Goal: Feedback & Contribution: Leave review/rating

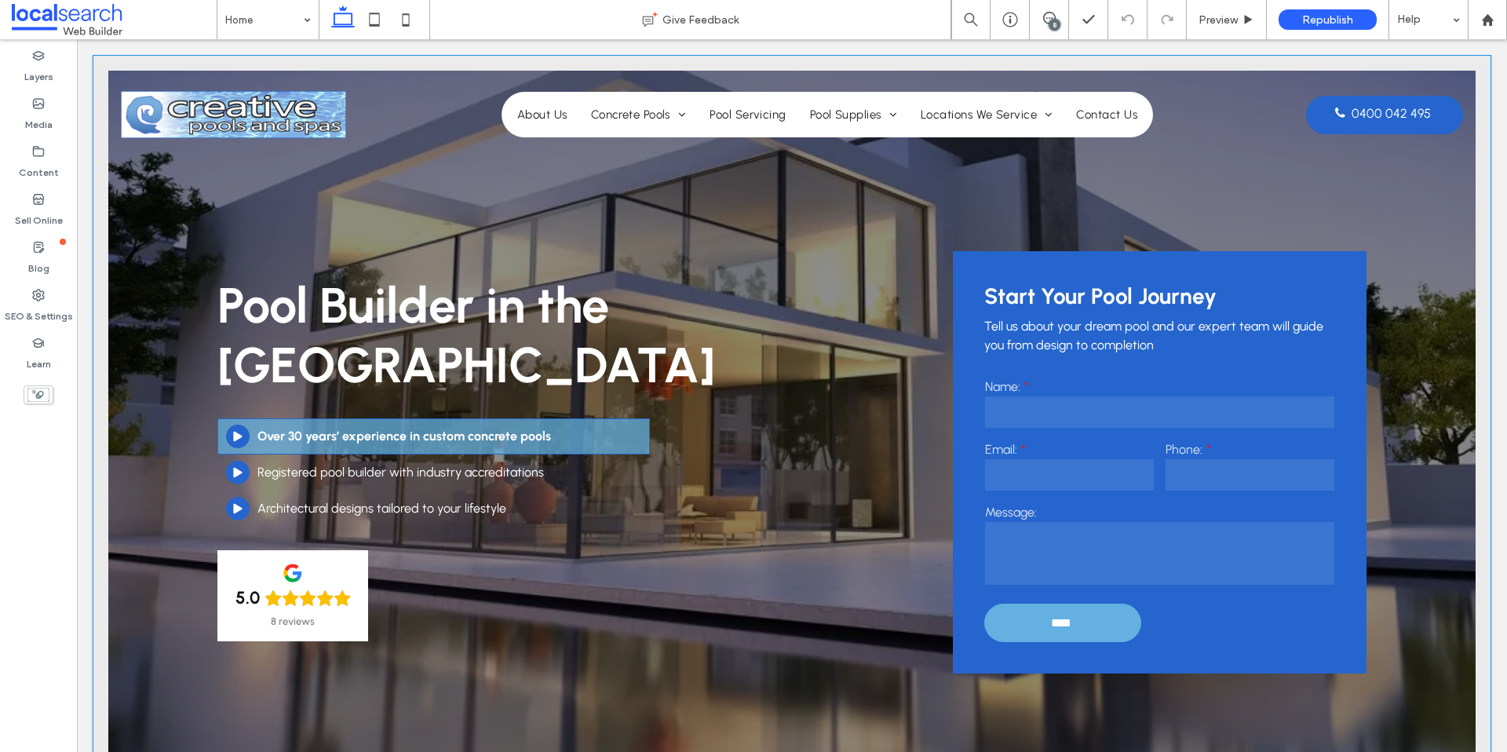
click at [883, 228] on div "Pool Builder in the [GEOGRAPHIC_DATA] Play Icon Over 30 years’ experience in cu…" at bounding box center [792, 443] width 1368 height 744
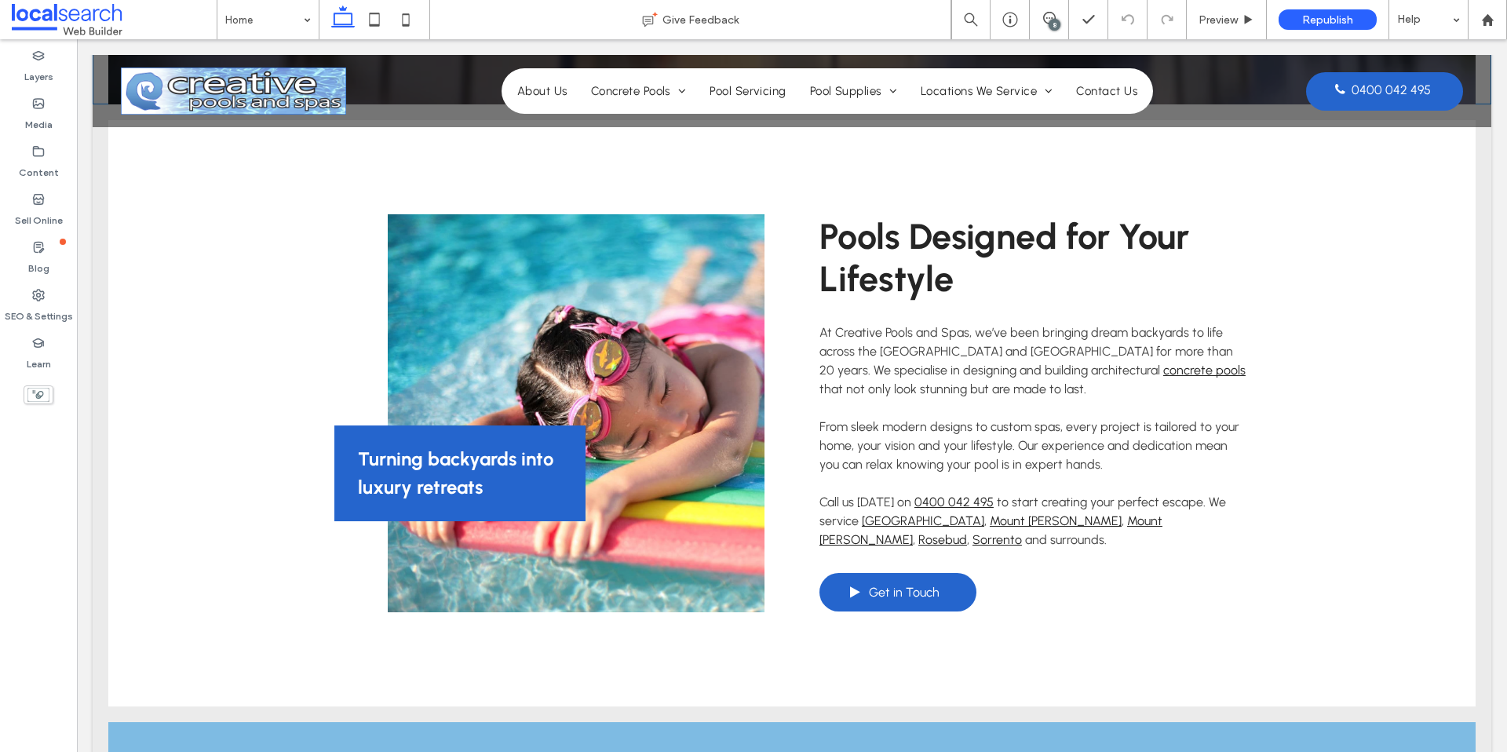
scroll to position [713, 0]
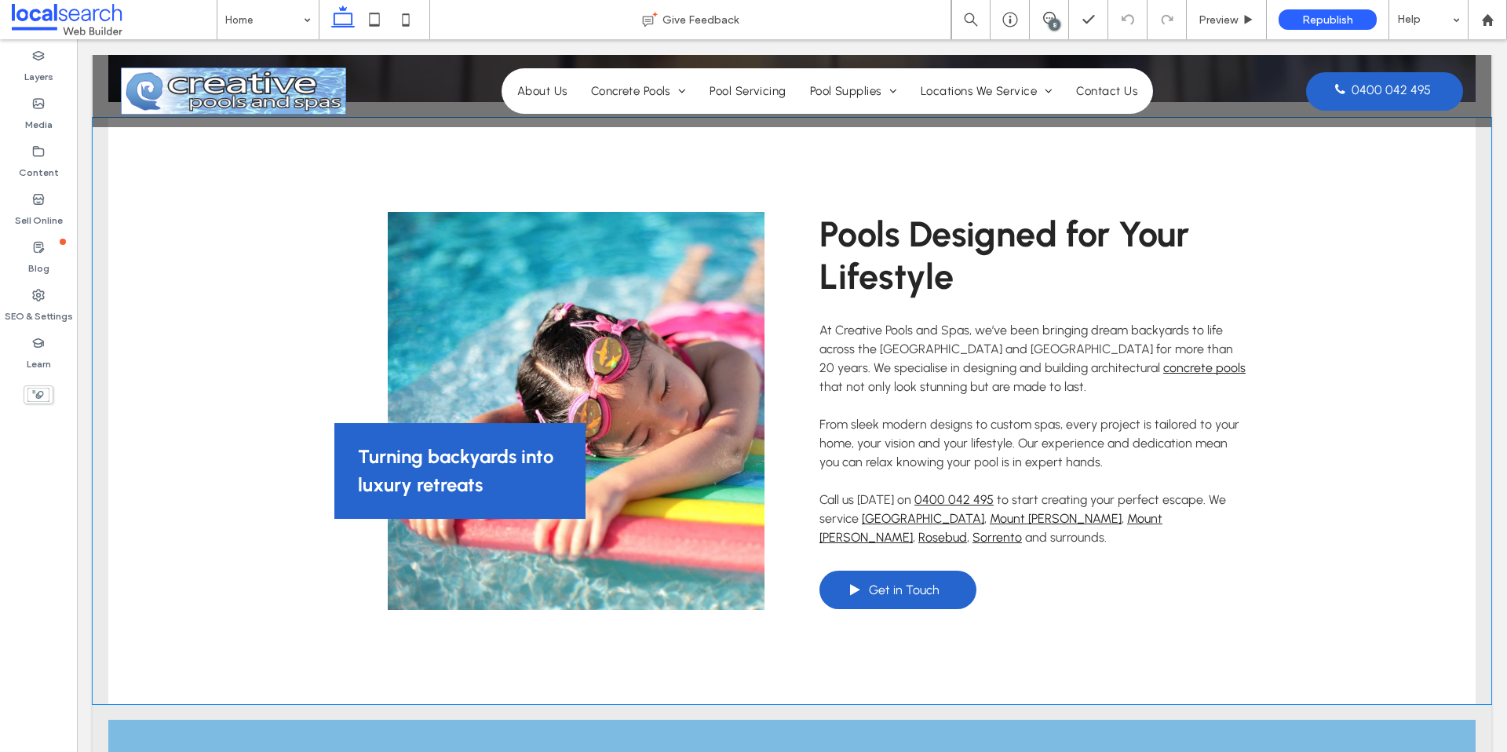
click at [490, 299] on link at bounding box center [576, 411] width 377 height 398
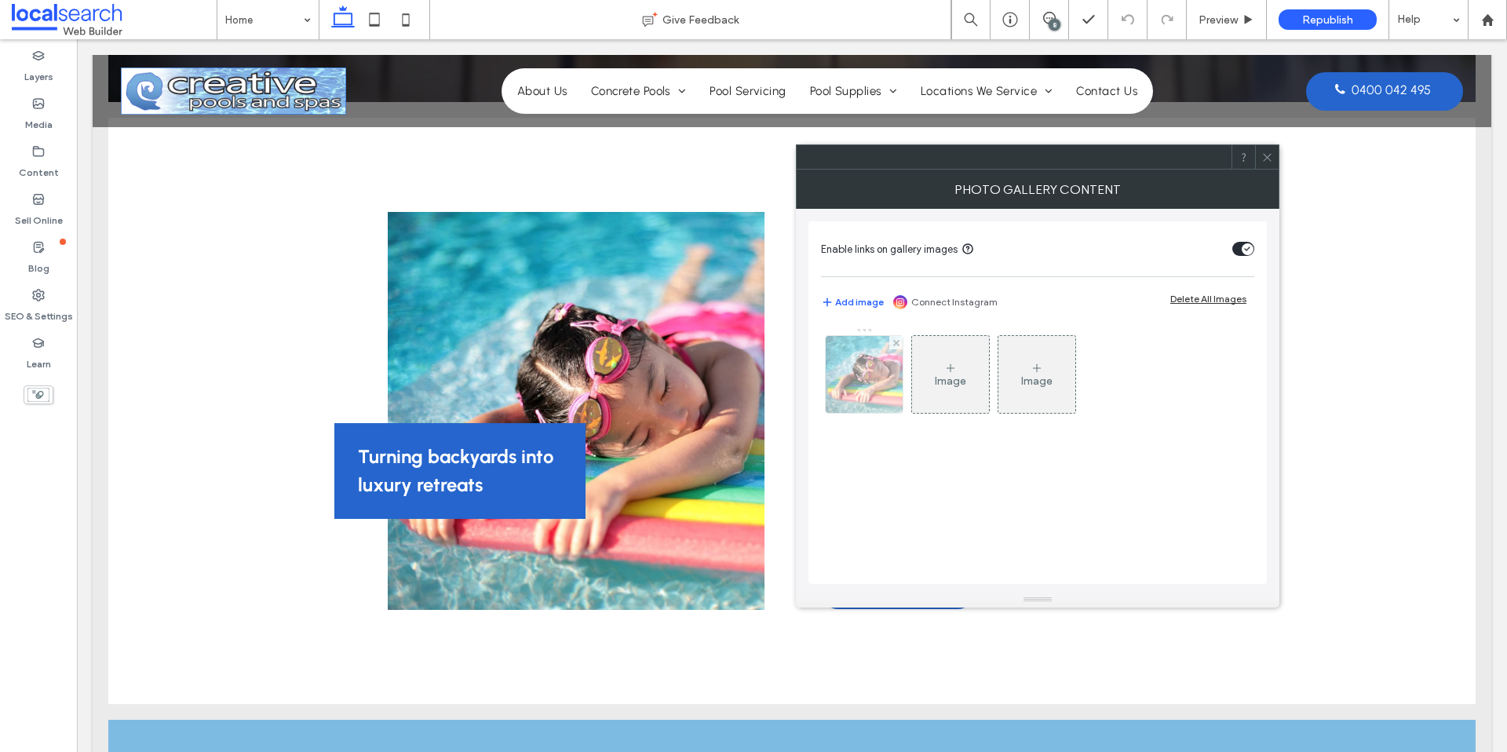
click at [862, 378] on img at bounding box center [864, 374] width 77 height 77
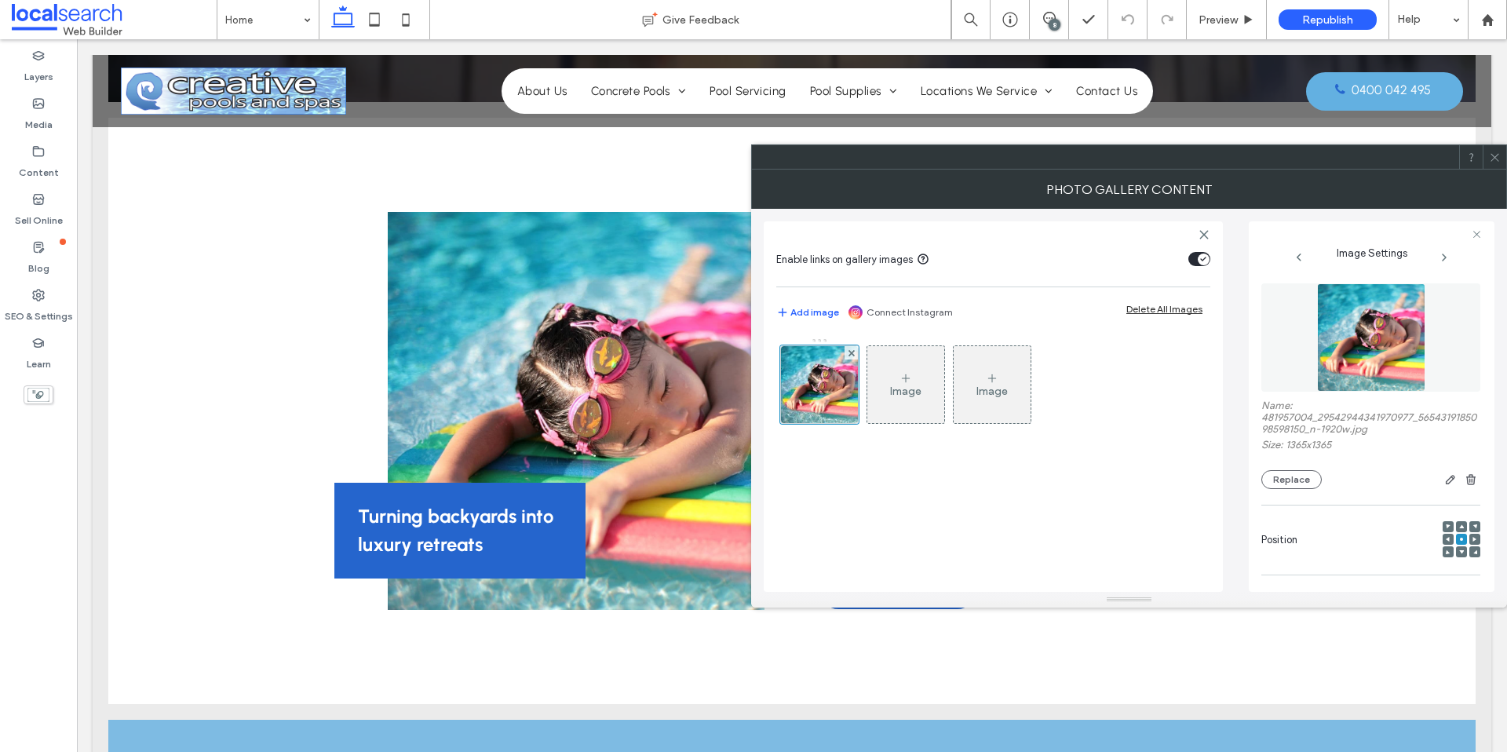
scroll to position [1426, 0]
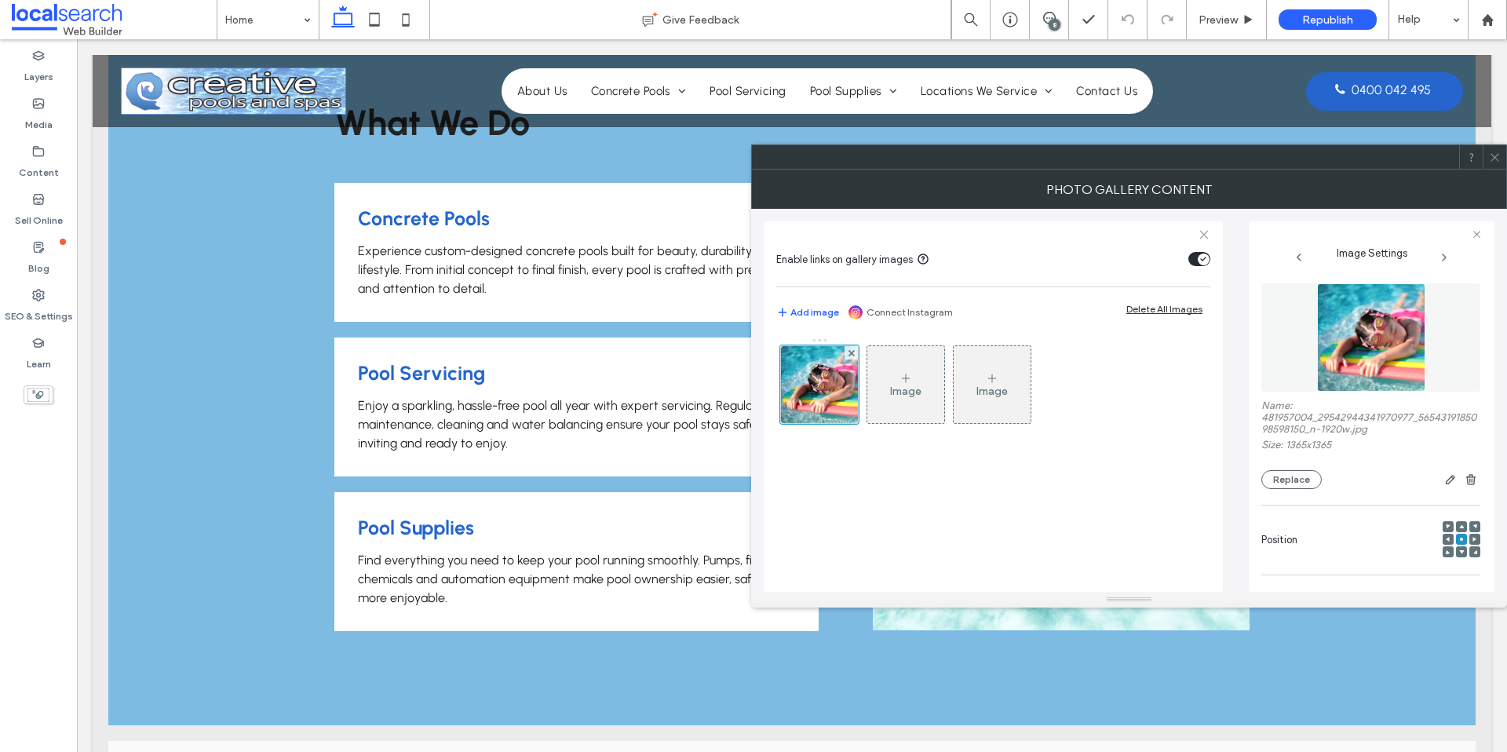
drag, startPoint x: 1501, startPoint y: 159, endPoint x: 1117, endPoint y: 236, distance: 391.6
click at [1501, 159] on div at bounding box center [1495, 157] width 24 height 24
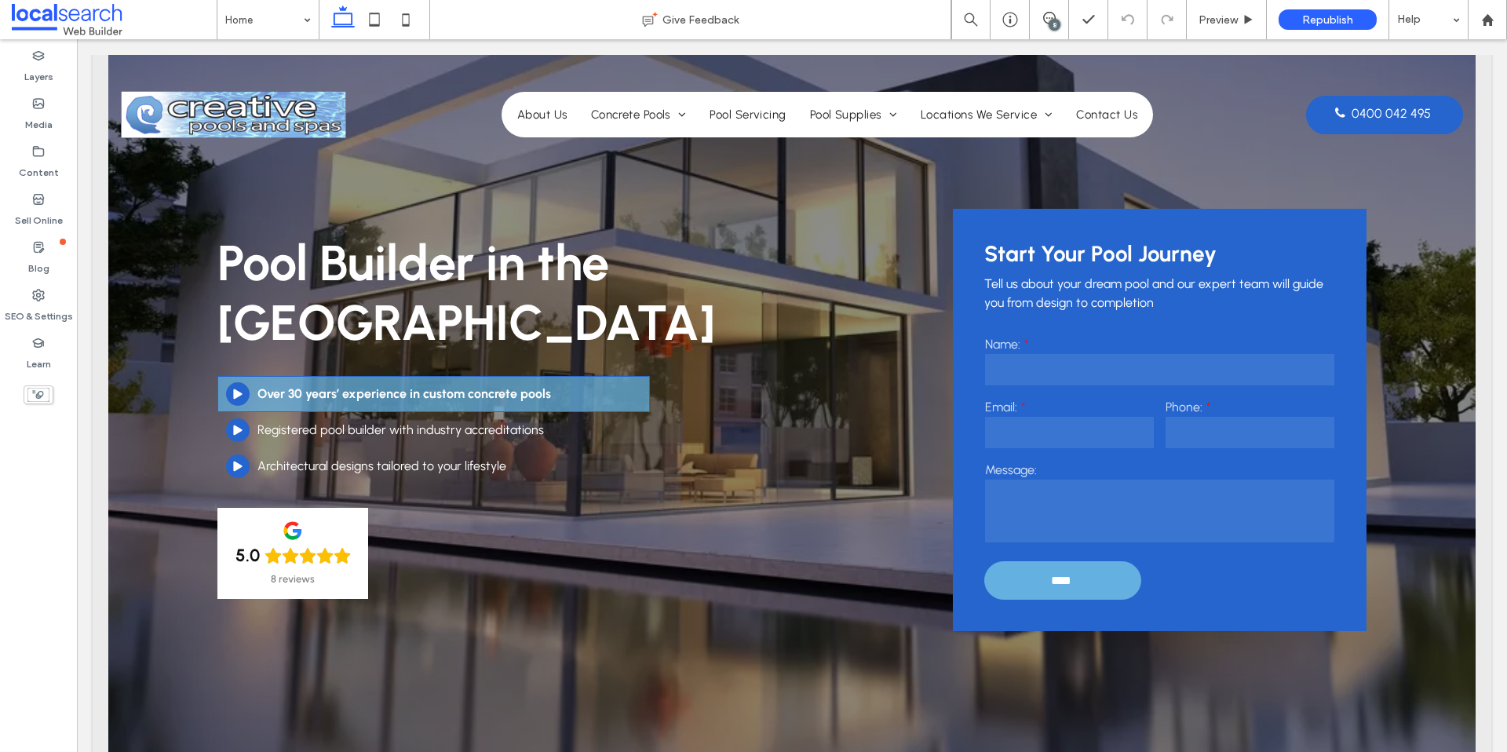
scroll to position [0, 0]
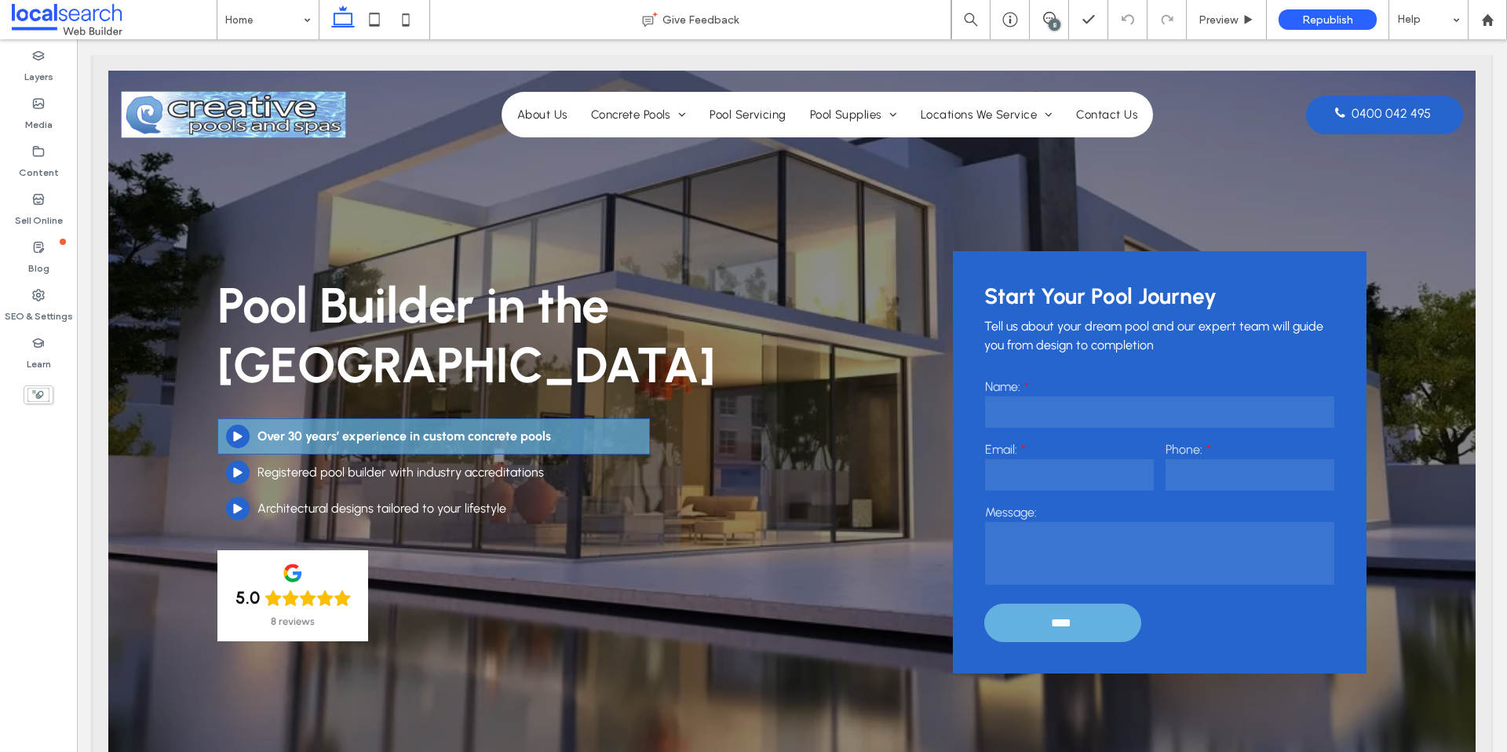
click at [1051, 23] on div "8" at bounding box center [1055, 25] width 12 height 12
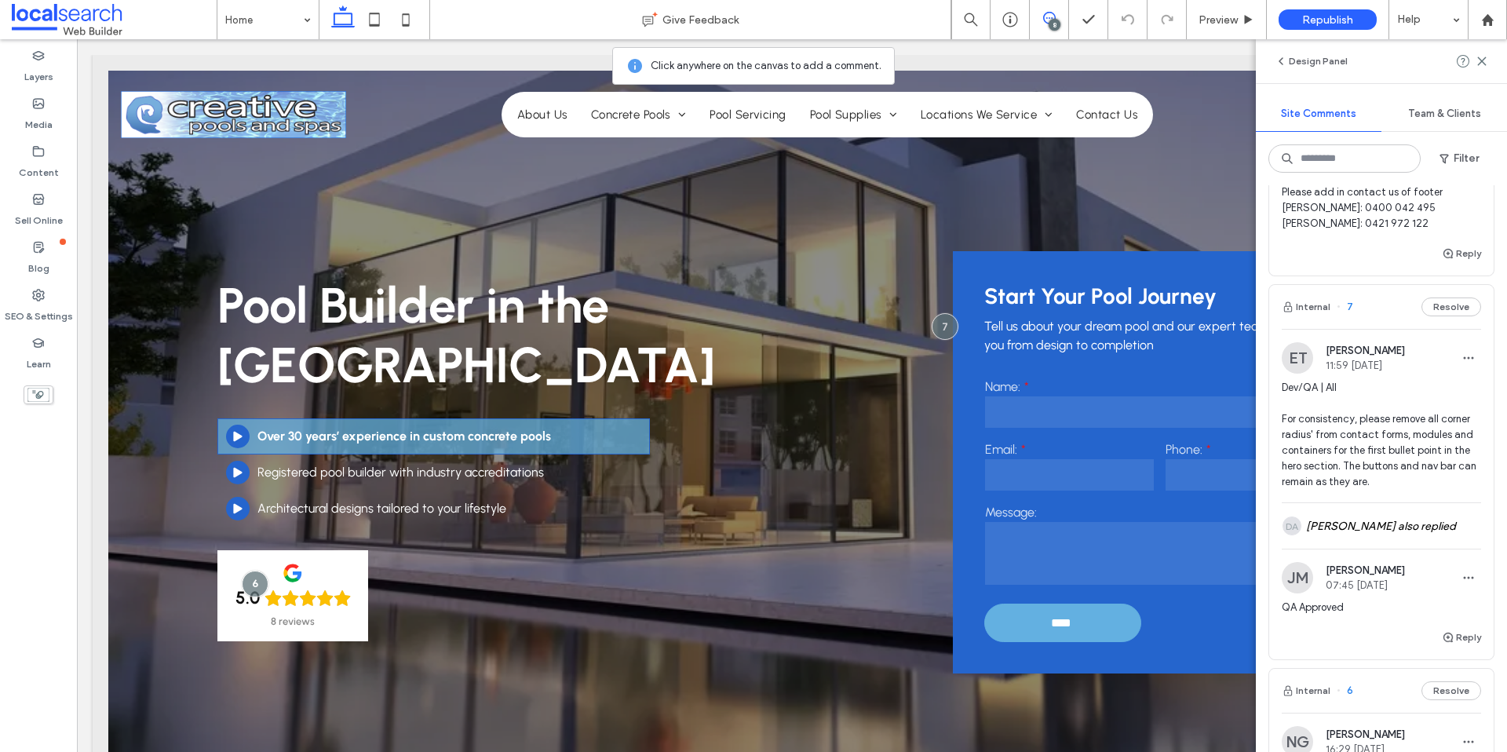
scroll to position [143, 0]
click at [1403, 523] on div "DA [PERSON_NAME] also replied" at bounding box center [1381, 524] width 199 height 46
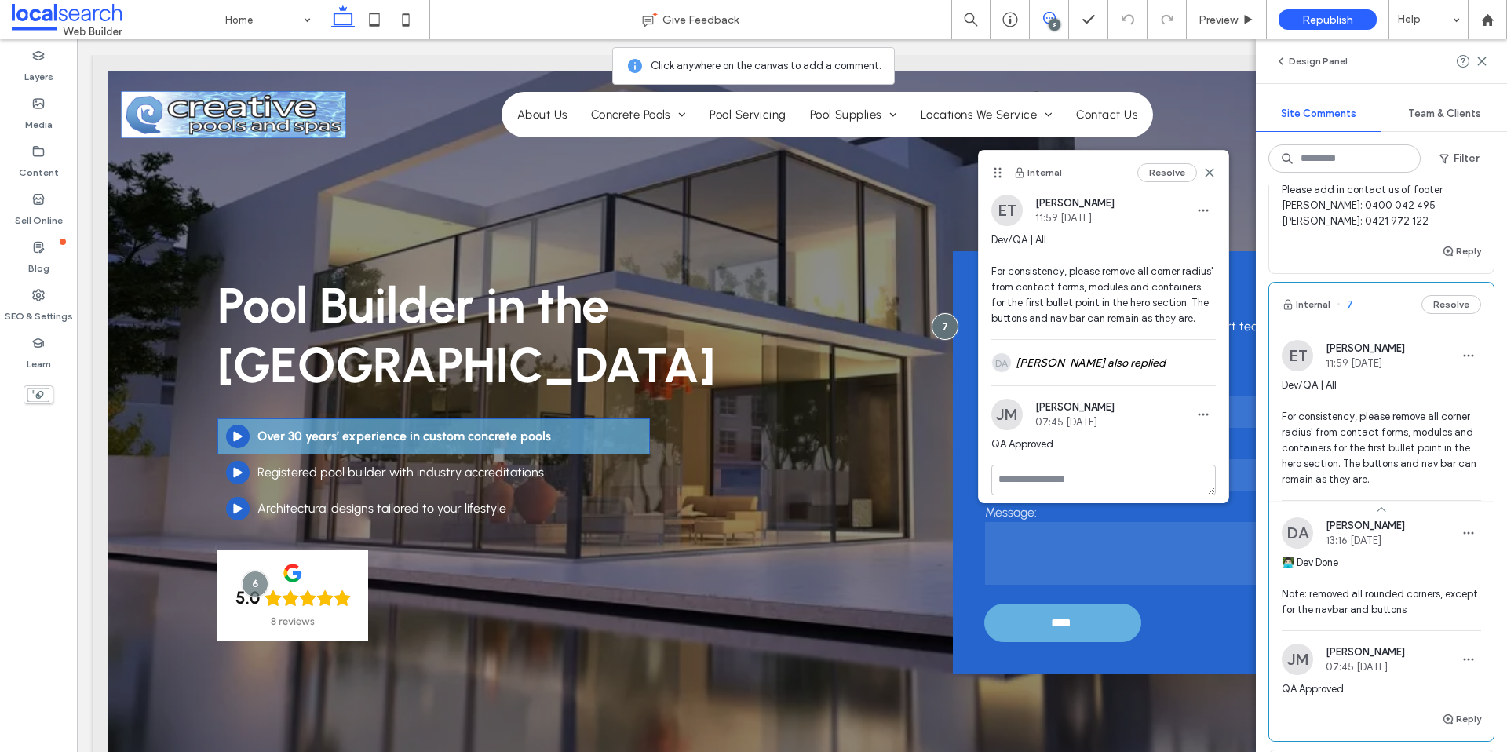
scroll to position [141, 0]
click at [1445, 303] on button "Resolve" at bounding box center [1452, 306] width 60 height 19
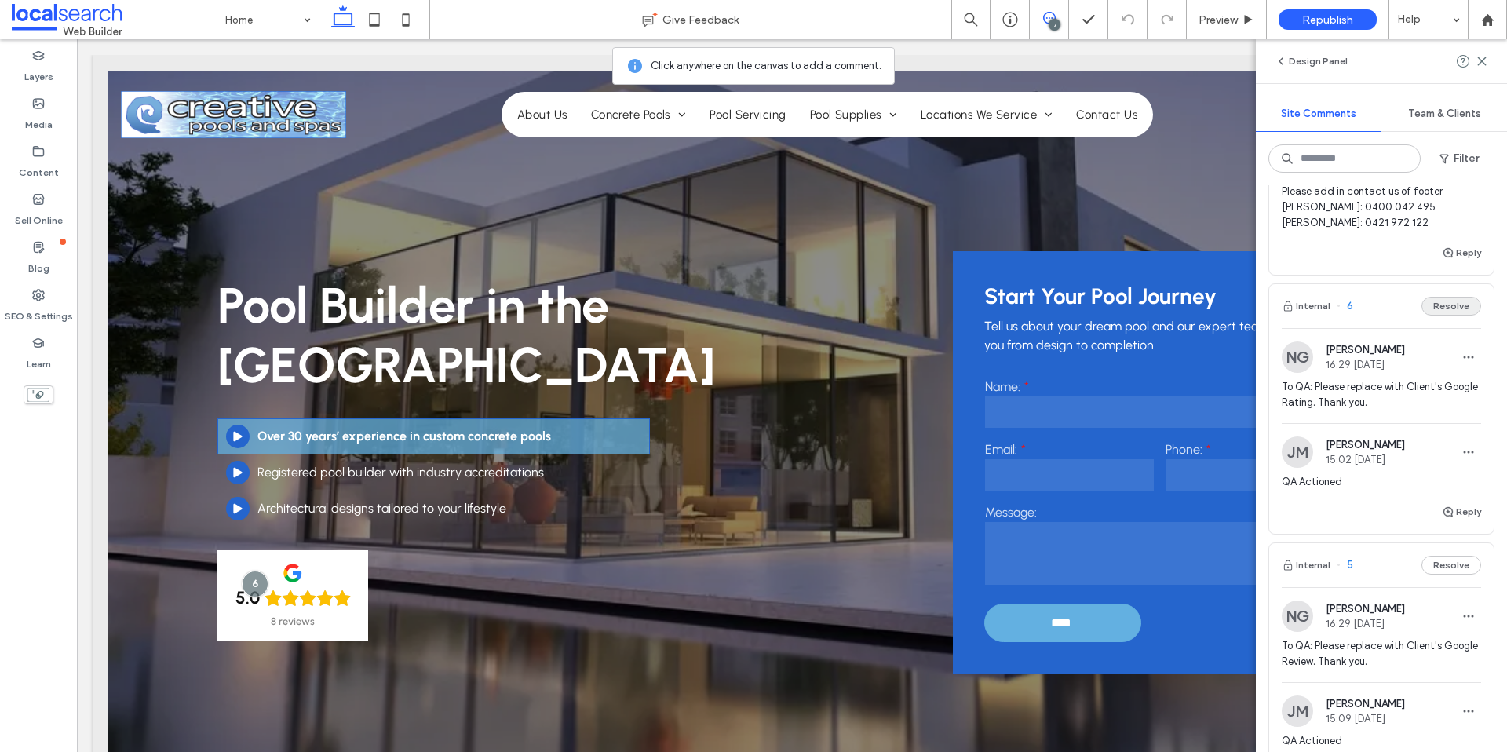
click at [1445, 303] on button "Resolve" at bounding box center [1452, 306] width 60 height 19
click at [1445, 304] on button "Resolve" at bounding box center [1452, 306] width 60 height 19
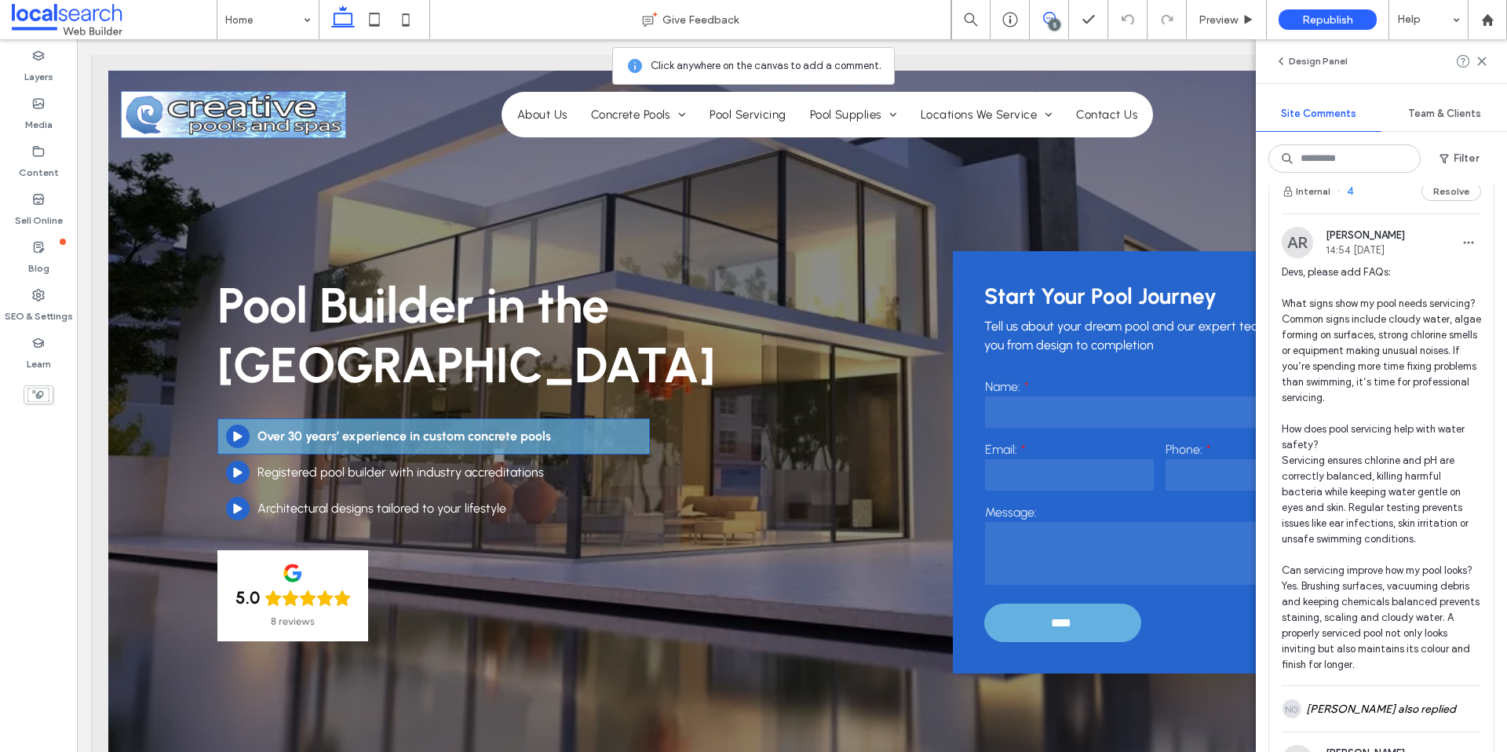
scroll to position [215, 0]
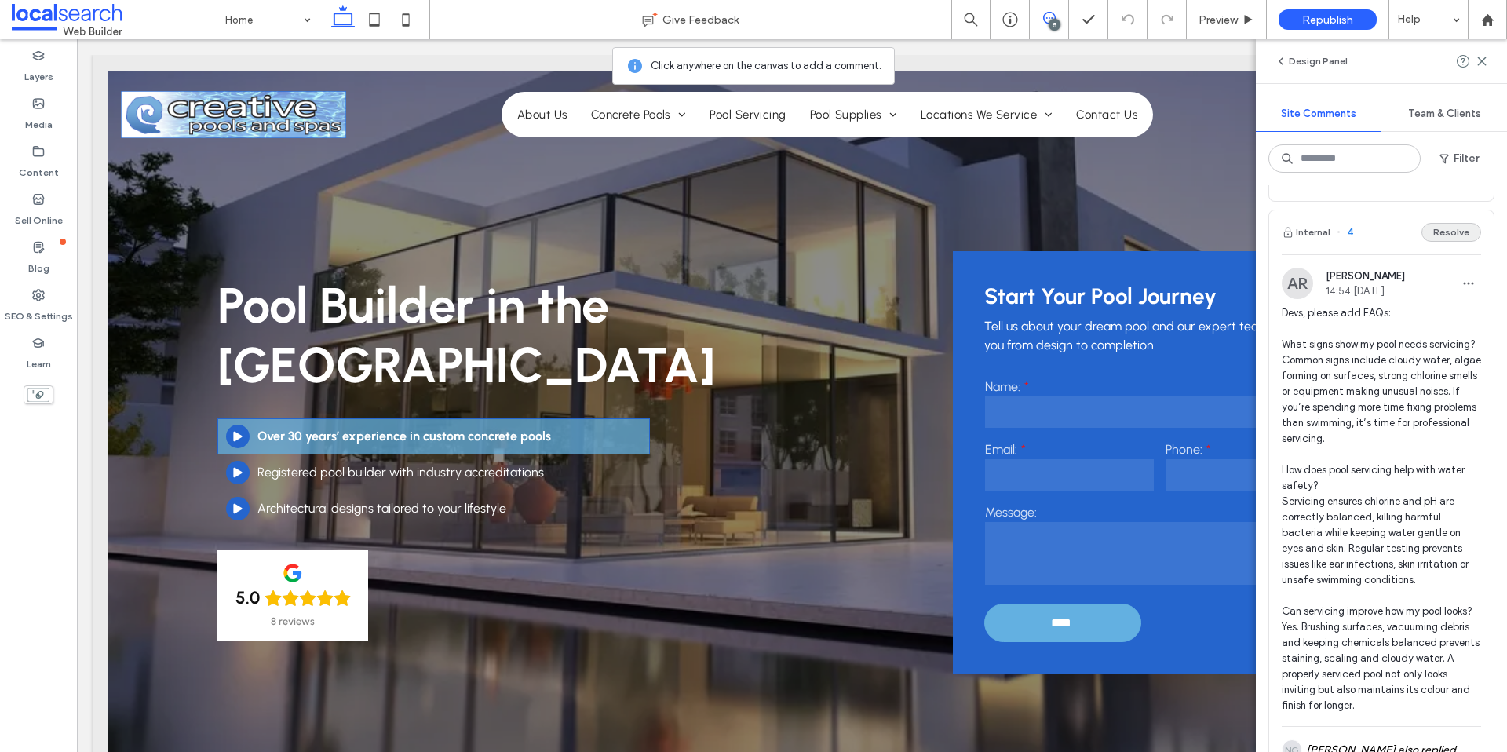
click at [1451, 230] on button "Resolve" at bounding box center [1452, 232] width 60 height 19
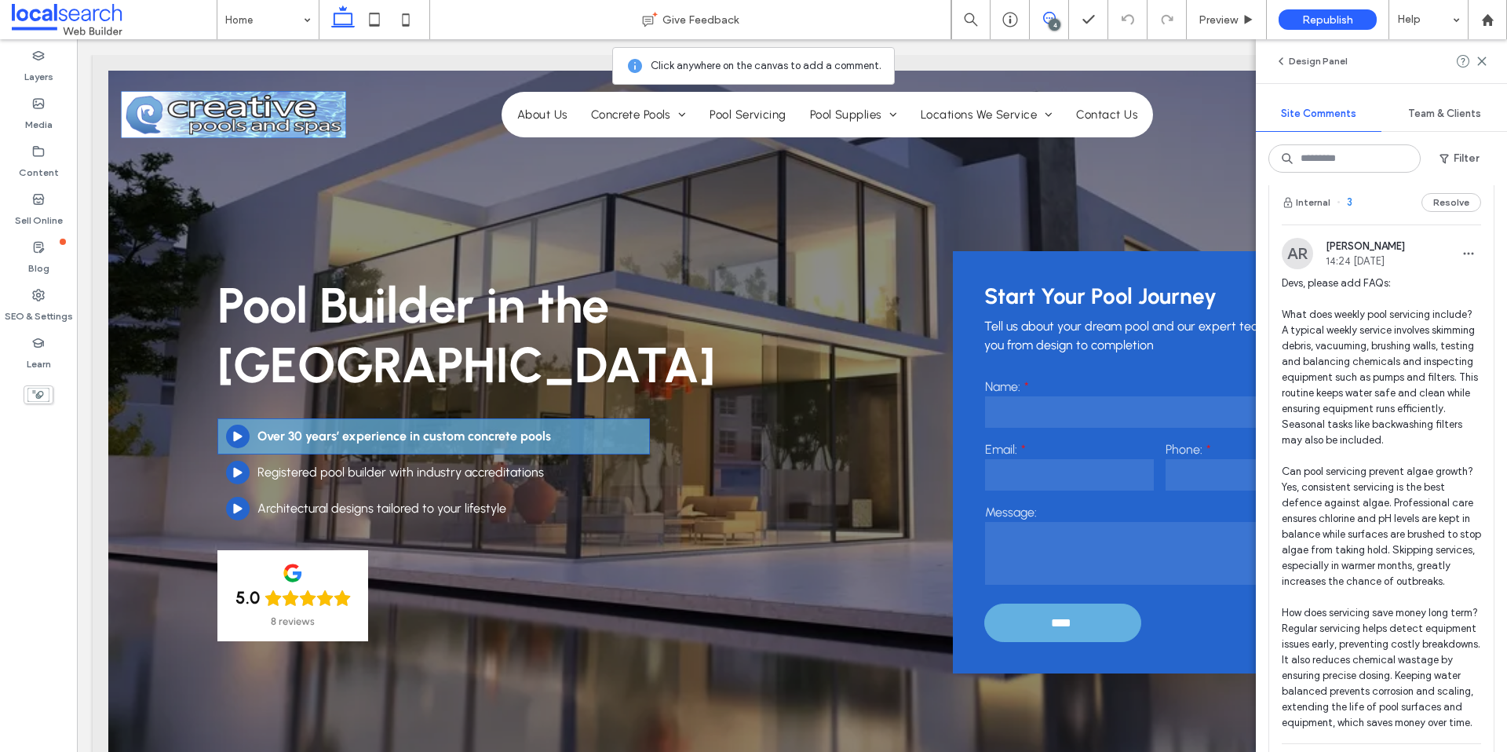
scroll to position [232, 0]
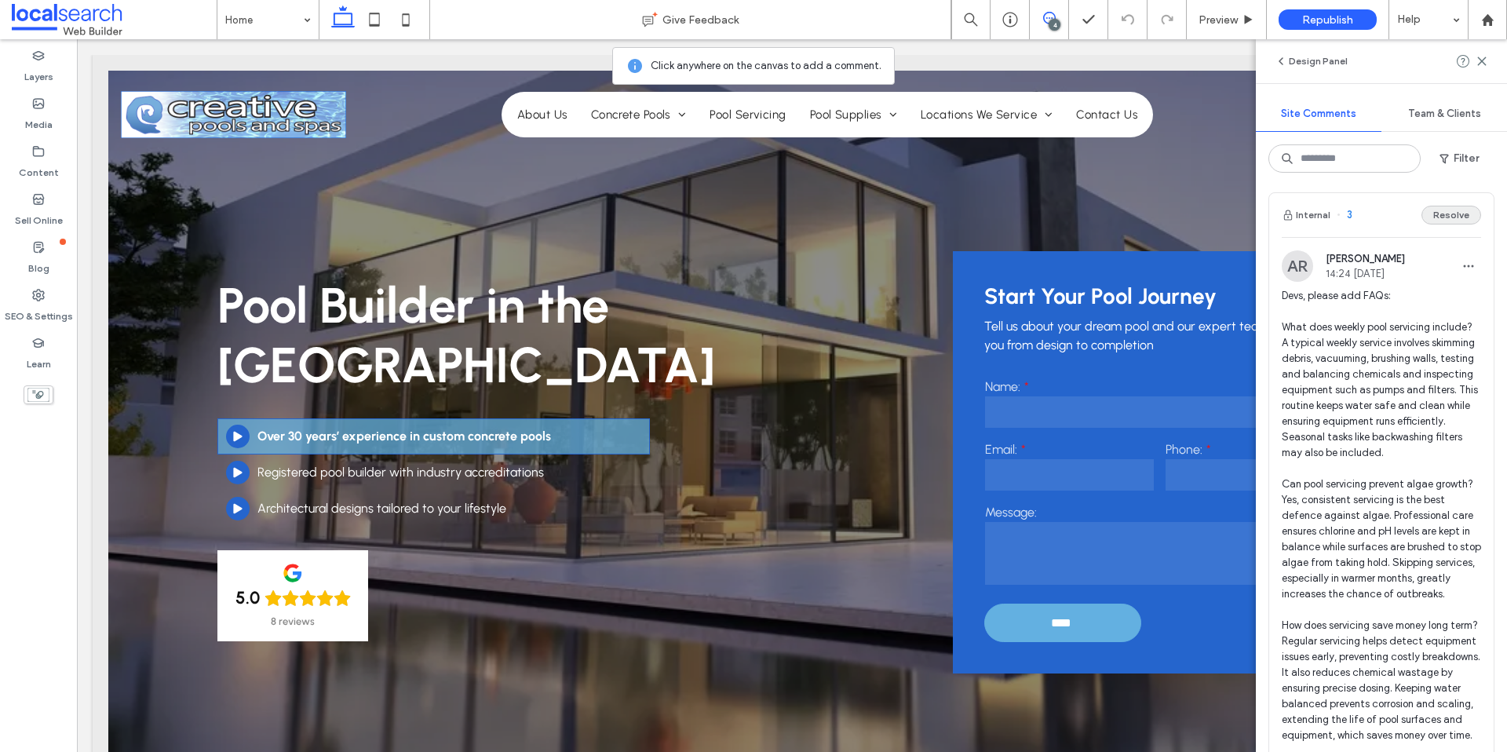
click at [1461, 211] on button "Resolve" at bounding box center [1452, 215] width 60 height 19
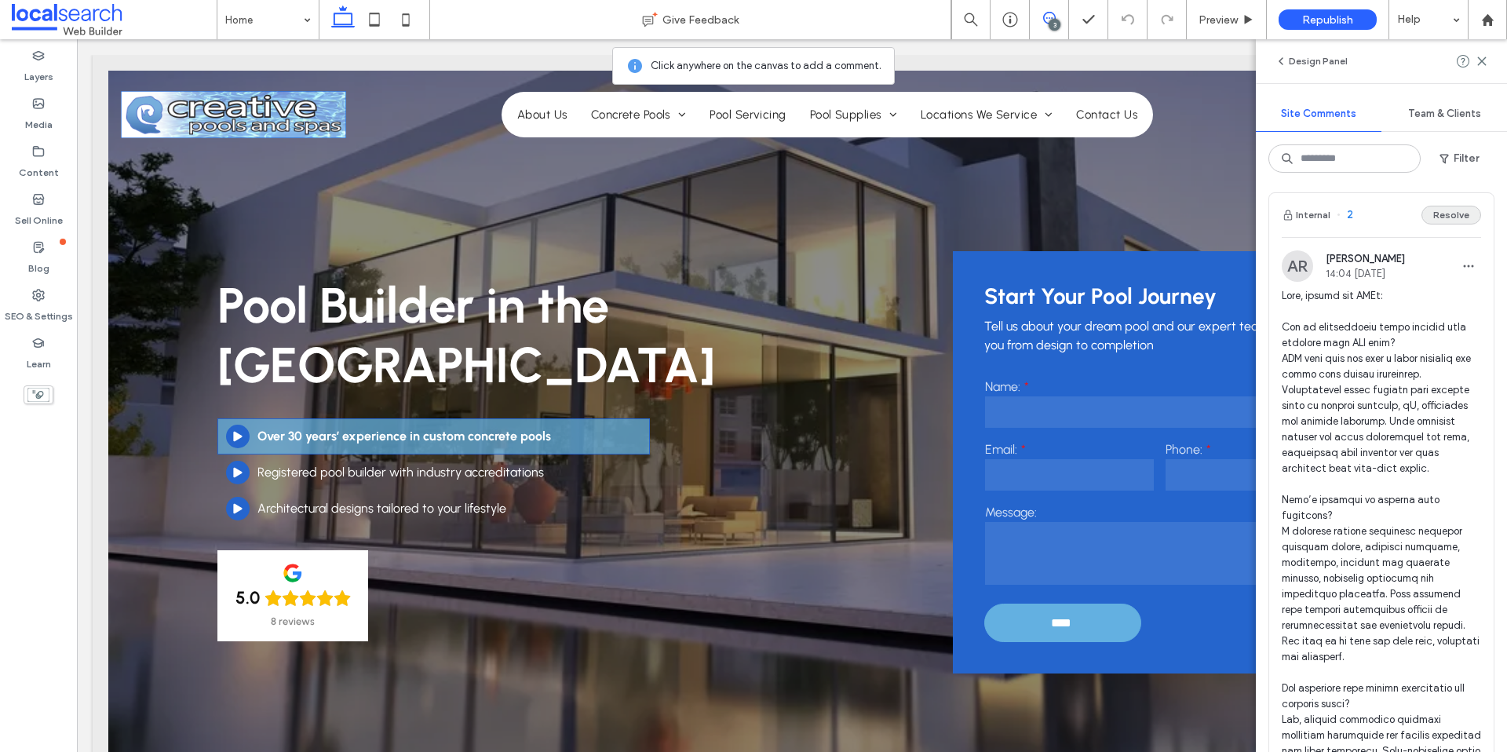
click at [1466, 216] on button "Resolve" at bounding box center [1452, 215] width 60 height 19
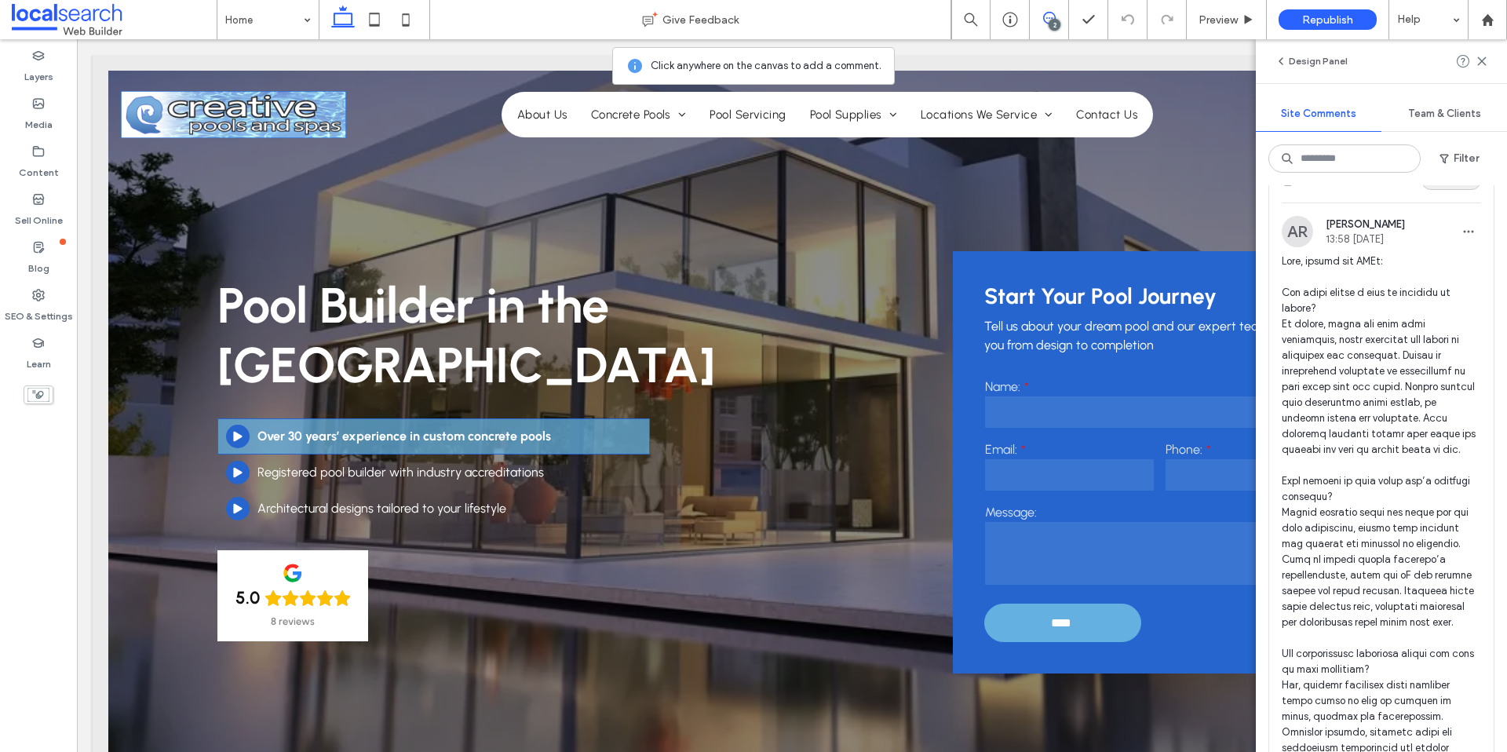
scroll to position [248, 0]
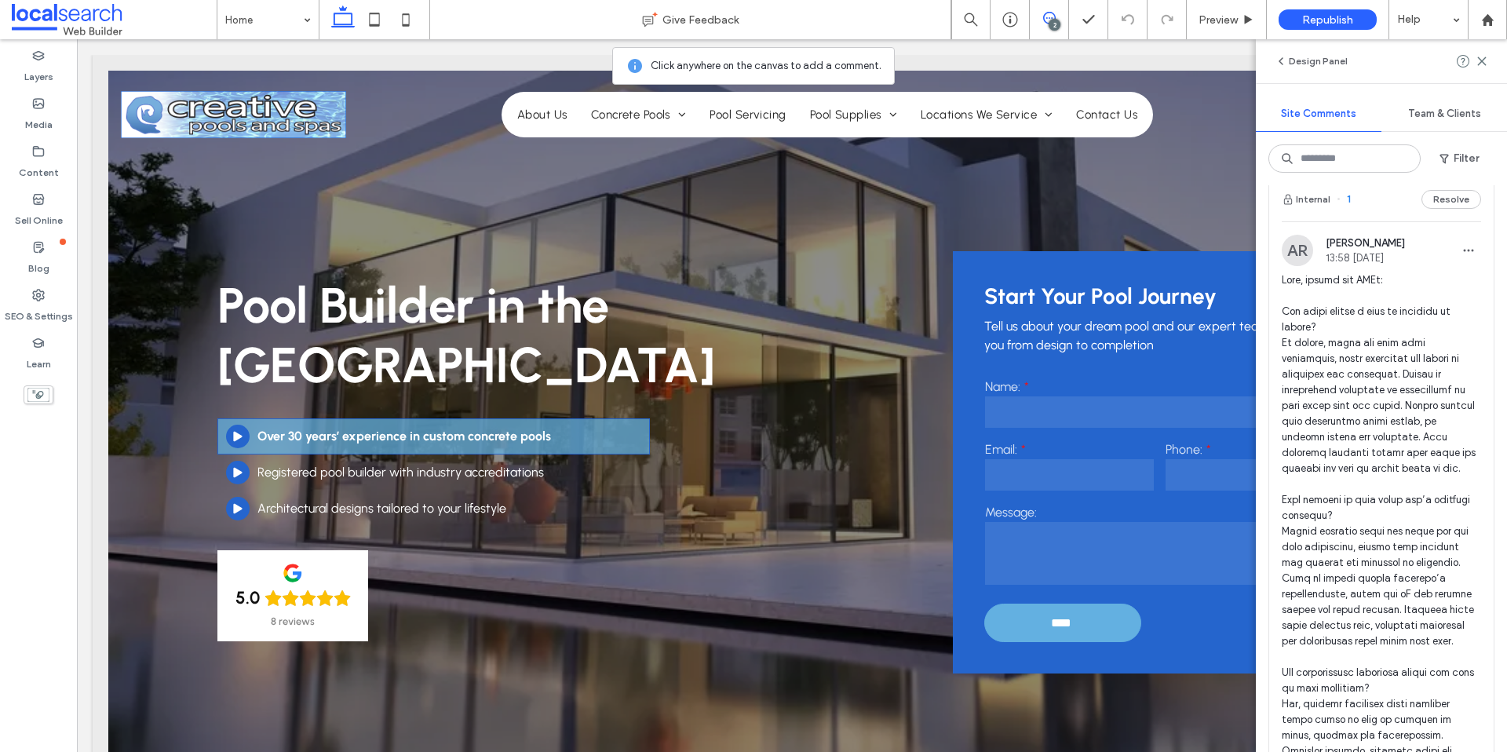
click at [1456, 196] on button "Resolve" at bounding box center [1452, 199] width 60 height 19
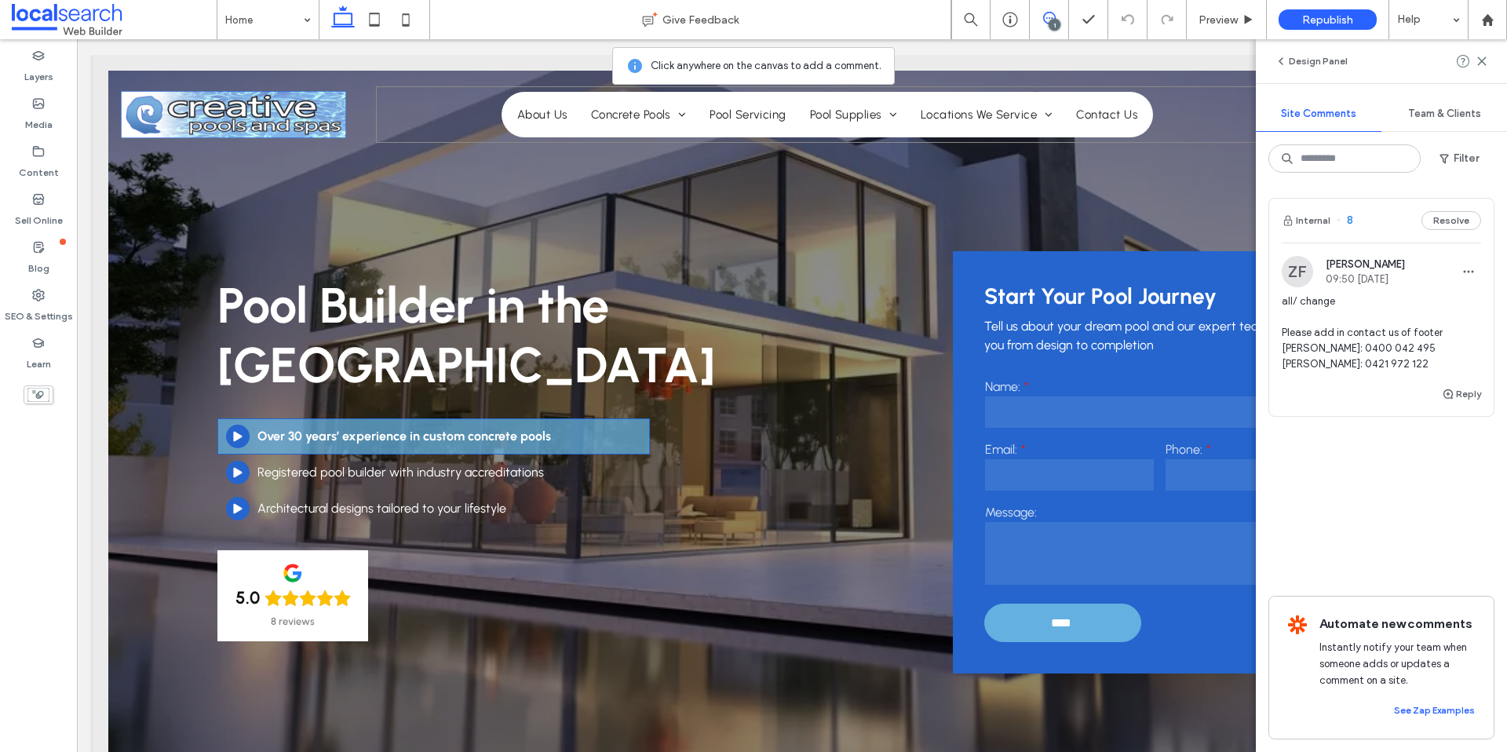
click at [400, 112] on div "Home About Us Concrete Pools Architectural Pool Design Our Process Pool Types P…" at bounding box center [827, 114] width 902 height 57
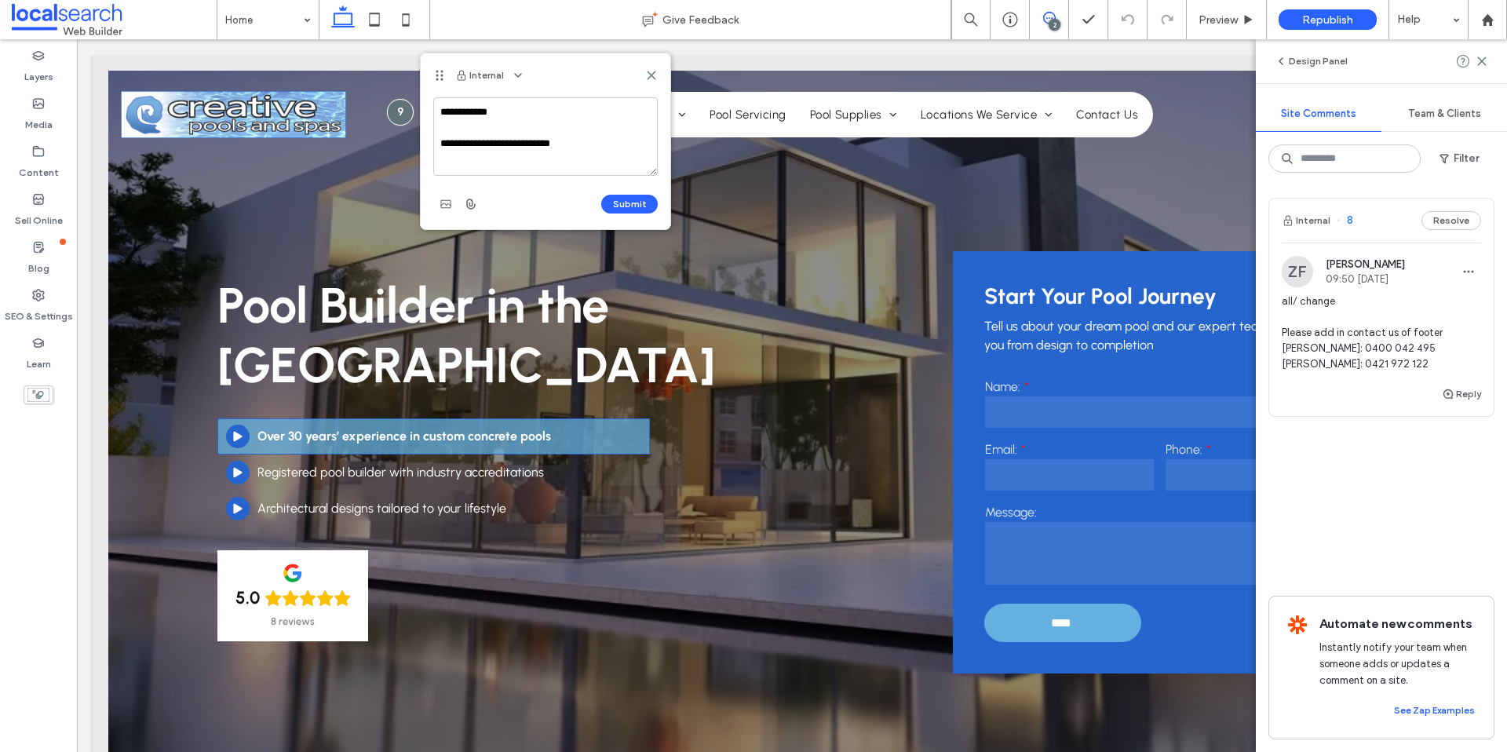
drag, startPoint x: 538, startPoint y: 143, endPoint x: 513, endPoint y: 146, distance: 24.5
click at [513, 146] on textarea "**********" at bounding box center [545, 136] width 225 height 79
click at [603, 144] on textarea "**********" at bounding box center [545, 136] width 225 height 79
drag, startPoint x: 603, startPoint y: 144, endPoint x: 605, endPoint y: 168, distance: 23.7
click at [604, 144] on textarea "**********" at bounding box center [545, 136] width 225 height 79
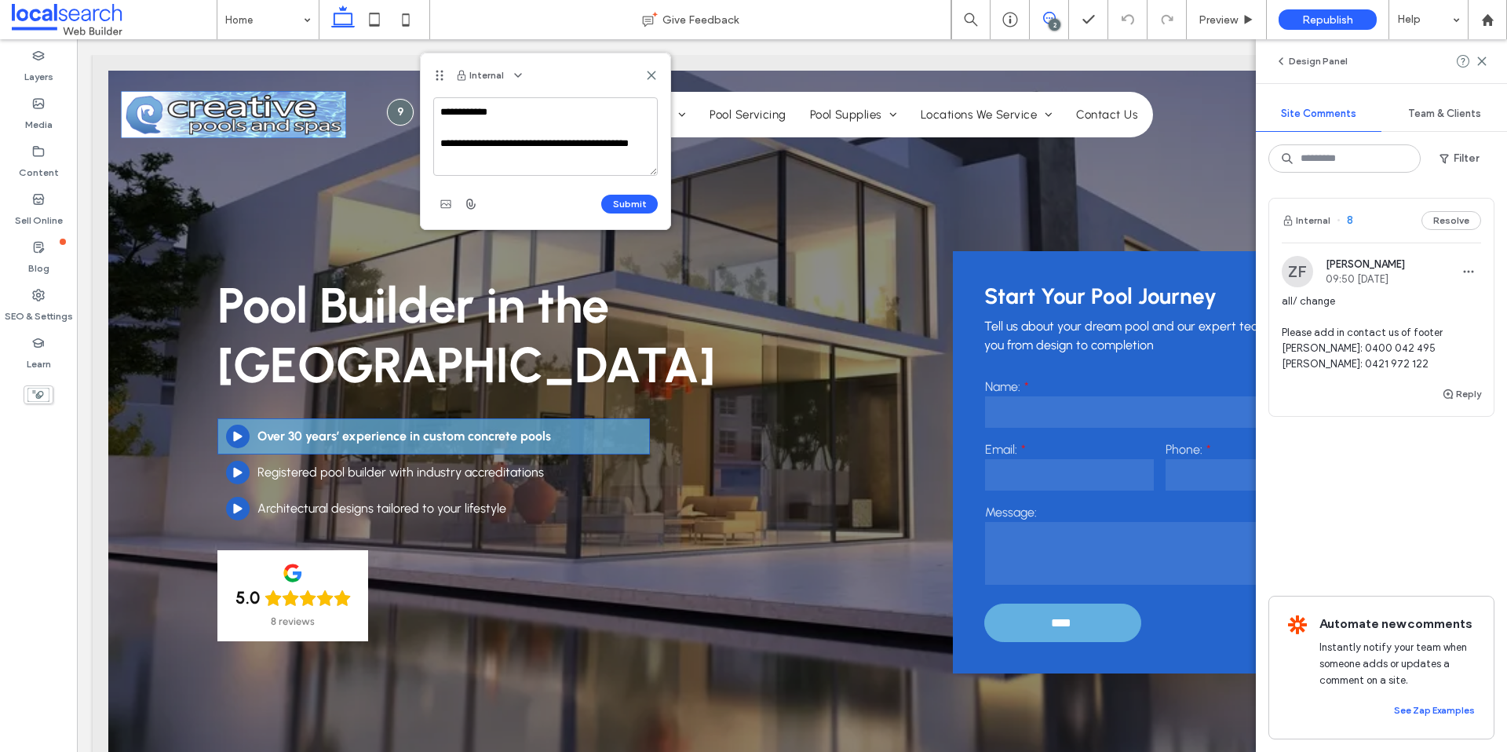
click at [611, 164] on textarea "**********" at bounding box center [545, 136] width 225 height 79
type textarea "**********"
click at [619, 201] on button "Submit" at bounding box center [629, 204] width 57 height 19
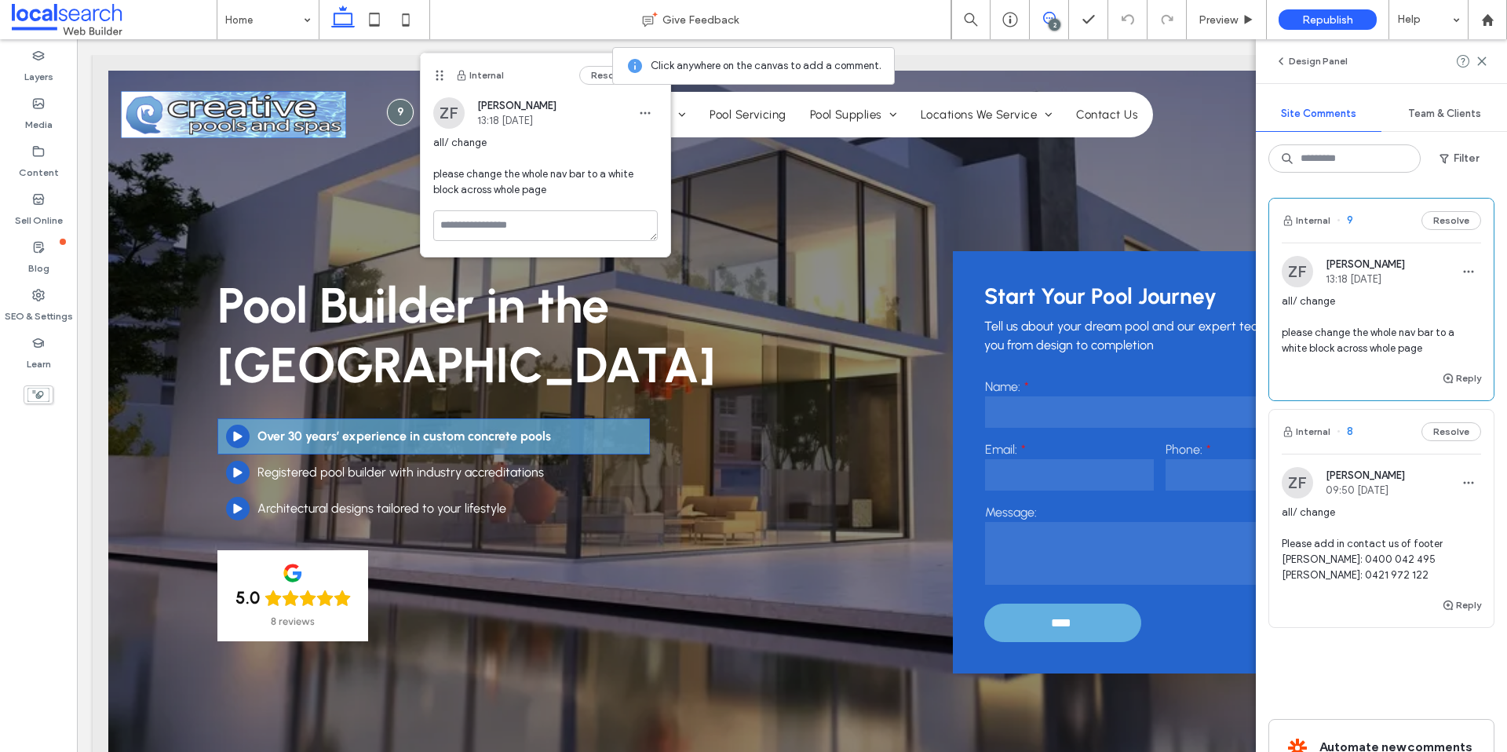
click at [652, 78] on icon at bounding box center [651, 75] width 13 height 13
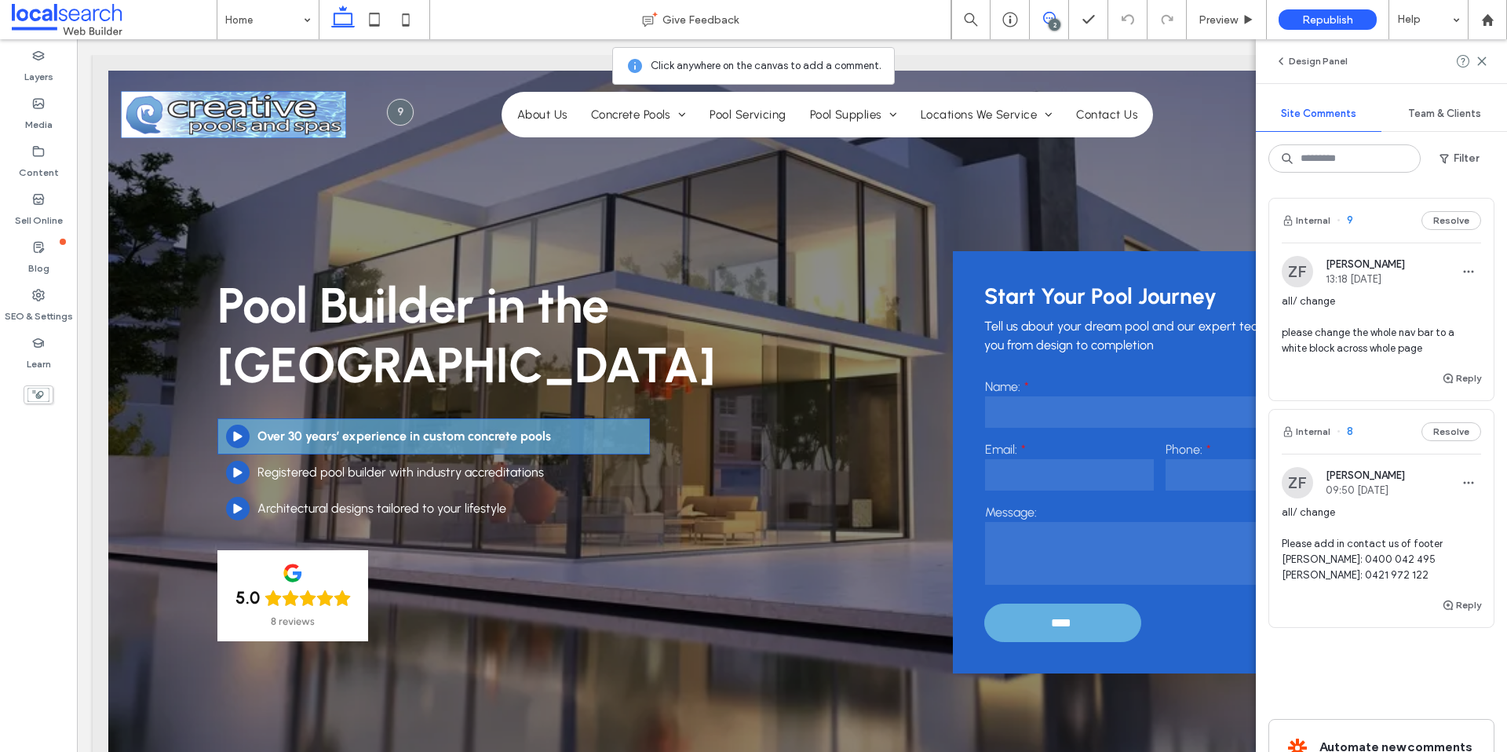
drag, startPoint x: 1482, startPoint y: 60, endPoint x: 1472, endPoint y: 70, distance: 13.9
click at [1482, 60] on icon at bounding box center [1482, 61] width 13 height 13
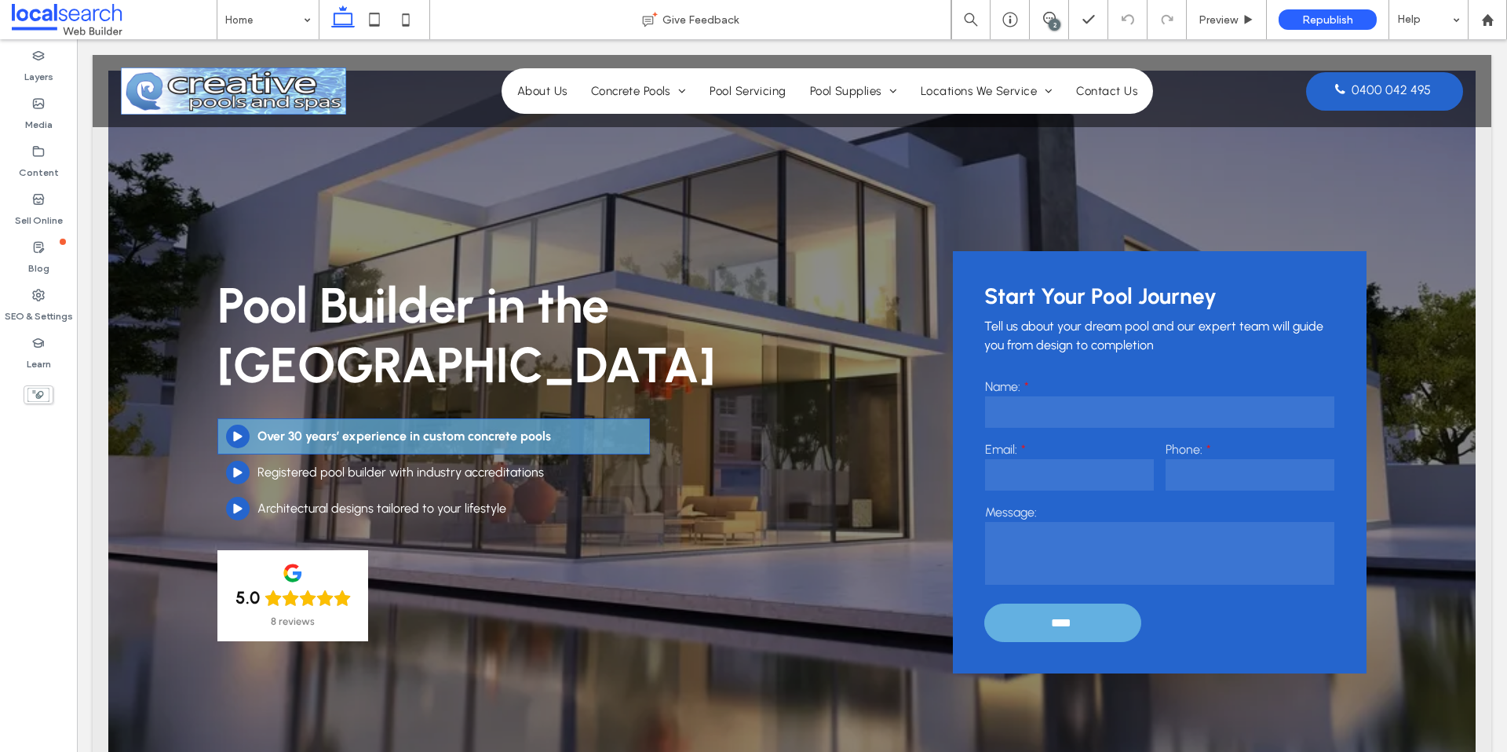
scroll to position [72, 0]
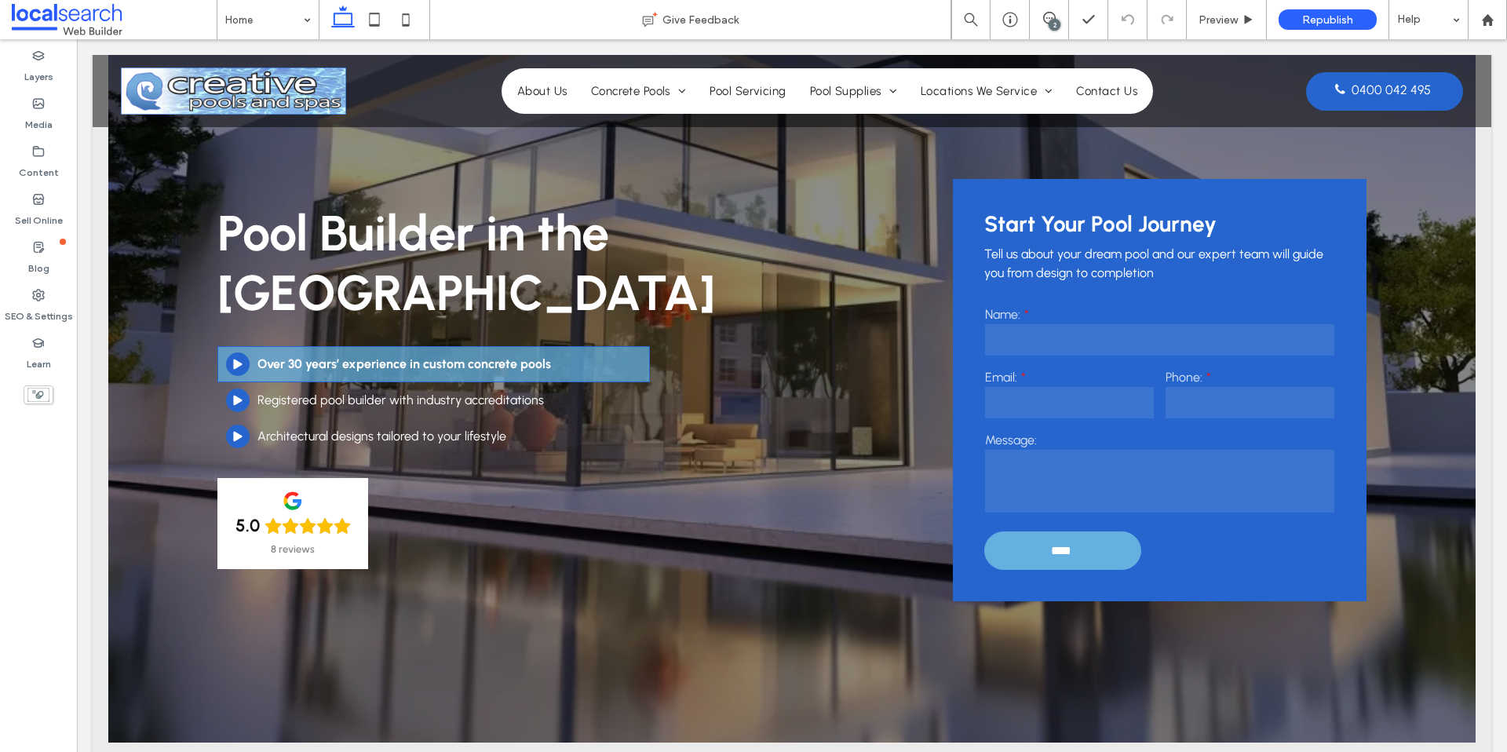
click at [1058, 20] on div "2" at bounding box center [1055, 25] width 12 height 12
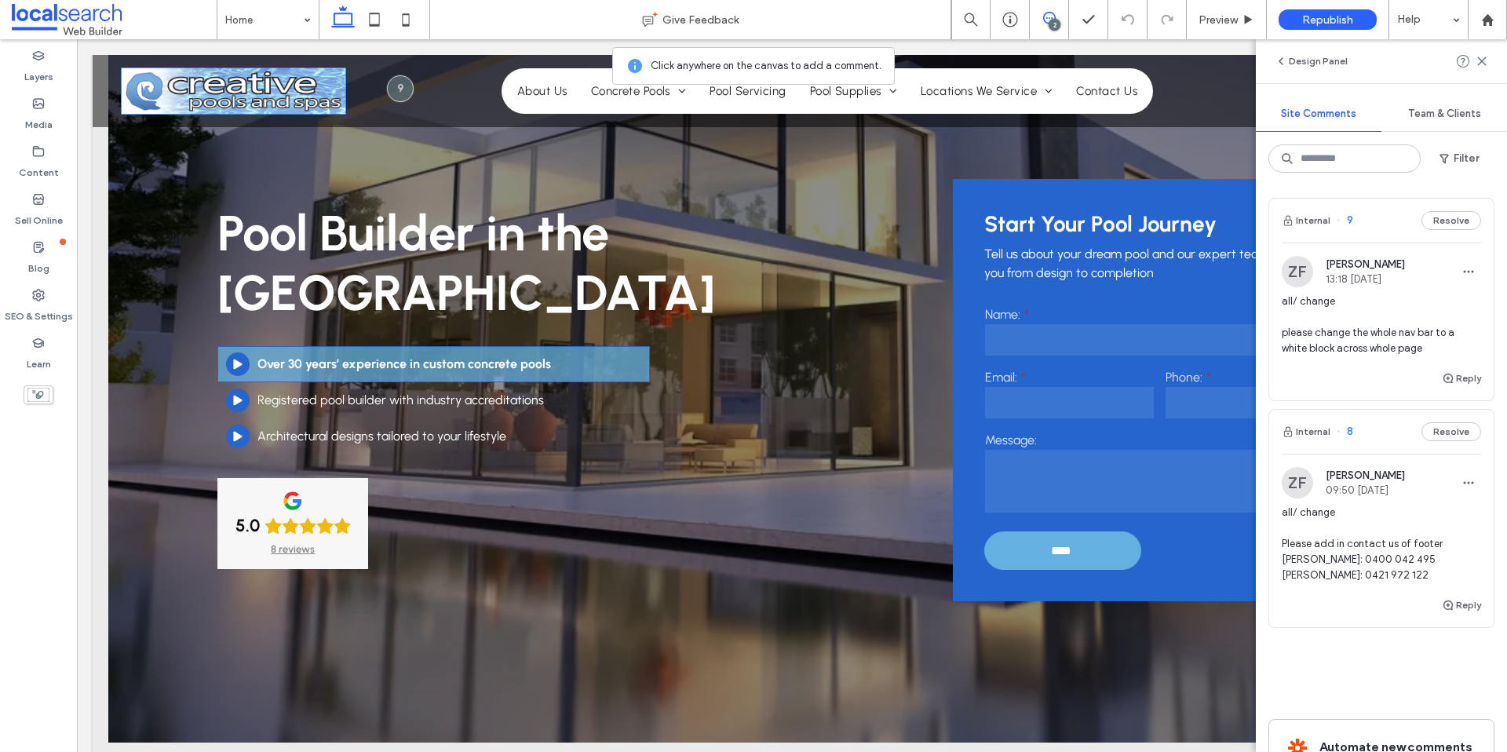
click at [335, 496] on div "5.0 8 reviews" at bounding box center [292, 524] width 149 height 90
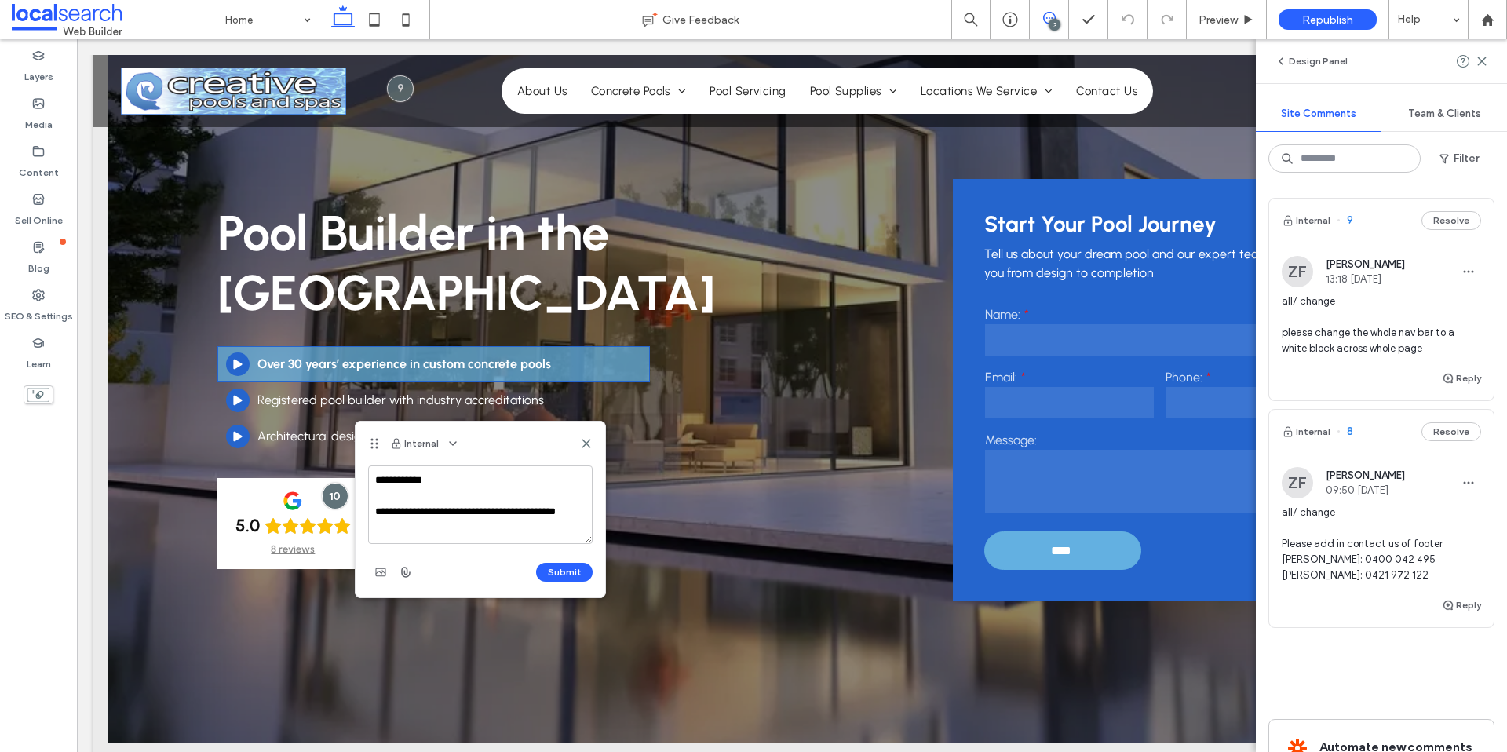
type textarea "**********"
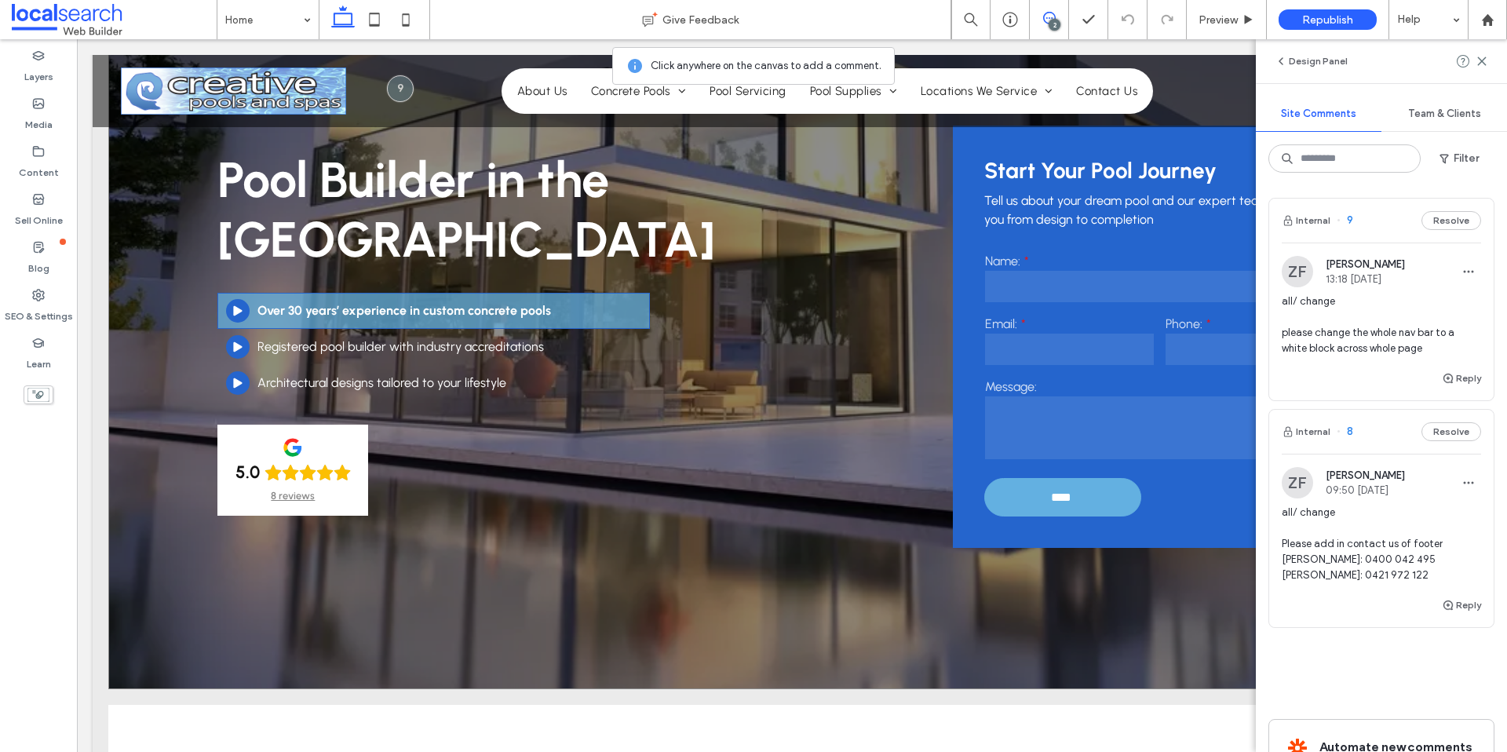
scroll to position [125, 0]
click at [392, 455] on div "Pool Builder in the [GEOGRAPHIC_DATA] Play Icon Over 30 years’ experience in cu…" at bounding box center [561, 334] width 689 height 430
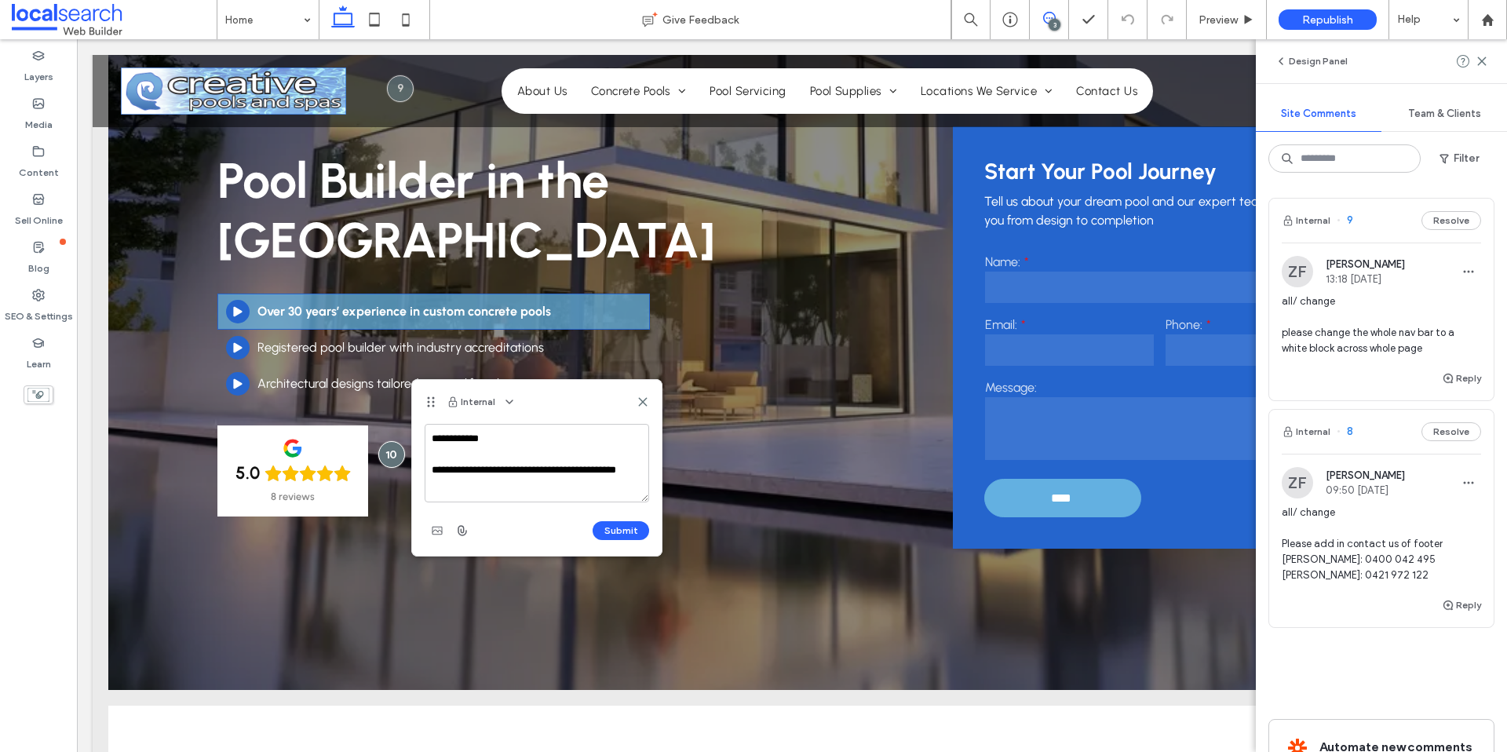
click at [627, 532] on button "Submit" at bounding box center [621, 530] width 57 height 19
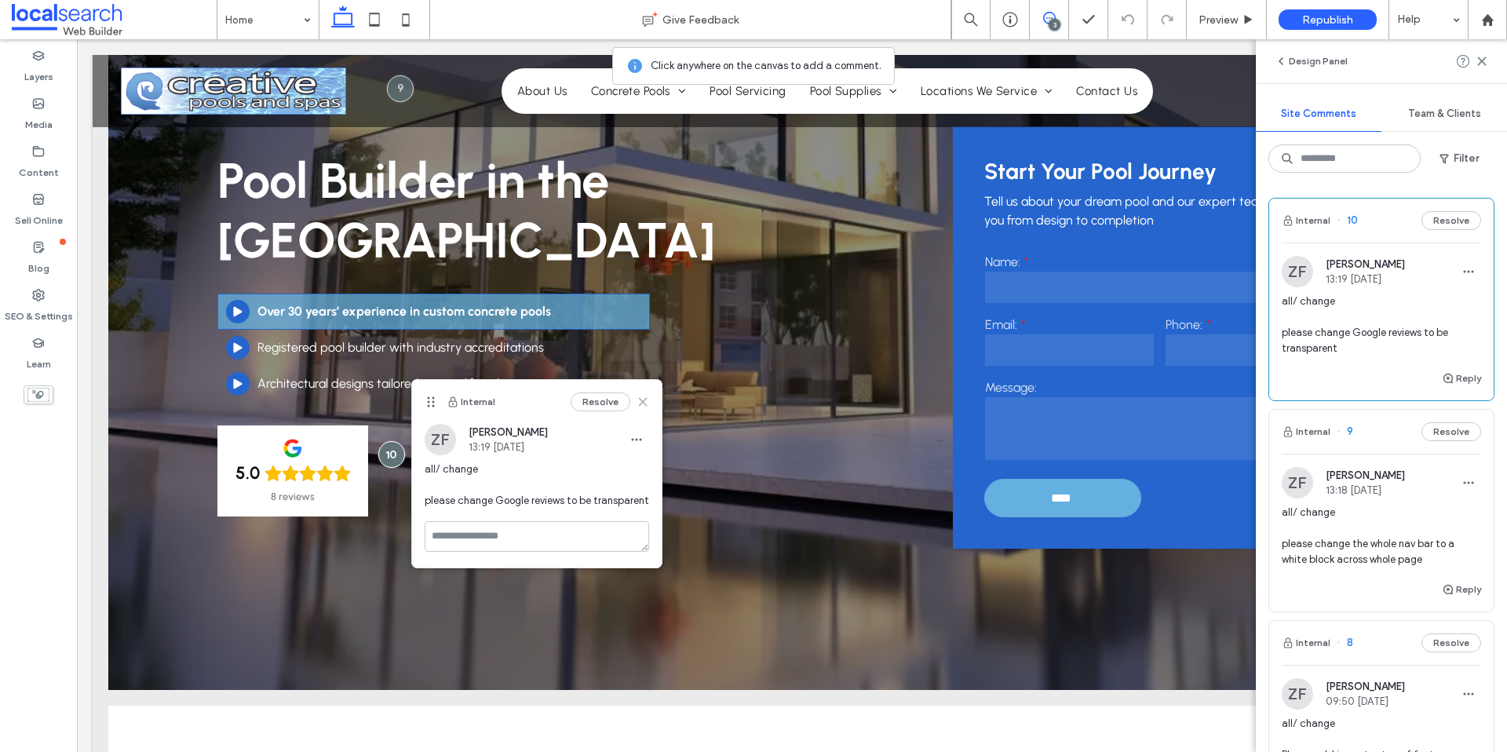
click at [645, 403] on use at bounding box center [642, 401] width 7 height 7
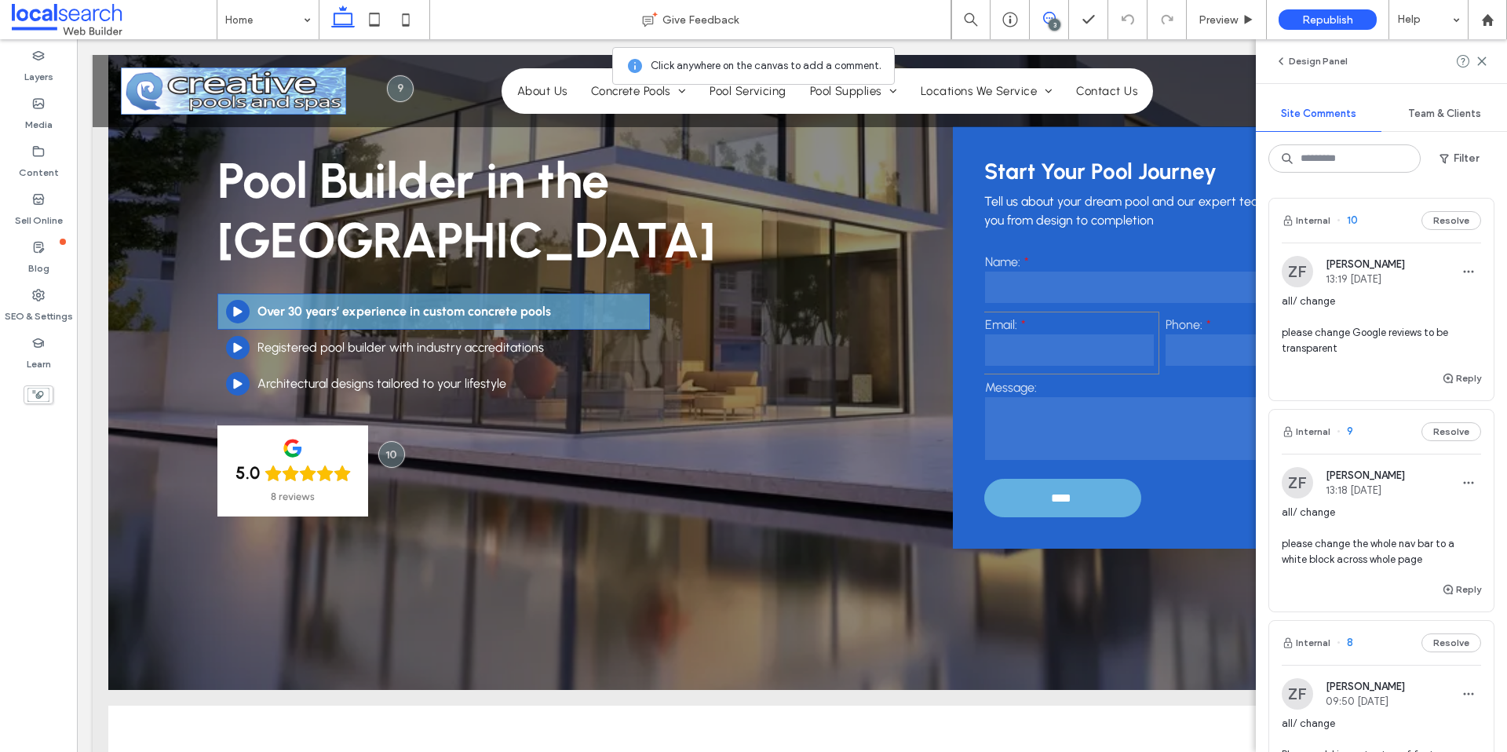
scroll to position [0, 0]
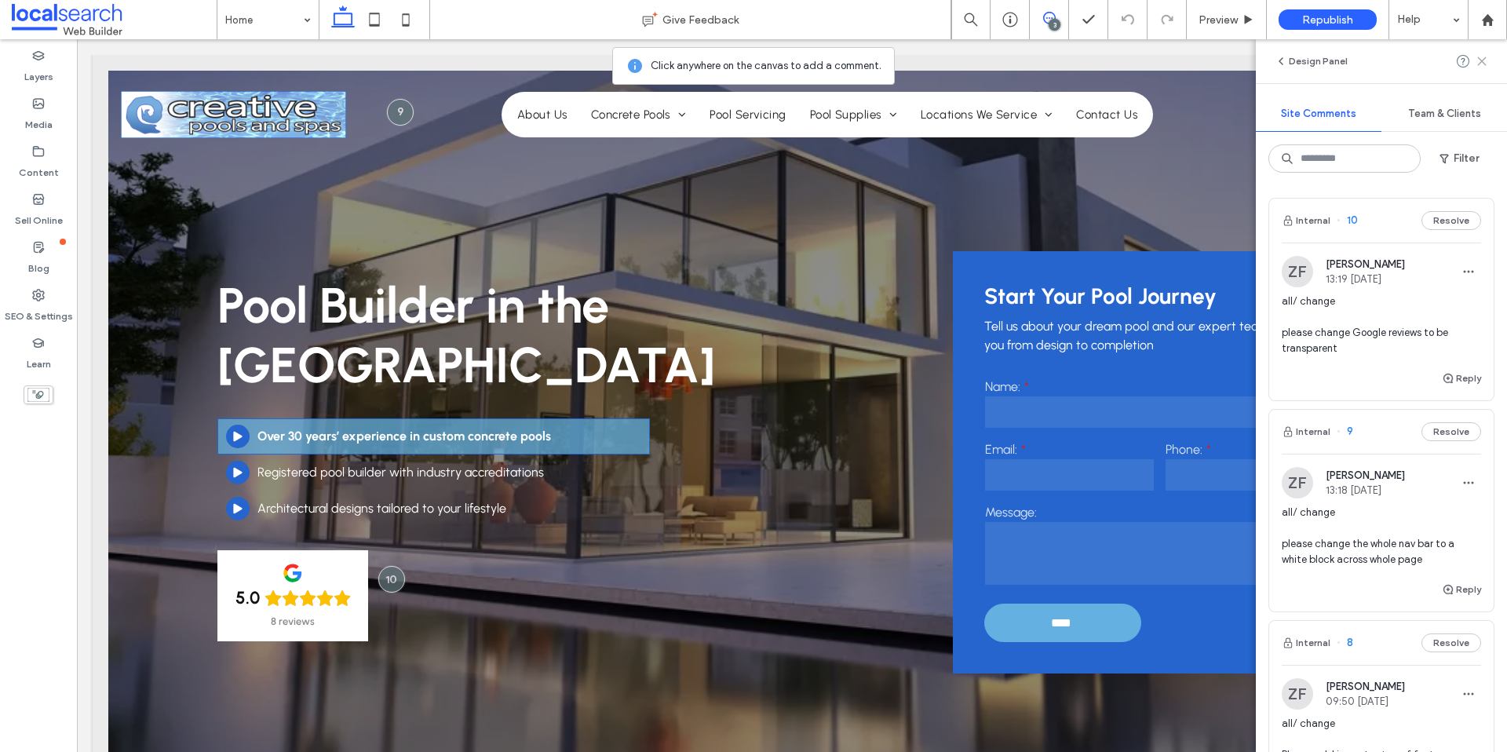
click at [1482, 62] on use at bounding box center [1481, 60] width 7 height 7
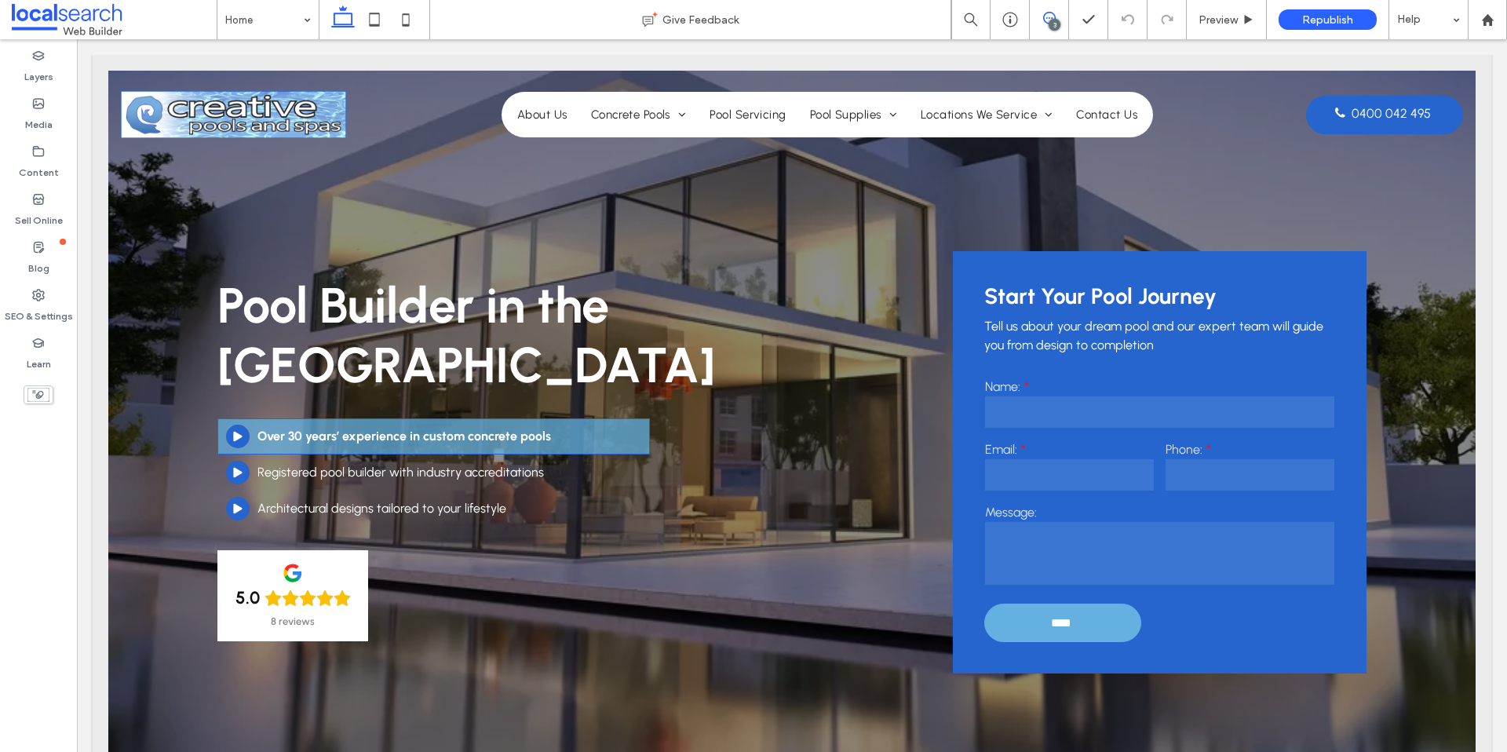
click at [1051, 14] on icon at bounding box center [1049, 18] width 13 height 13
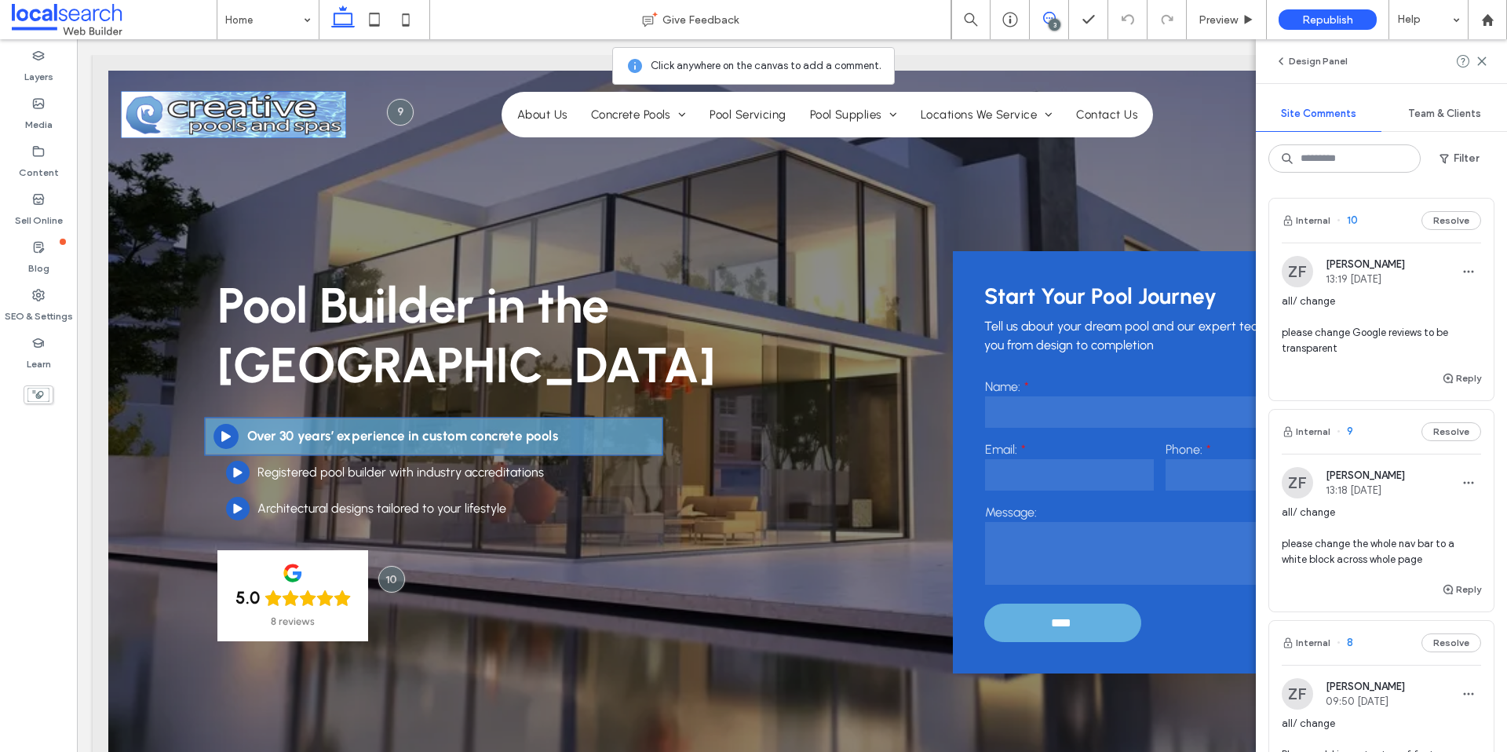
click at [609, 440] on div "Play Icon Over 30 years’ experience in custom concrete pools" at bounding box center [434, 437] width 459 height 38
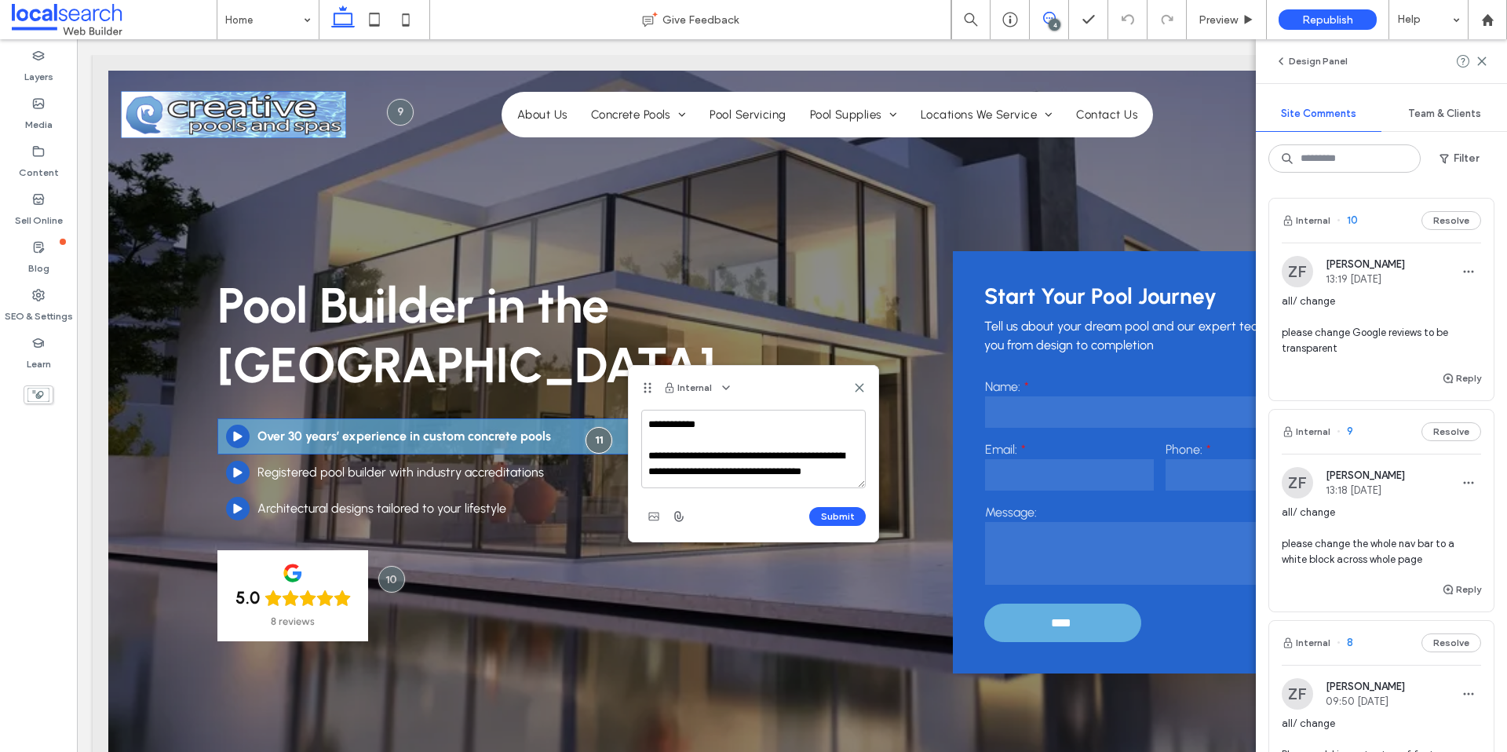
click at [759, 470] on textarea "**********" at bounding box center [753, 449] width 225 height 79
type textarea "**********"
click at [842, 517] on button "Submit" at bounding box center [837, 516] width 57 height 19
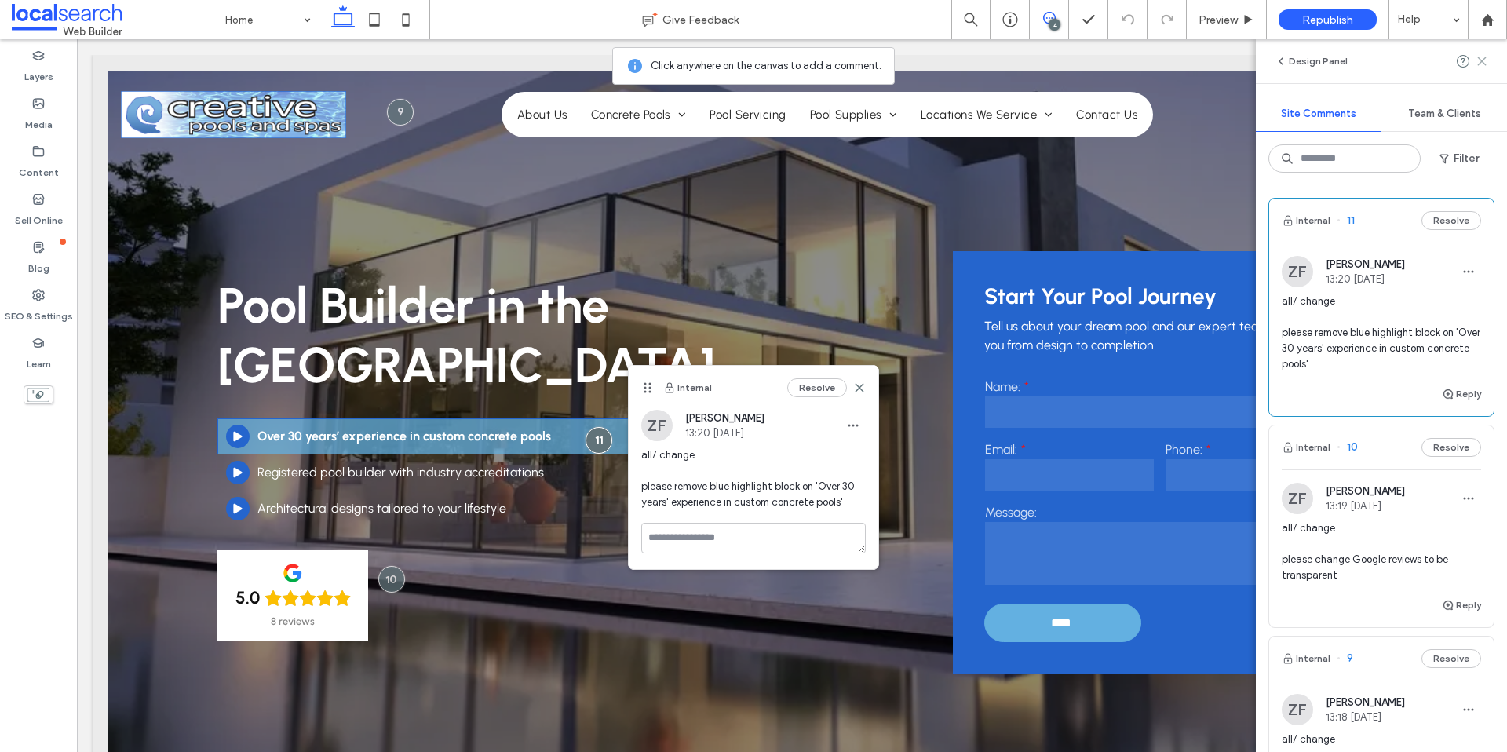
click at [1485, 64] on icon at bounding box center [1482, 61] width 13 height 13
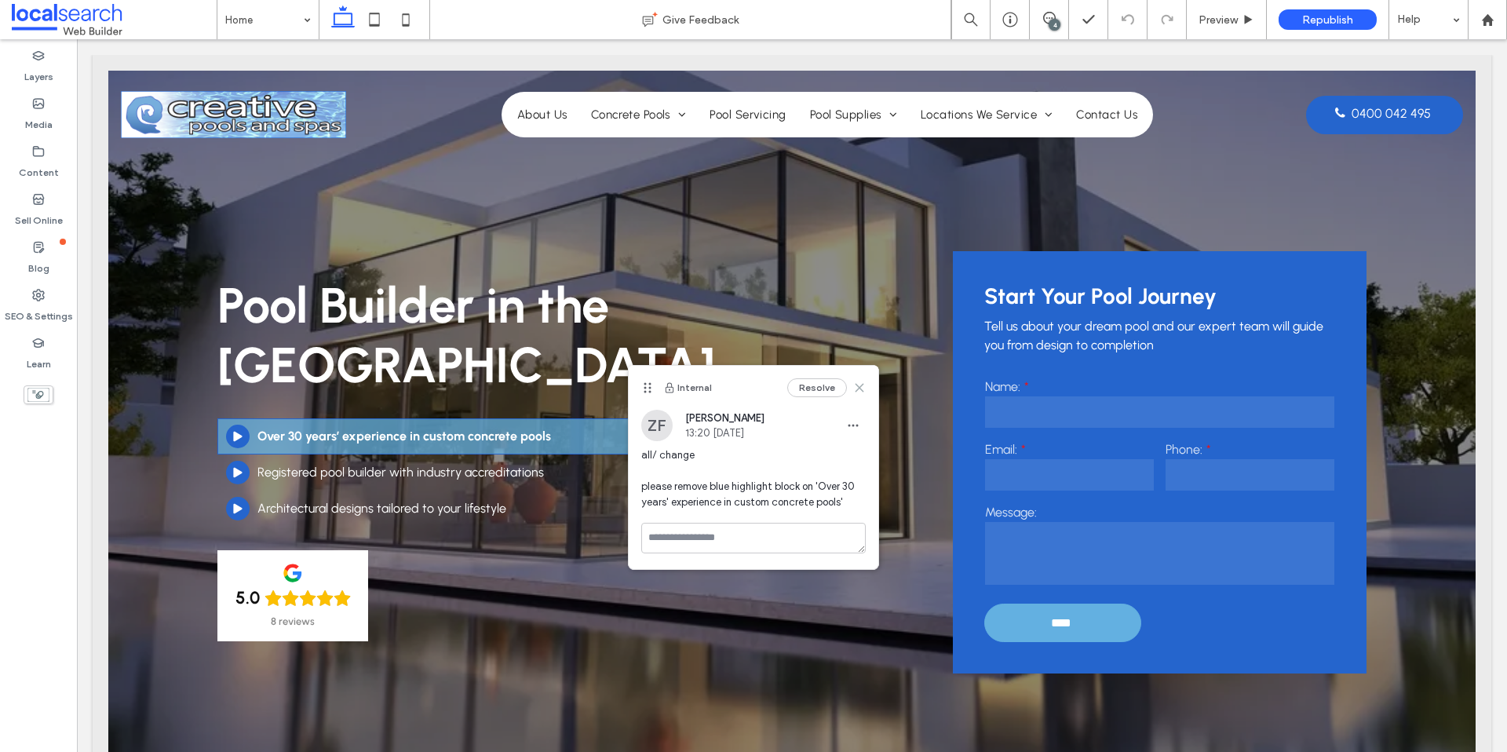
click at [862, 387] on icon at bounding box center [859, 388] width 13 height 13
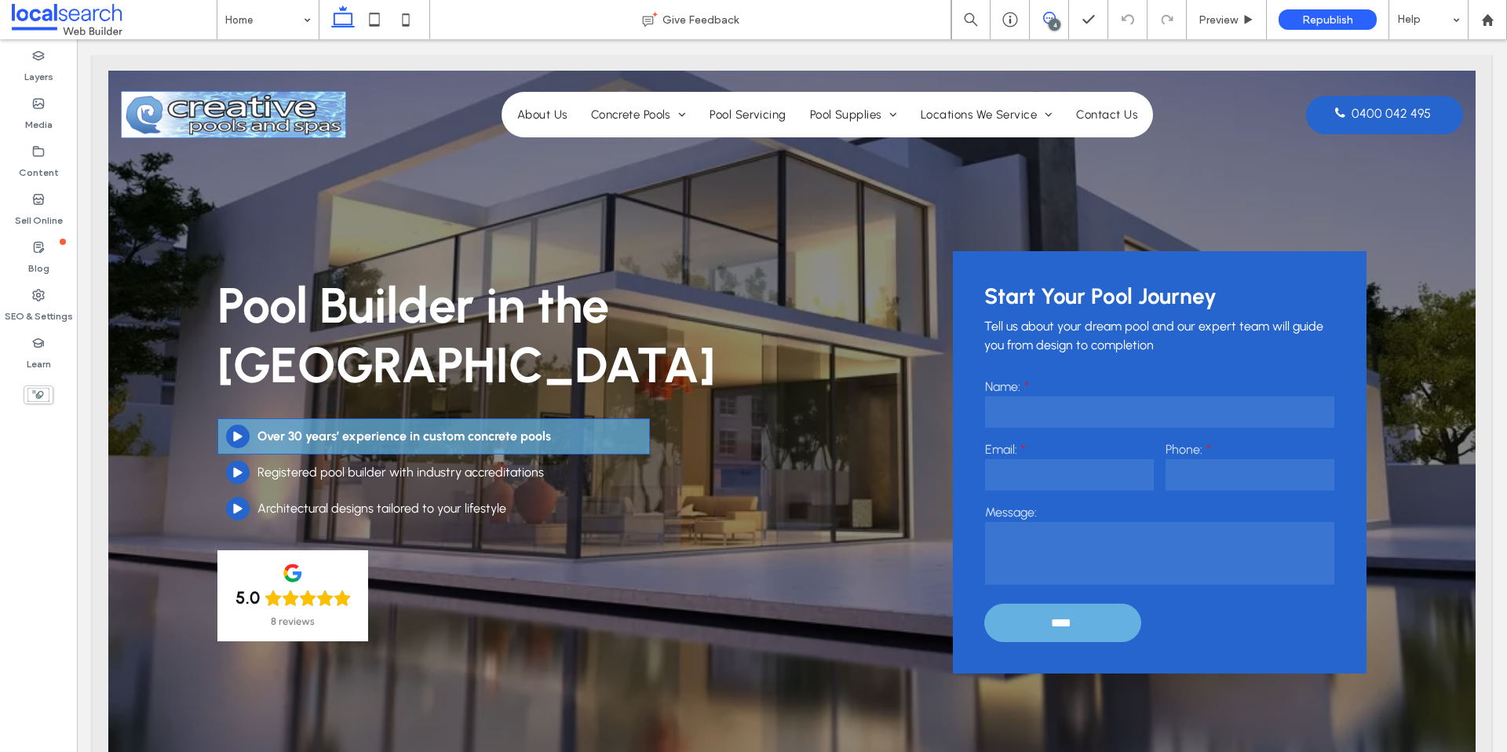
click at [1059, 12] on span at bounding box center [1049, 18] width 38 height 13
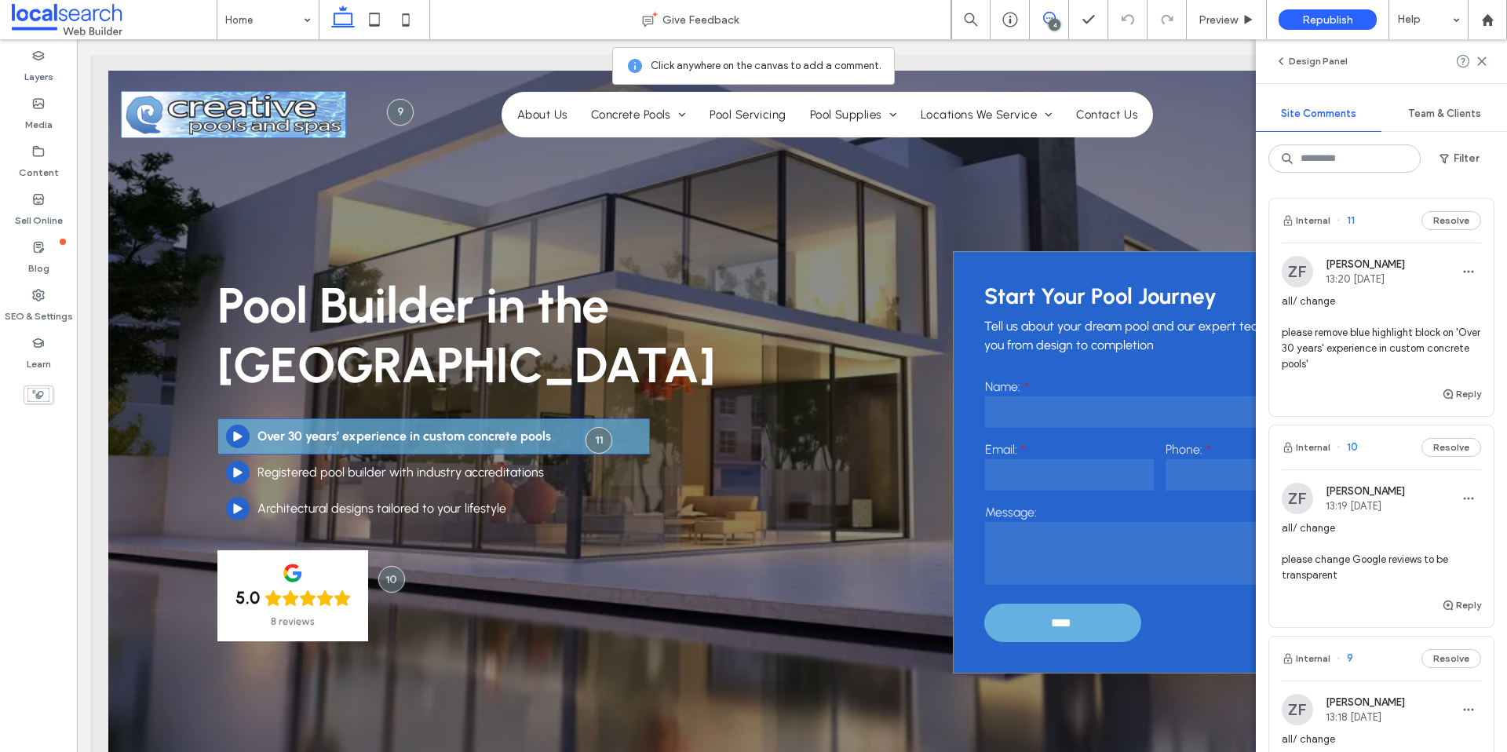
click at [1230, 265] on div "Start Your Pool Journey Tell us about your dream pool and our expert team will …" at bounding box center [1160, 462] width 414 height 422
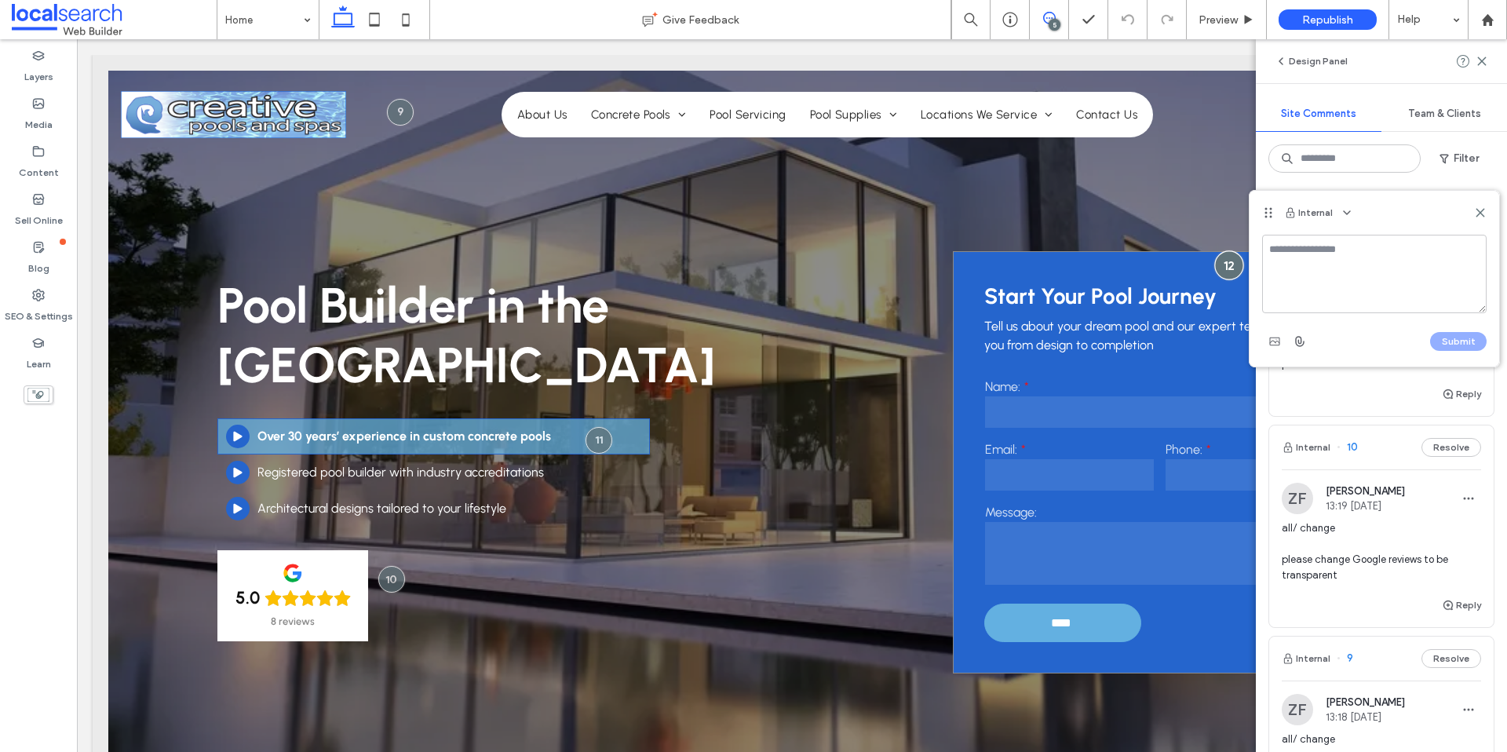
type textarea "*"
type textarea "**********"
click at [1445, 343] on button "Submit" at bounding box center [1459, 341] width 57 height 19
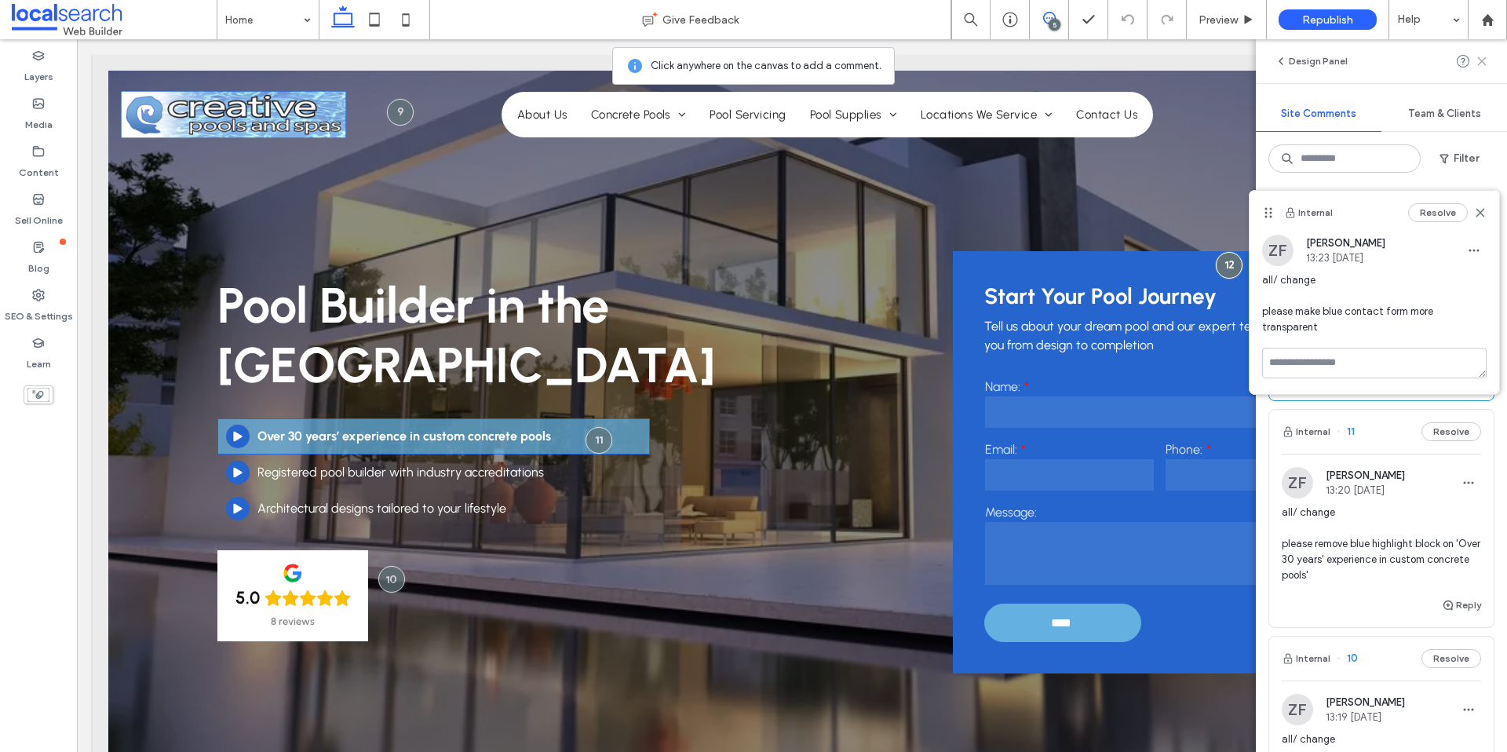
click at [1482, 60] on use at bounding box center [1481, 60] width 7 height 7
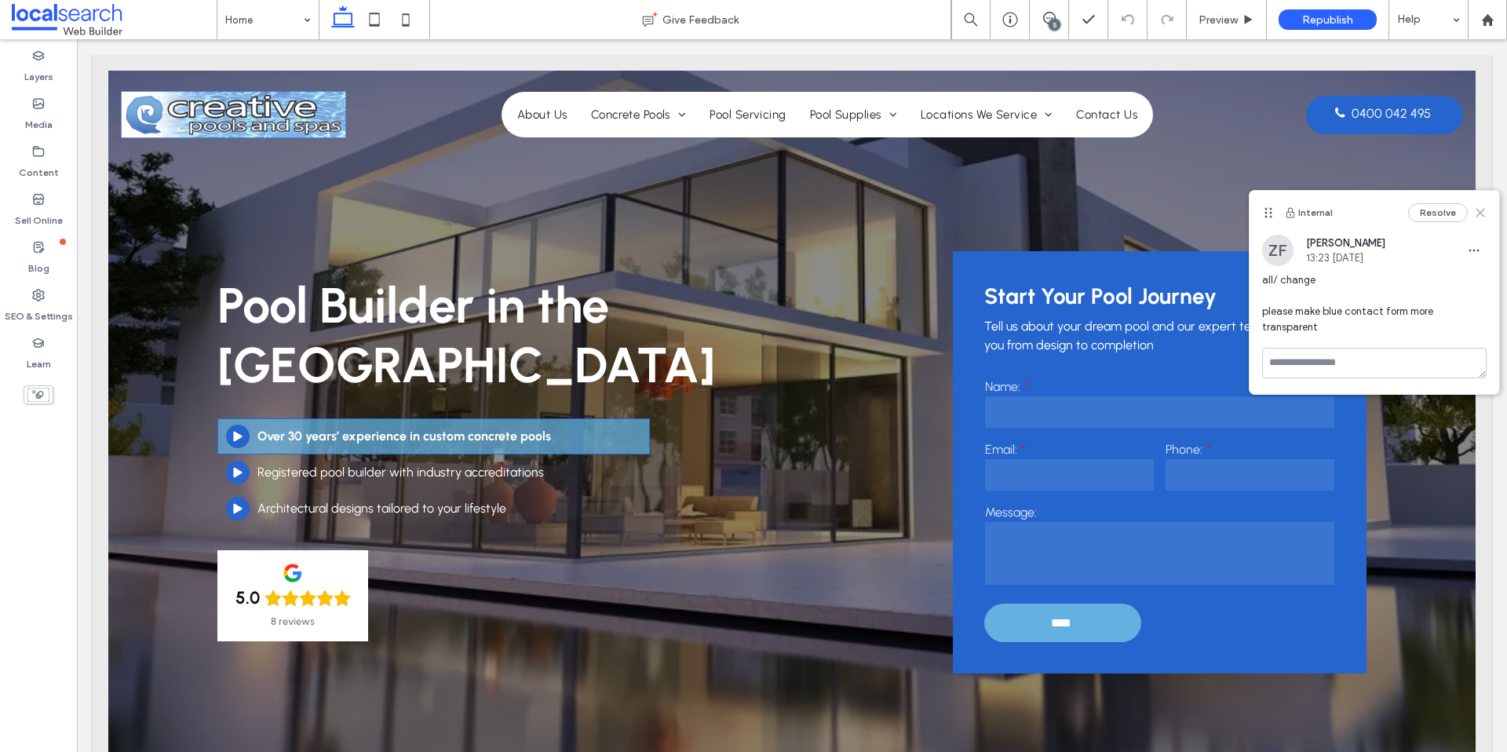
click at [1484, 210] on icon at bounding box center [1481, 212] width 13 height 13
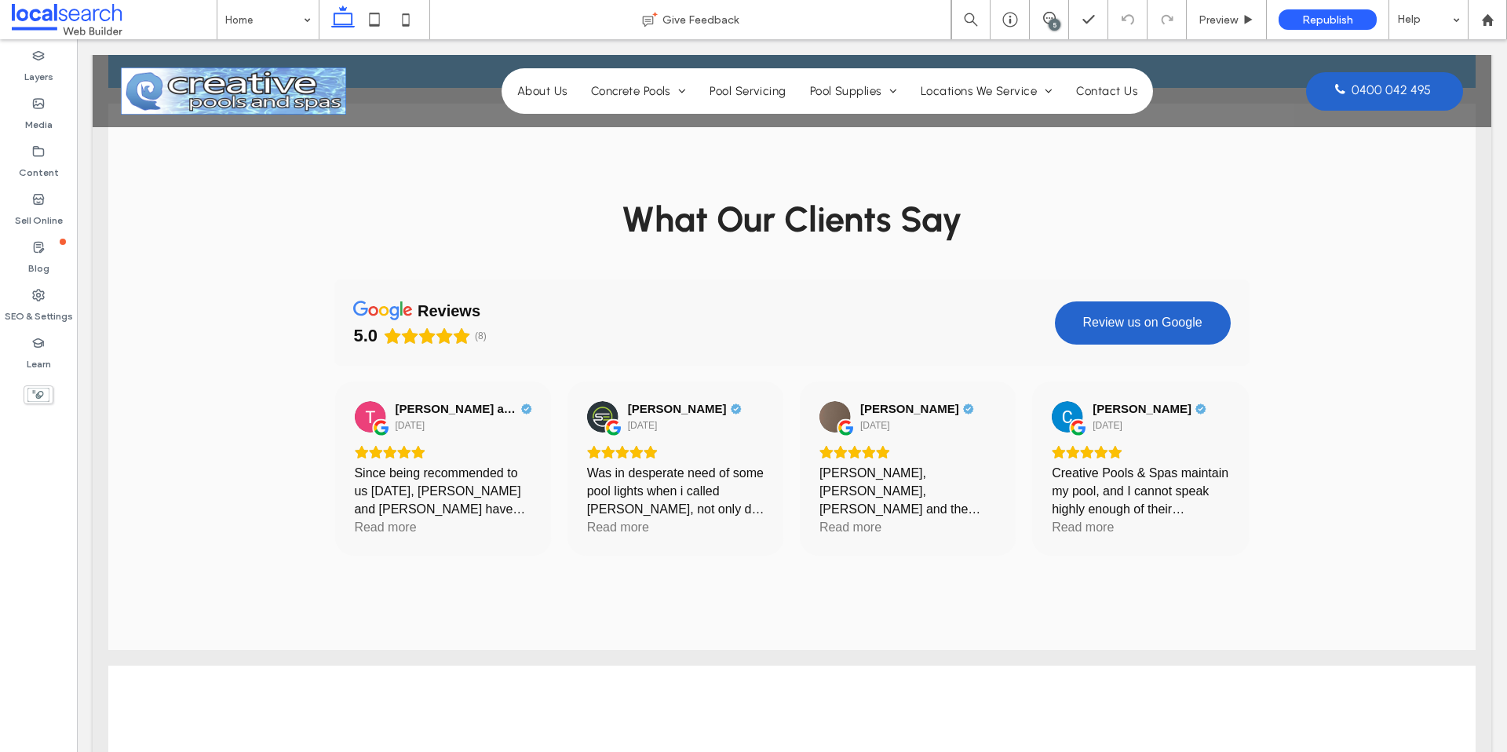
scroll to position [2065, 0]
click at [1240, 466] on div "Next" at bounding box center [1231, 467] width 25 height 25
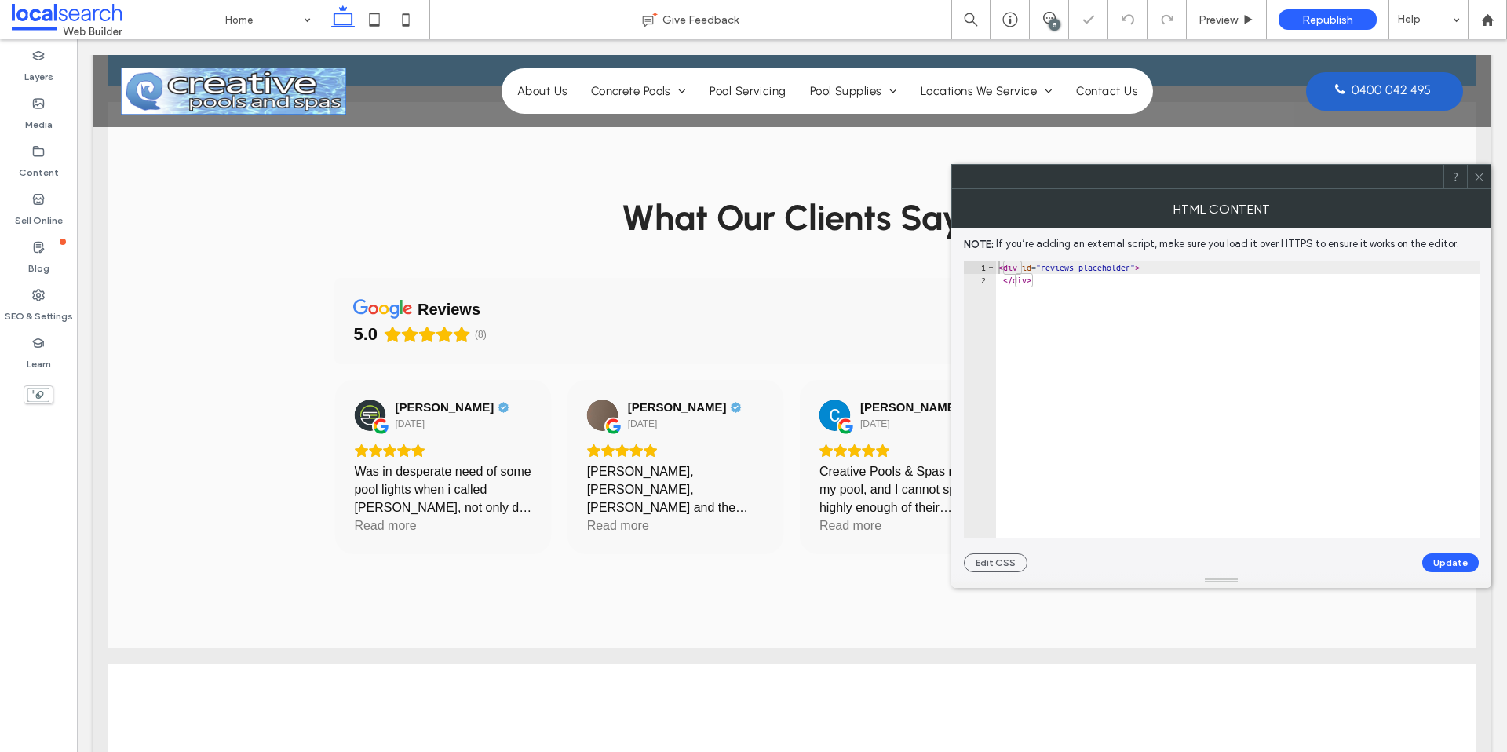
click at [1485, 185] on span at bounding box center [1480, 177] width 12 height 24
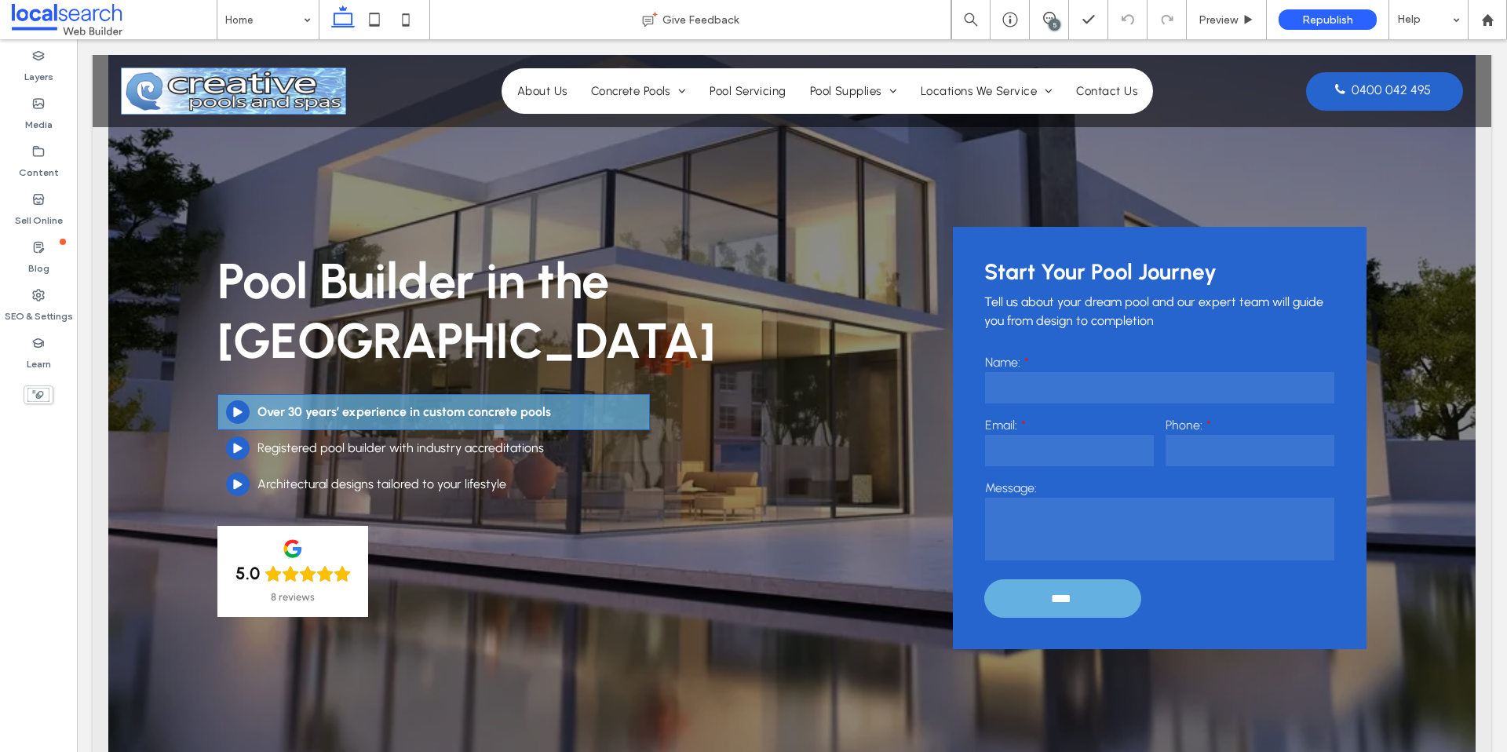
scroll to position [0, 0]
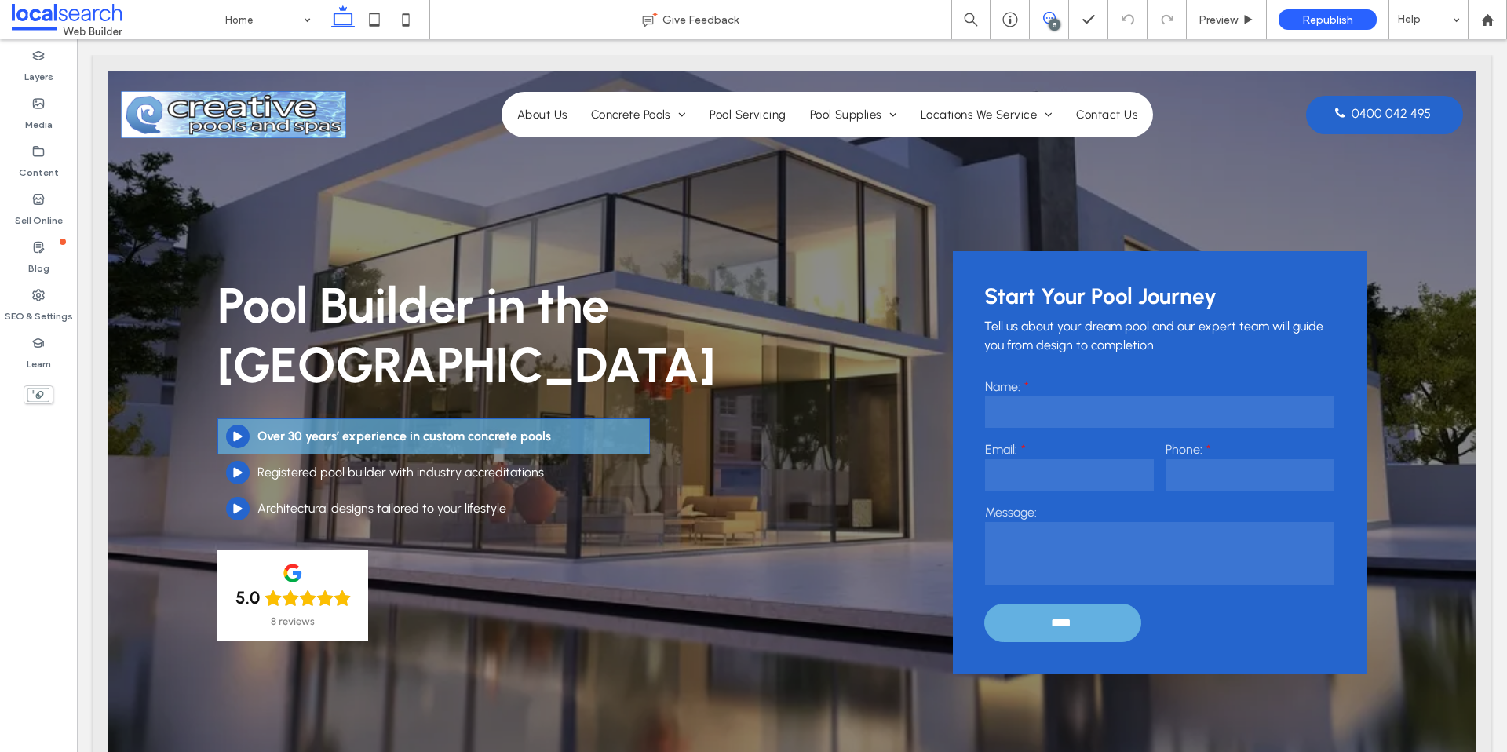
click at [1051, 16] on icon at bounding box center [1049, 18] width 13 height 13
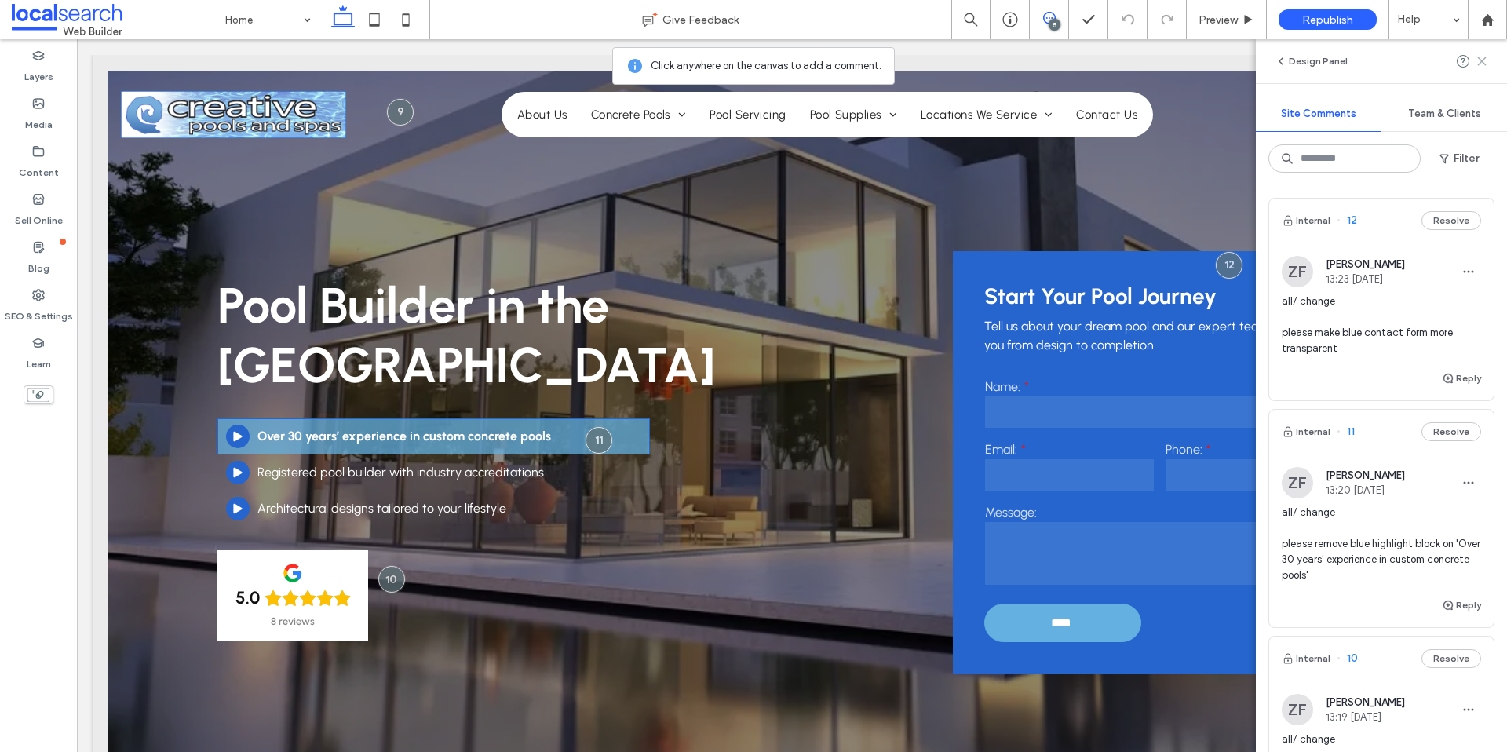
click at [1482, 64] on icon at bounding box center [1482, 61] width 13 height 13
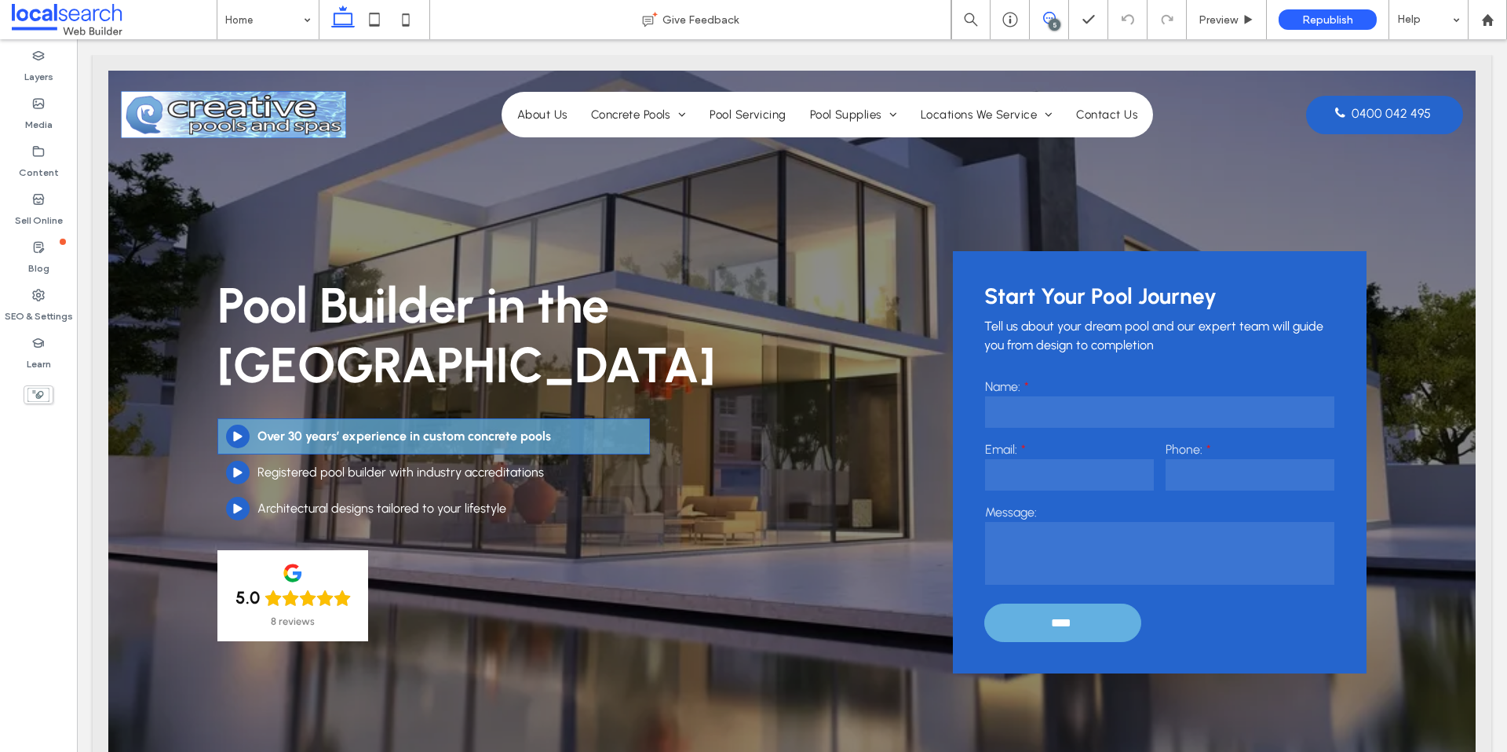
click at [1060, 20] on span at bounding box center [1049, 18] width 38 height 13
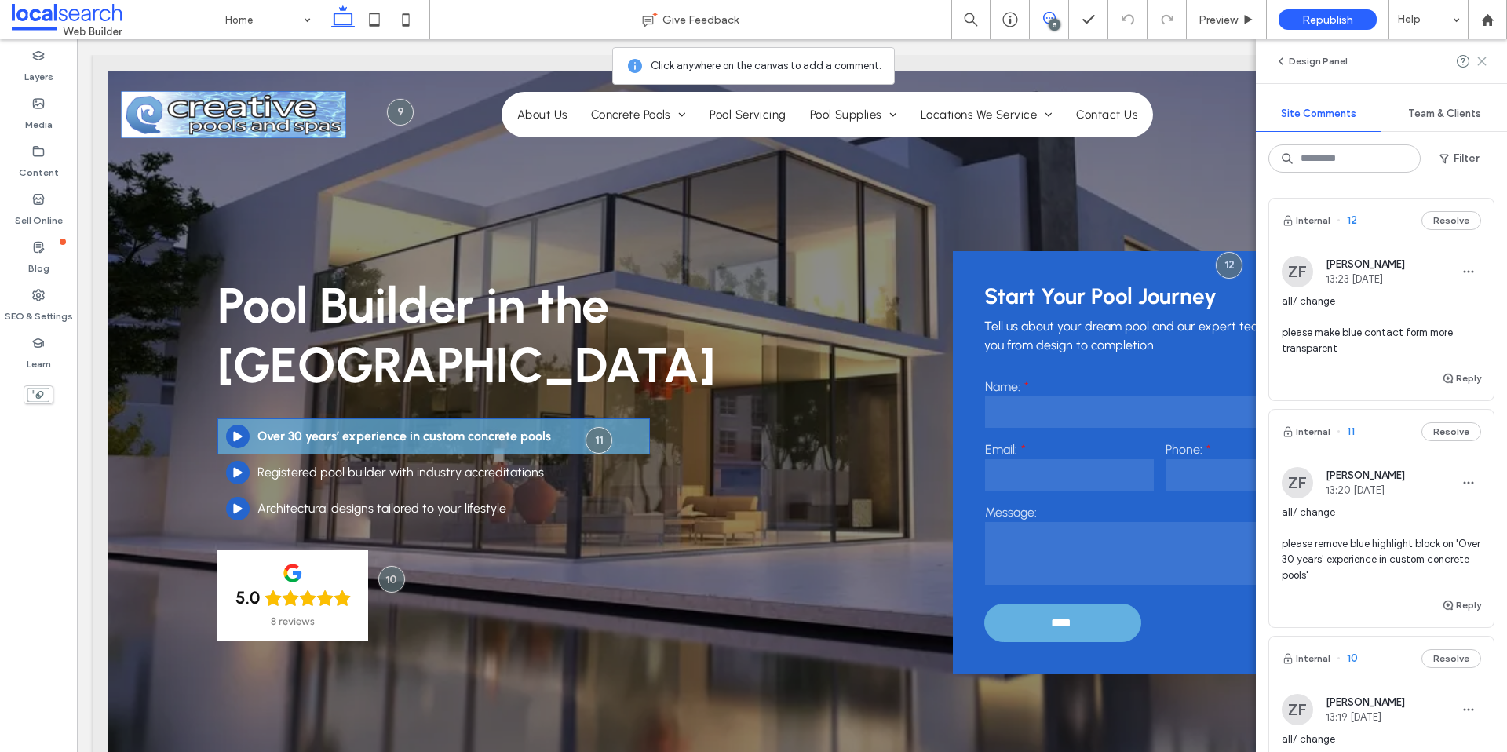
click at [1483, 55] on icon at bounding box center [1482, 61] width 13 height 13
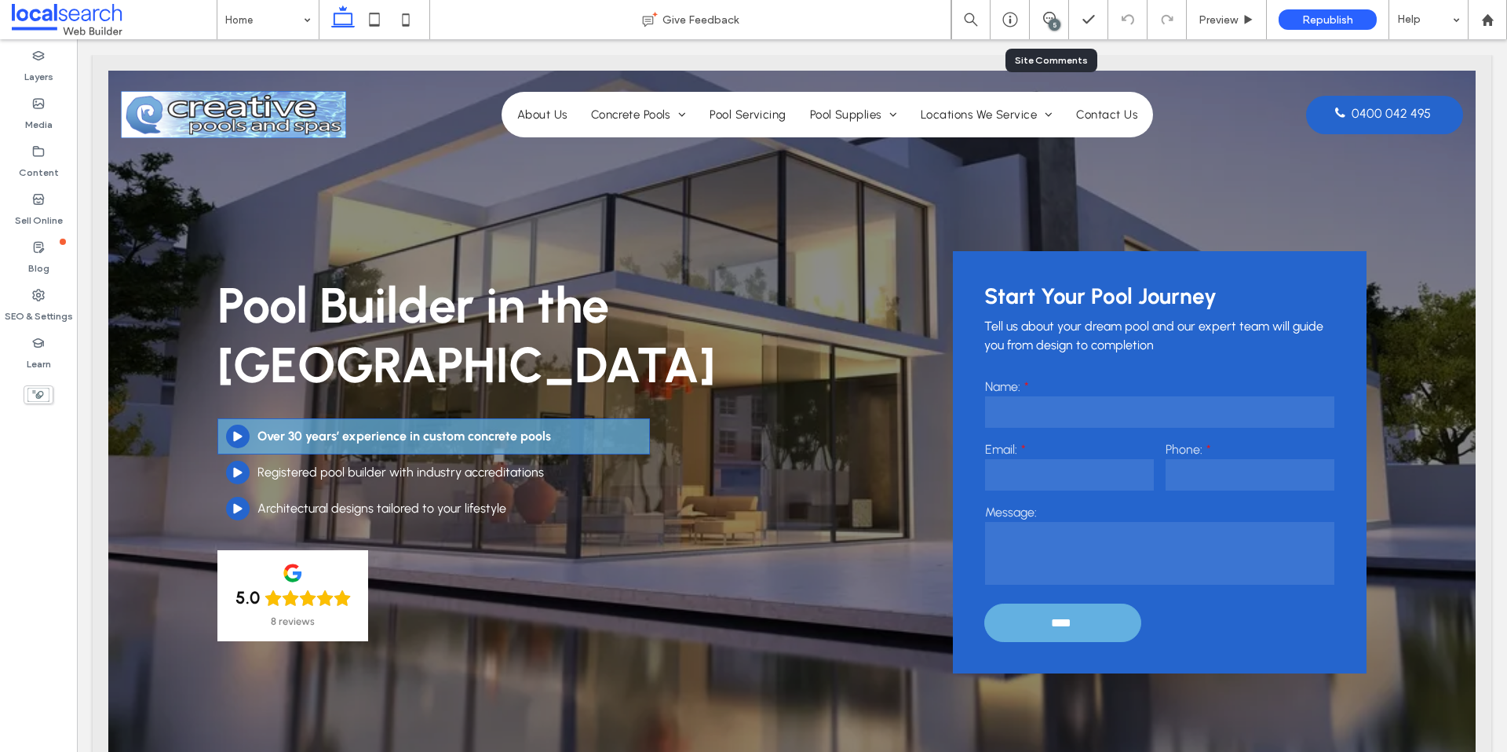
click at [1065, 26] on div "5" at bounding box center [1049, 20] width 38 height 16
click at [1055, 25] on div "5" at bounding box center [1055, 25] width 12 height 12
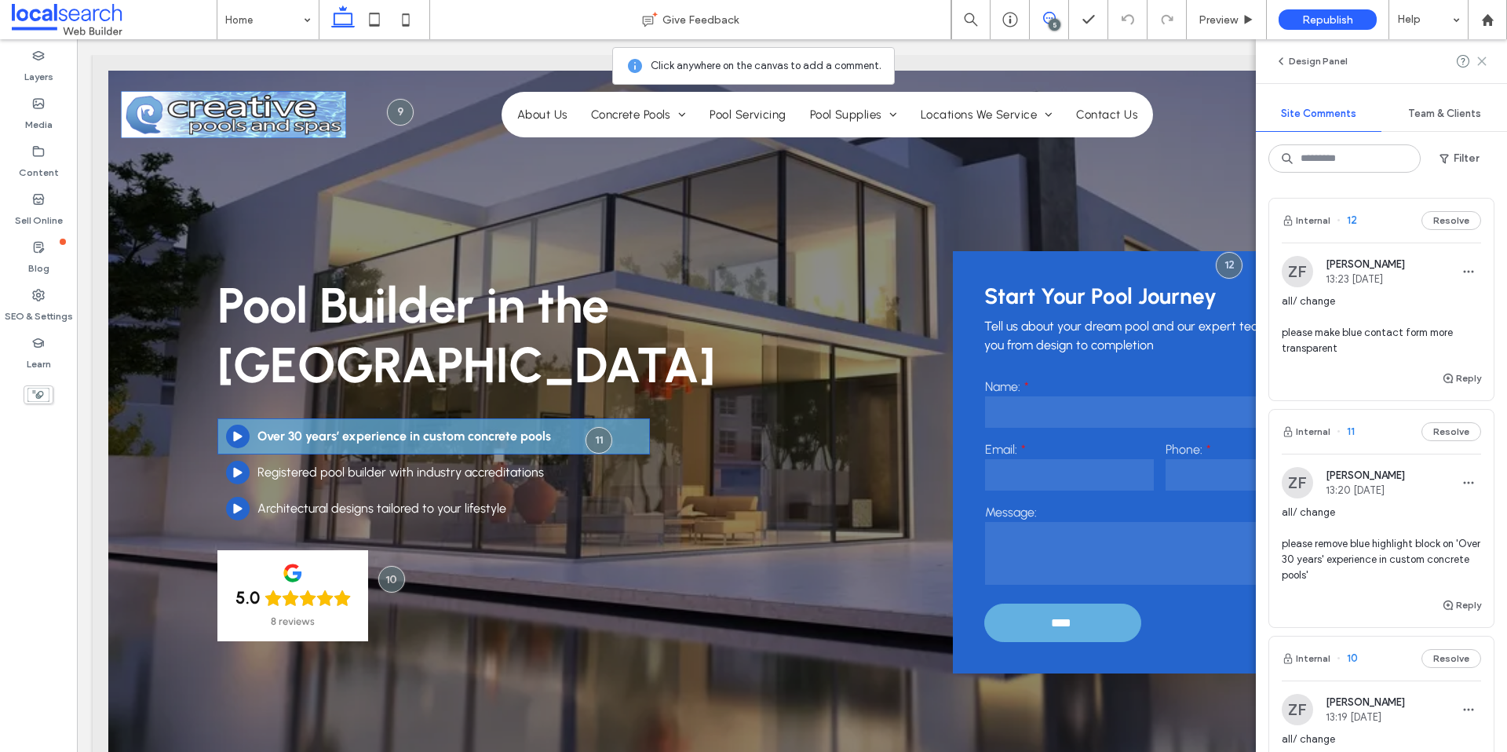
click at [1485, 64] on use at bounding box center [1481, 60] width 7 height 7
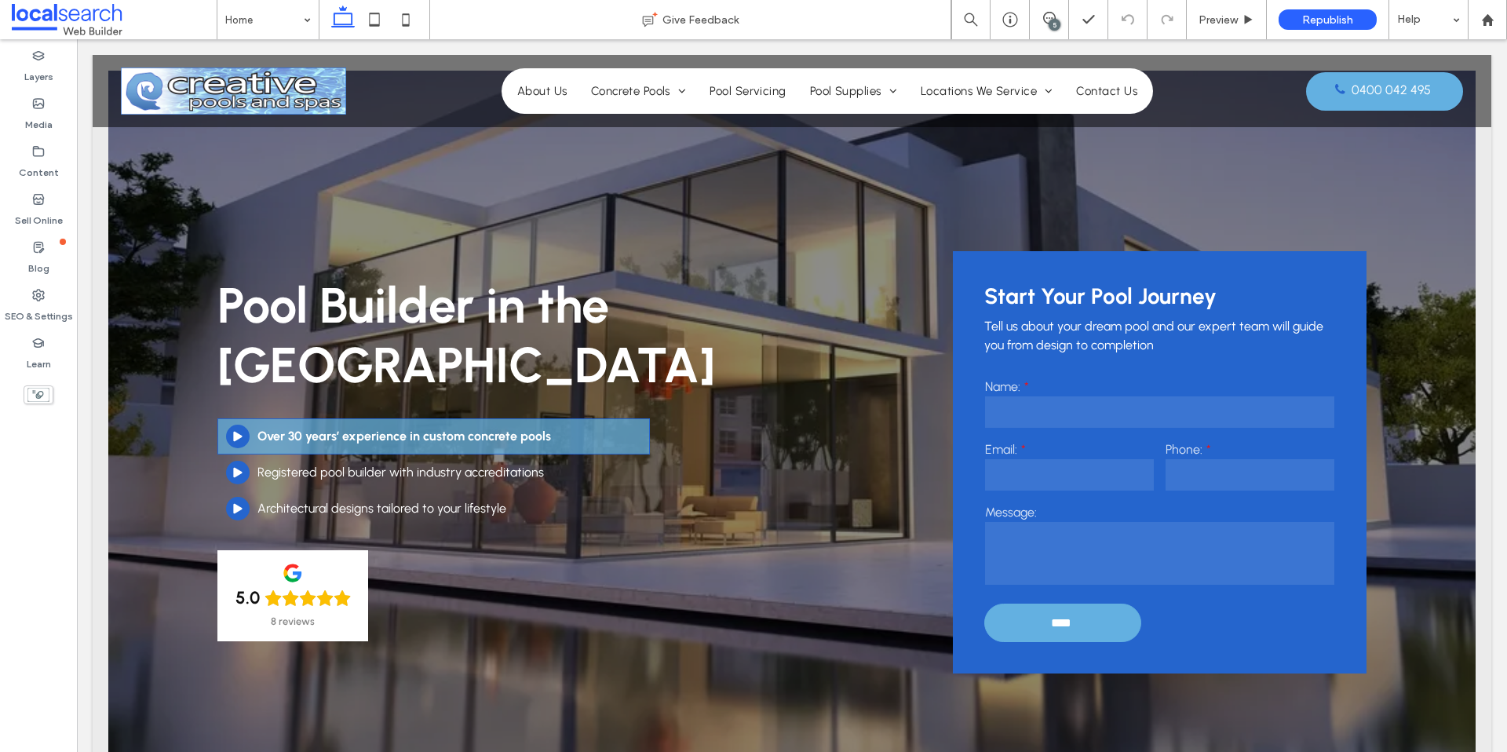
scroll to position [13, 0]
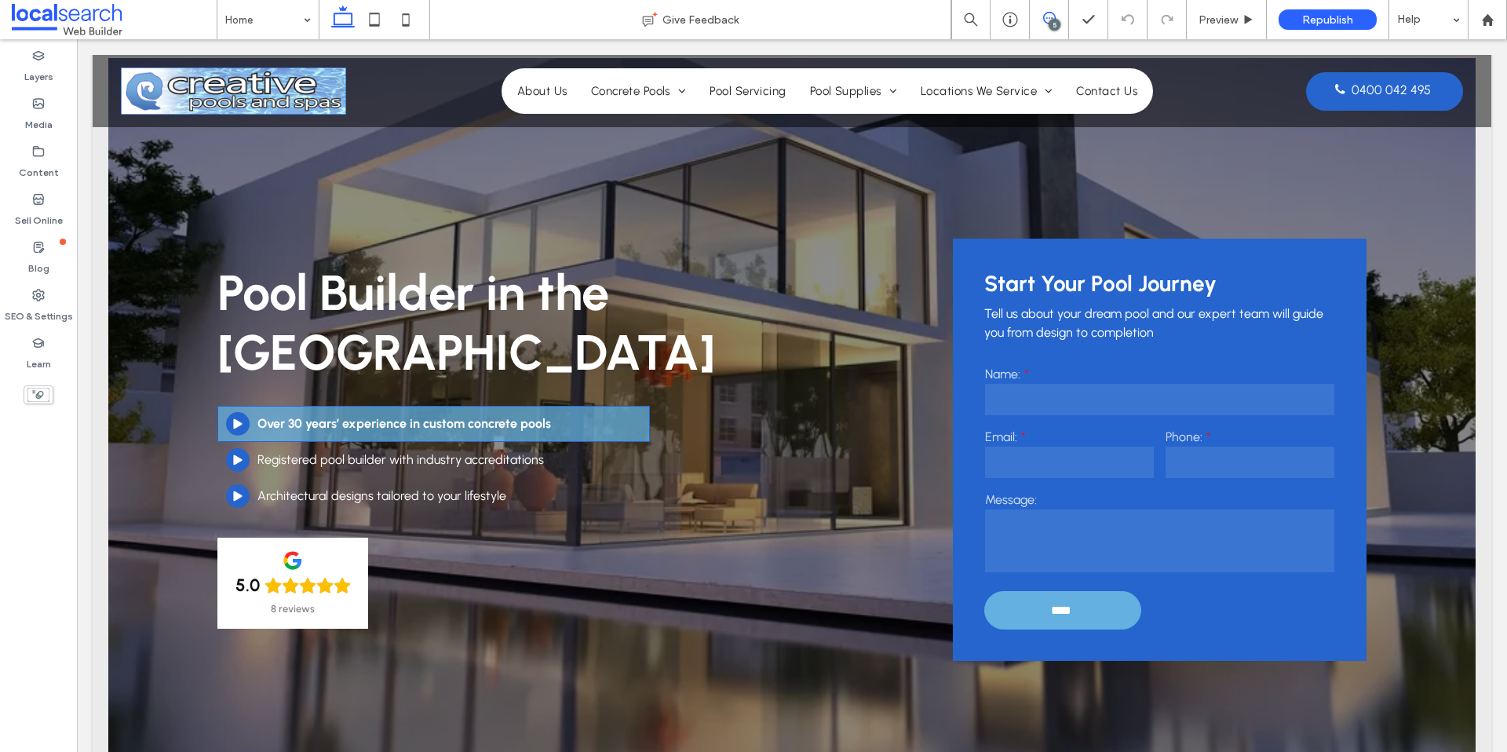
click at [1043, 18] on use at bounding box center [1049, 18] width 13 height 13
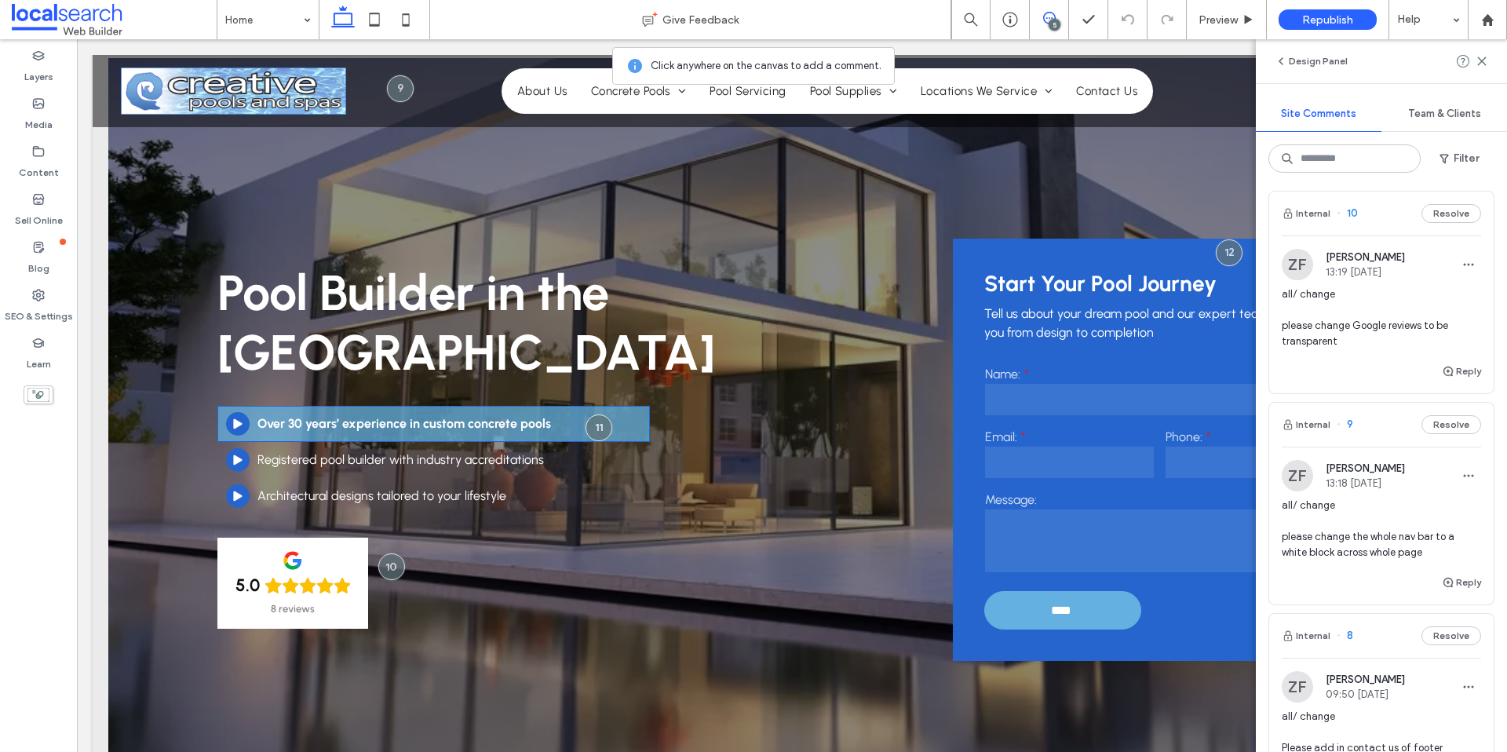
scroll to position [773, 0]
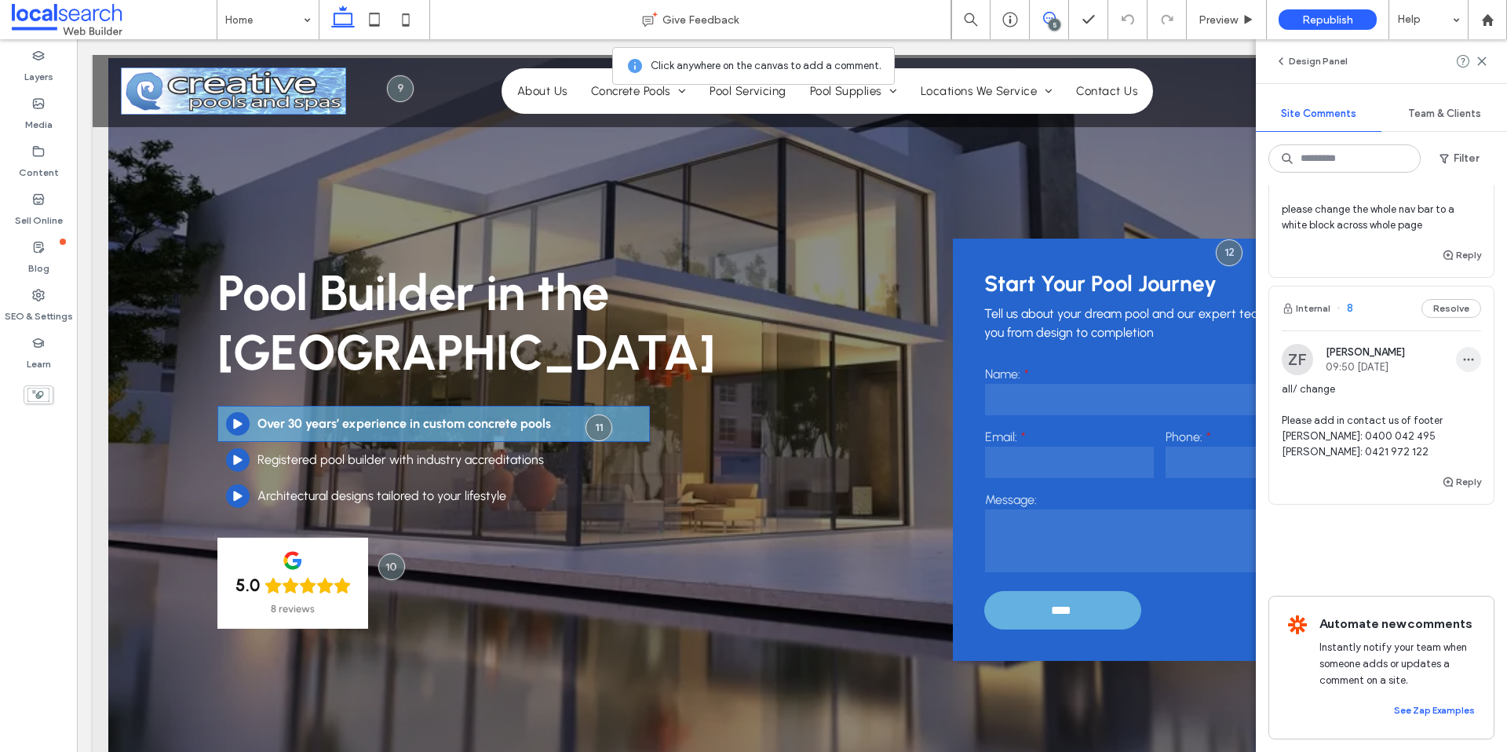
click at [1468, 360] on use "button" at bounding box center [1469, 360] width 10 height 2
click at [1411, 400] on div "Edit" at bounding box center [1411, 401] width 140 height 30
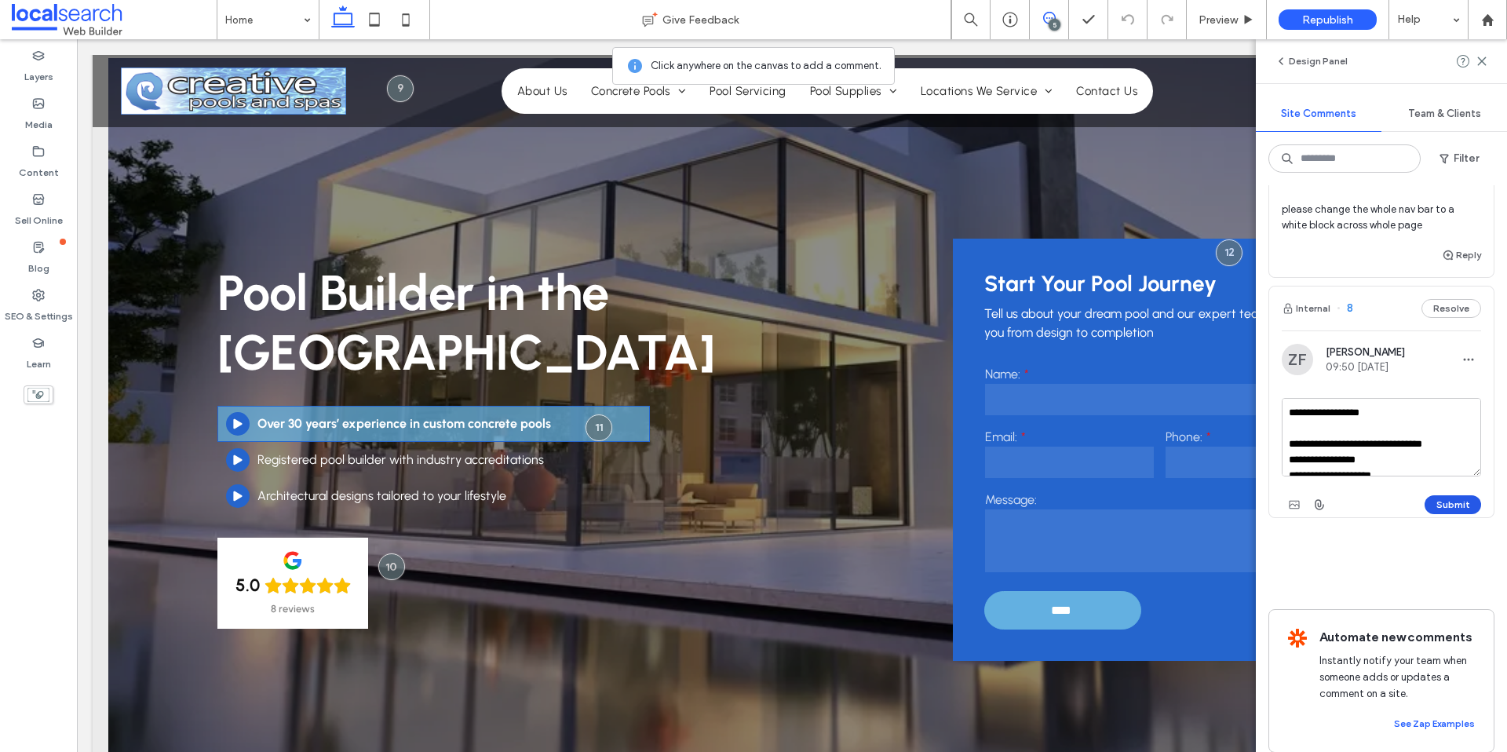
type textarea "**********"
click at [1448, 495] on button "Submit" at bounding box center [1453, 504] width 57 height 19
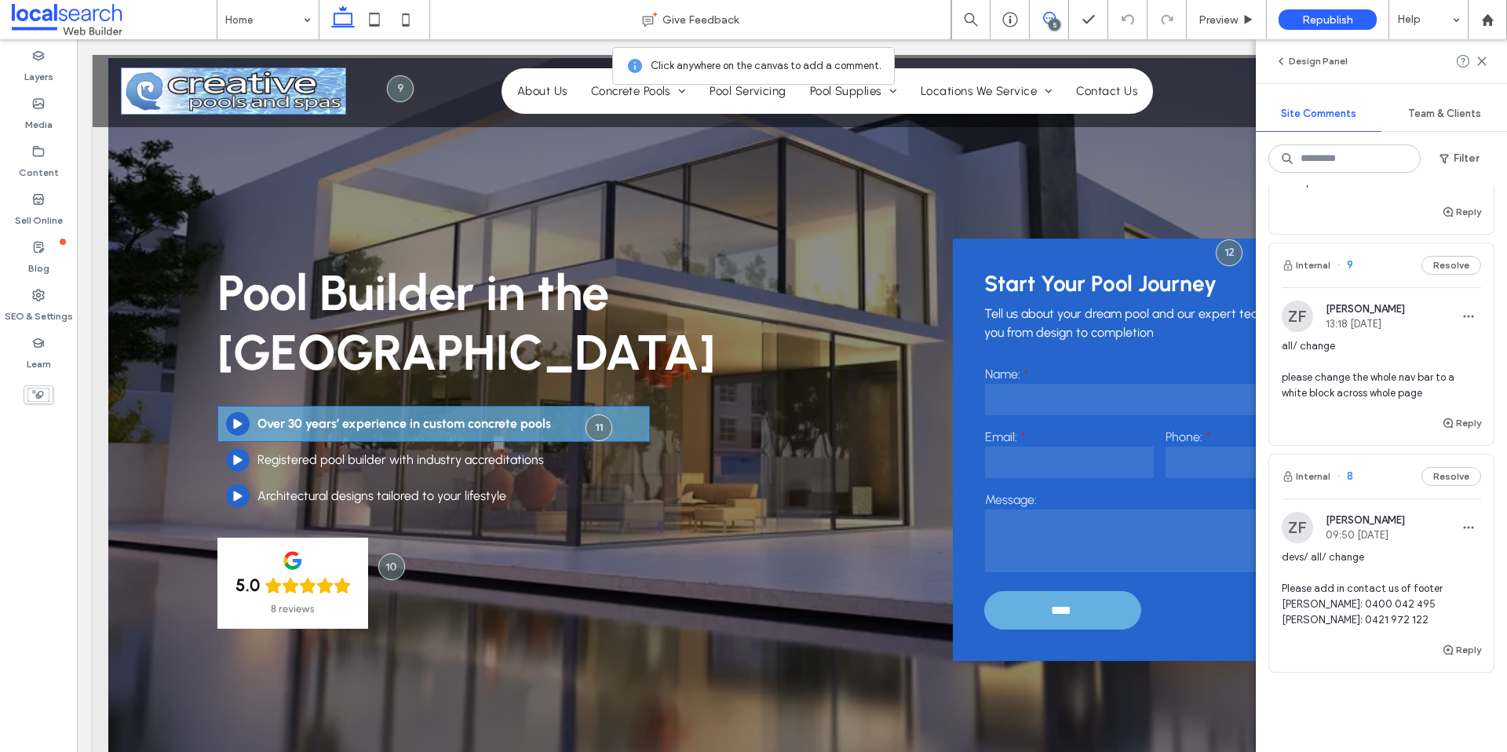
scroll to position [570, 0]
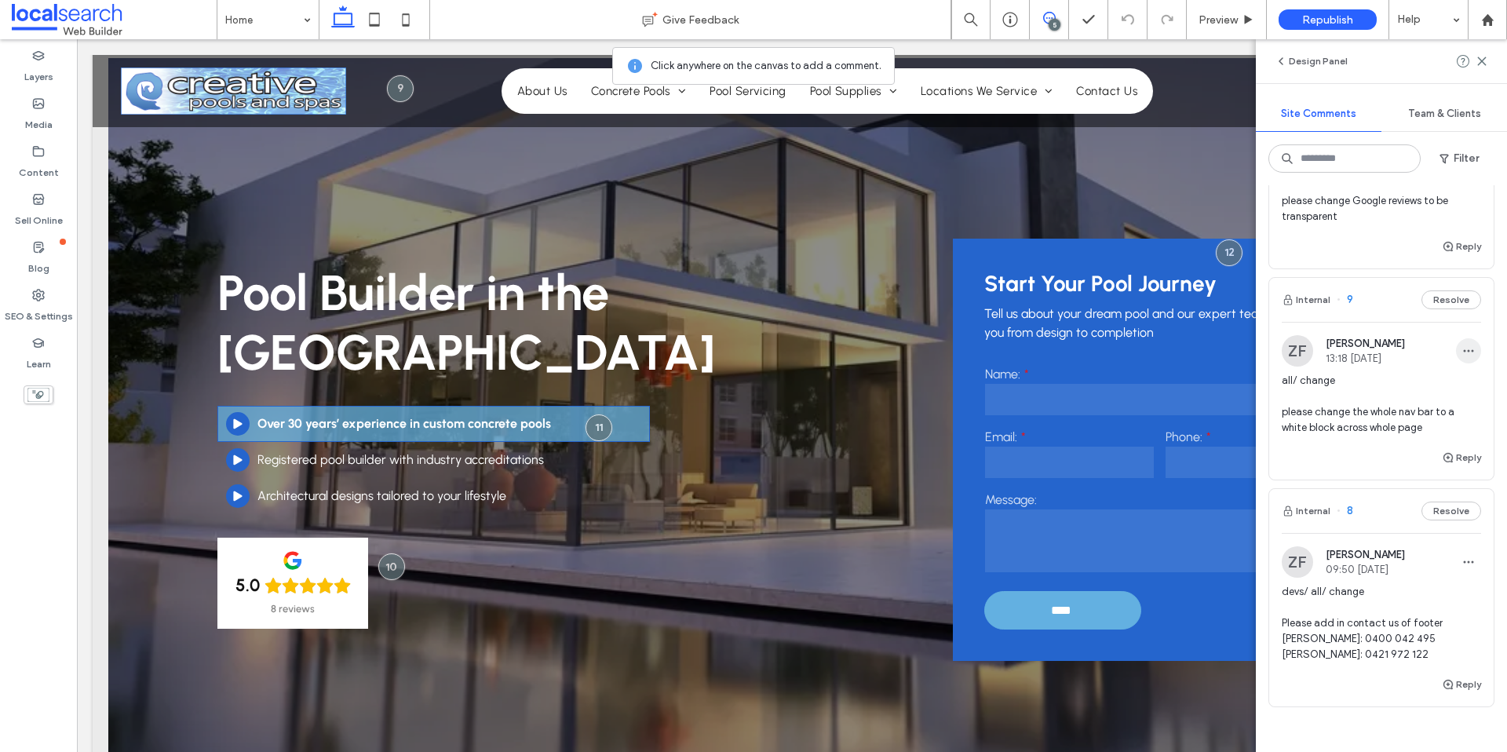
click at [1466, 350] on use "button" at bounding box center [1469, 351] width 10 height 2
click at [1423, 396] on div "Edit" at bounding box center [1411, 392] width 140 height 30
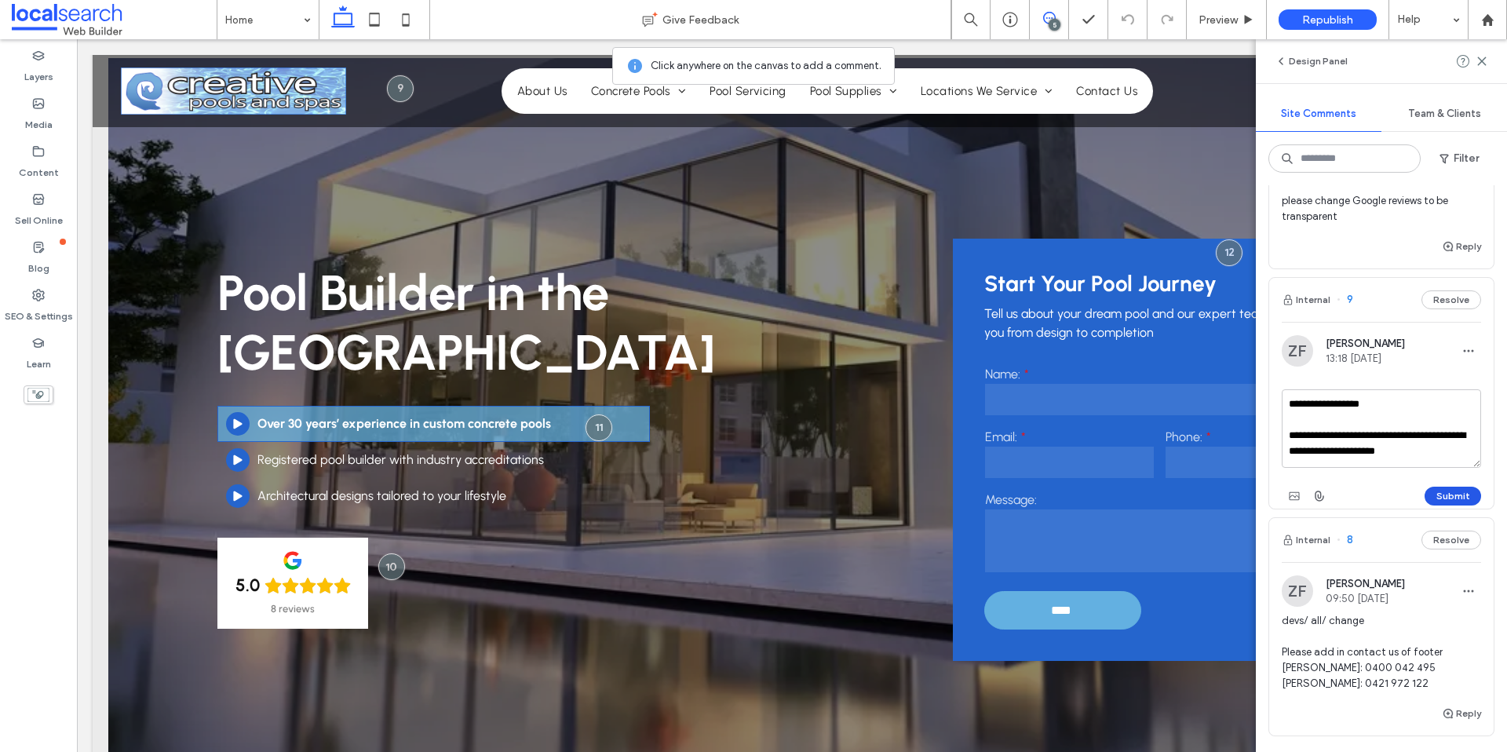
type textarea "**********"
click at [1460, 490] on button "Submit" at bounding box center [1453, 496] width 57 height 19
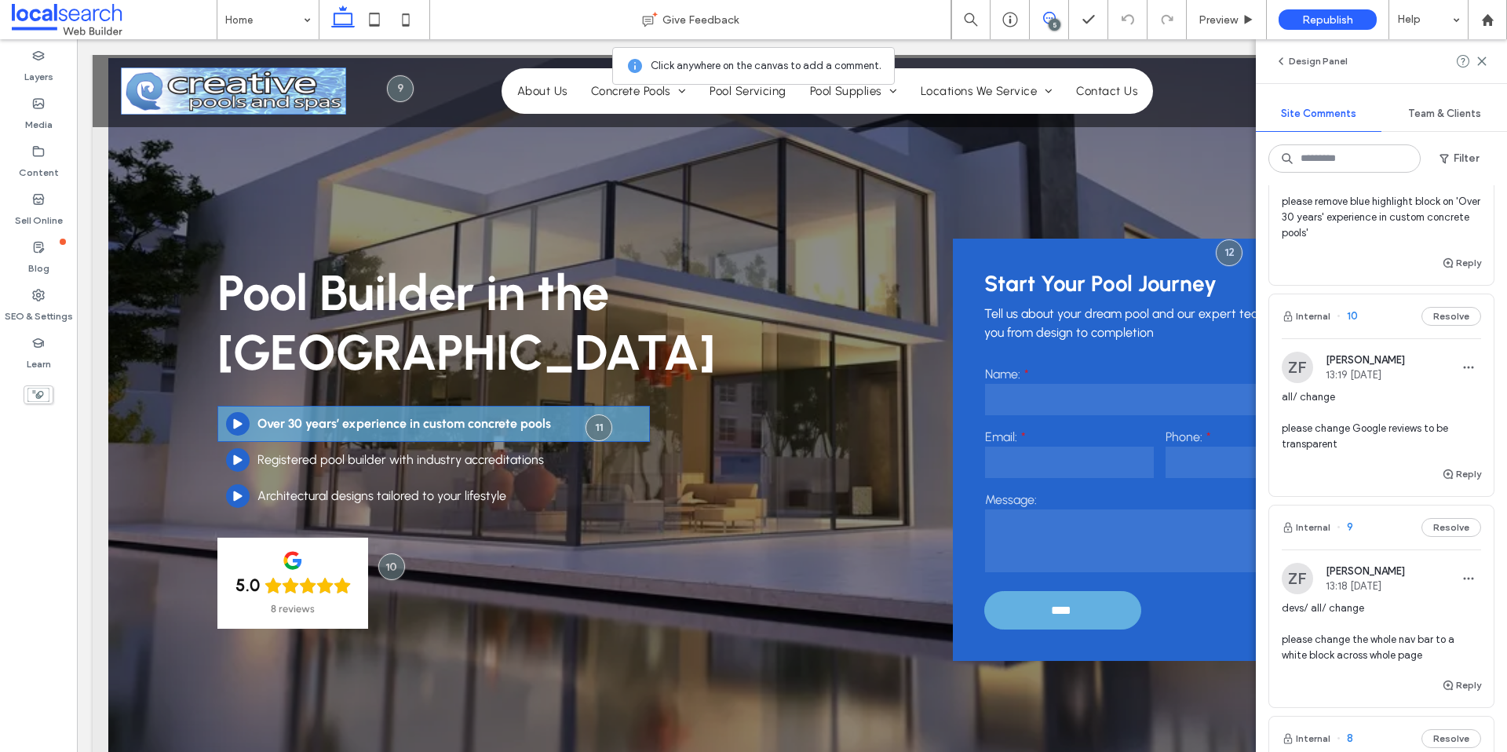
scroll to position [326, 0]
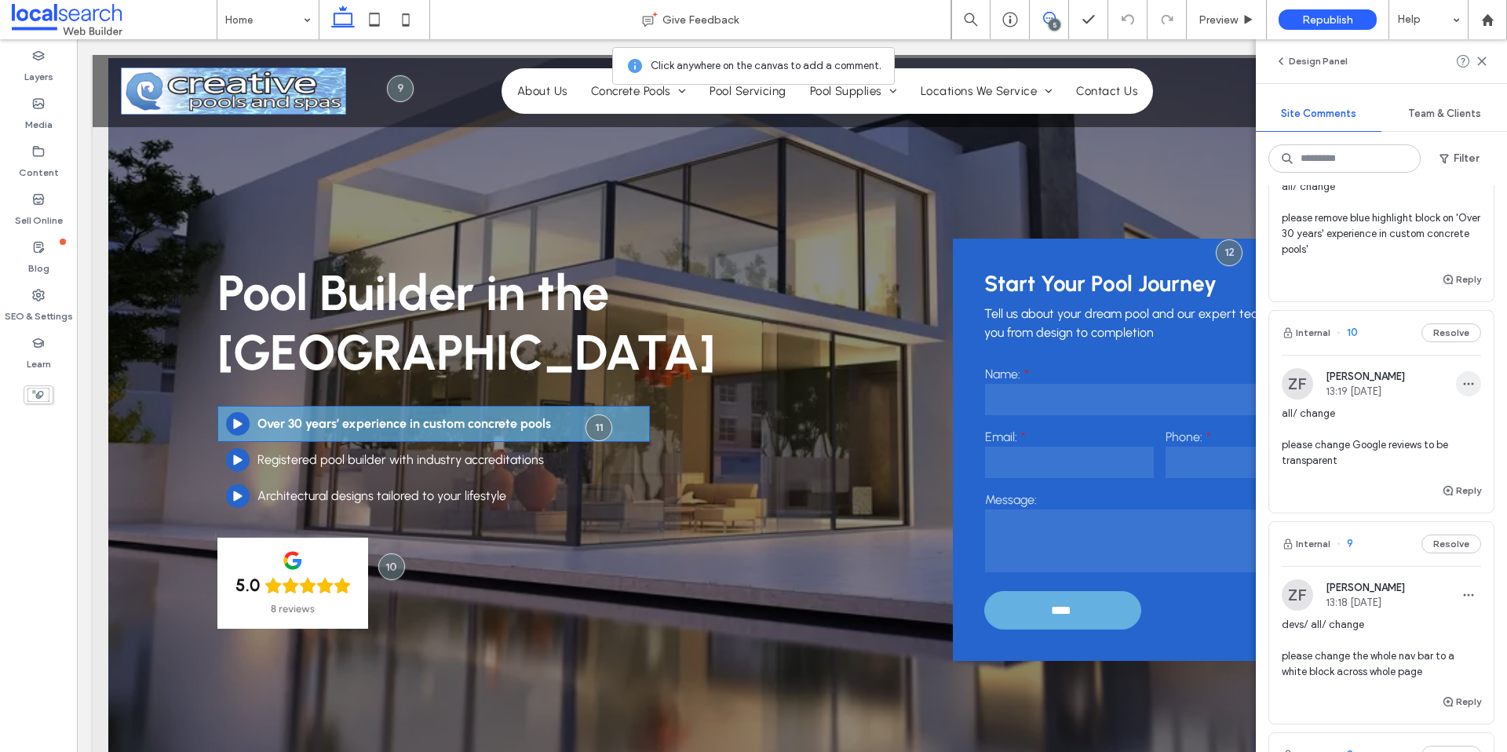
click at [1465, 383] on use "button" at bounding box center [1469, 384] width 10 height 2
click at [1449, 424] on div "Edit" at bounding box center [1411, 425] width 140 height 30
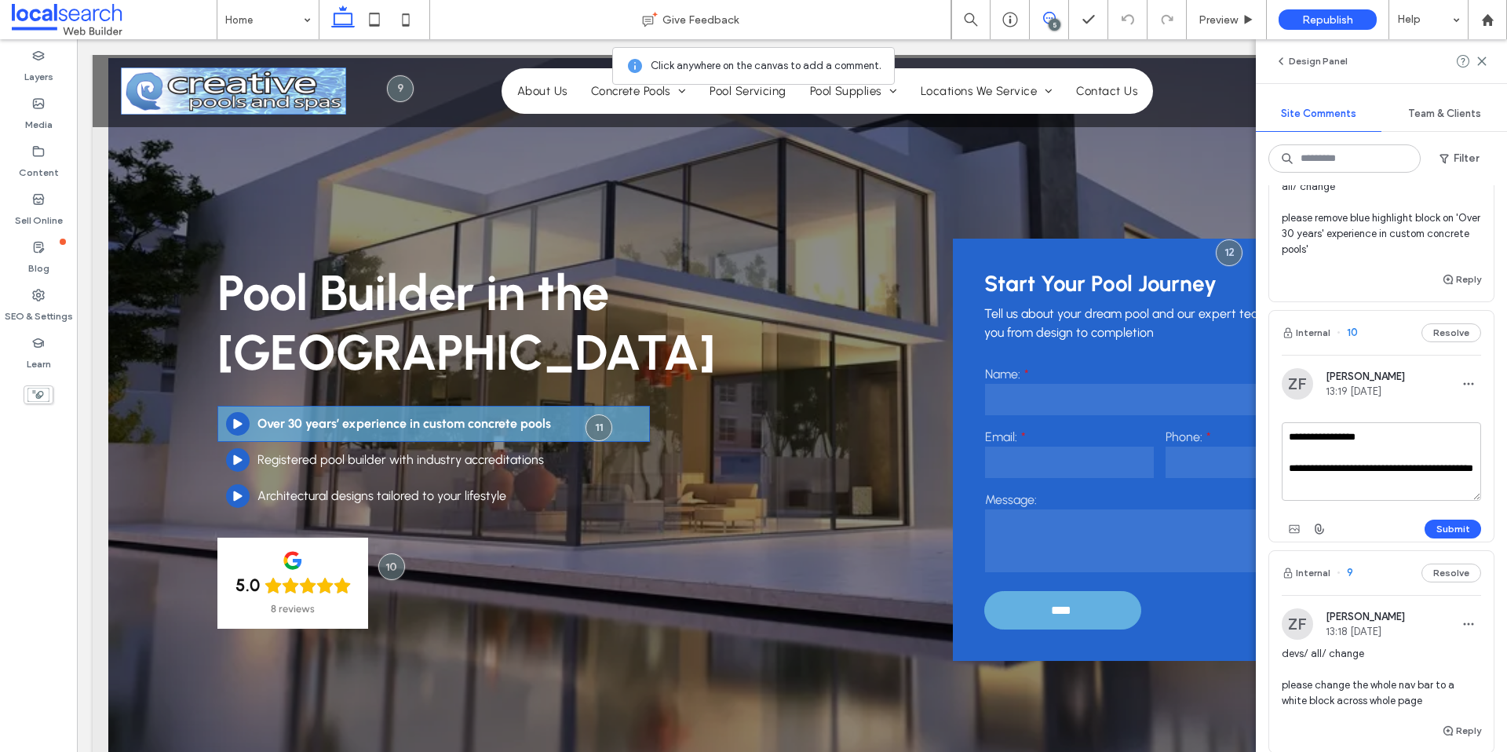
click at [1290, 437] on textarea "**********" at bounding box center [1381, 461] width 199 height 79
type textarea "**********"
drag, startPoint x: 1454, startPoint y: 525, endPoint x: 1449, endPoint y: 517, distance: 10.2
click at [1454, 521] on button "Submit" at bounding box center [1453, 529] width 57 height 19
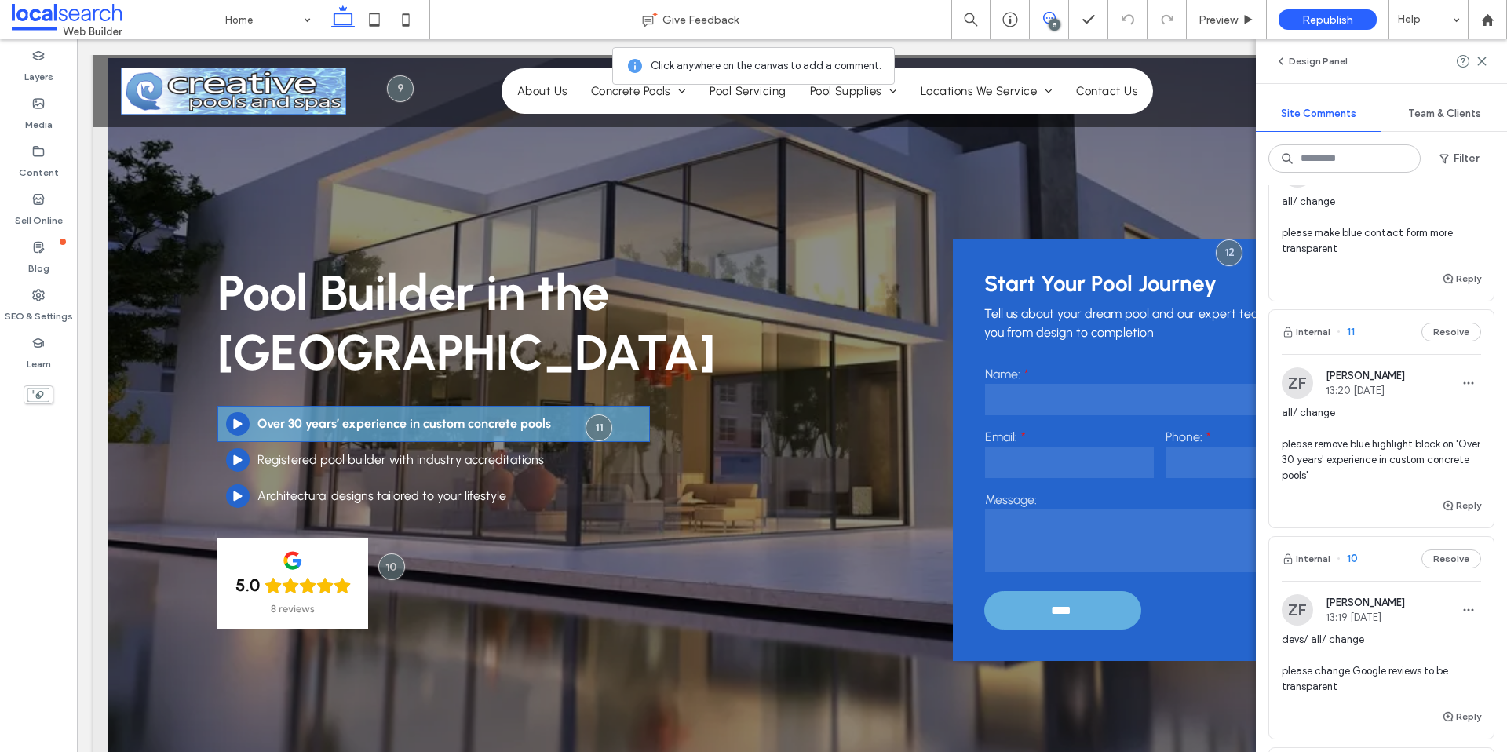
scroll to position [93, 0]
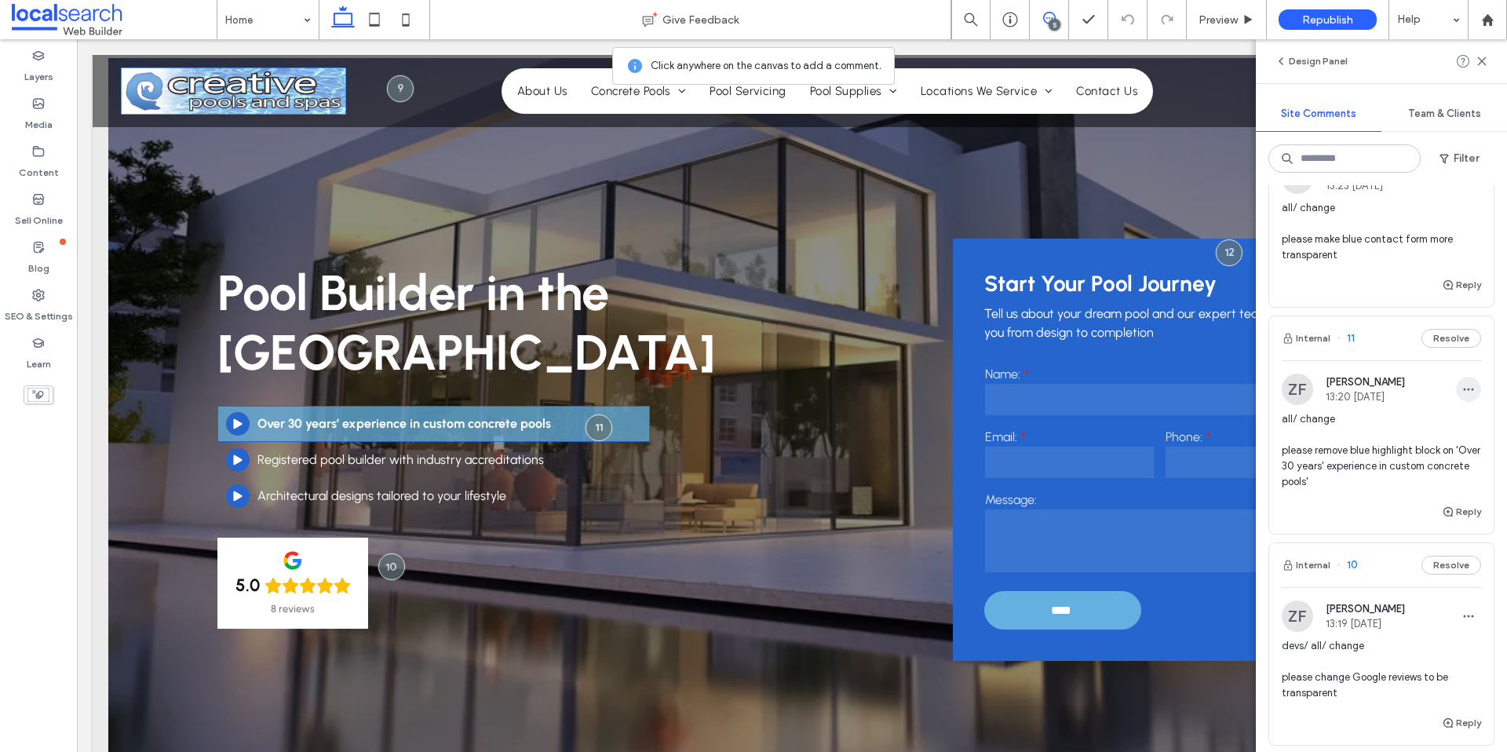
click at [1475, 386] on span "button" at bounding box center [1468, 389] width 25 height 25
click at [1412, 437] on div "Edit" at bounding box center [1411, 430] width 140 height 30
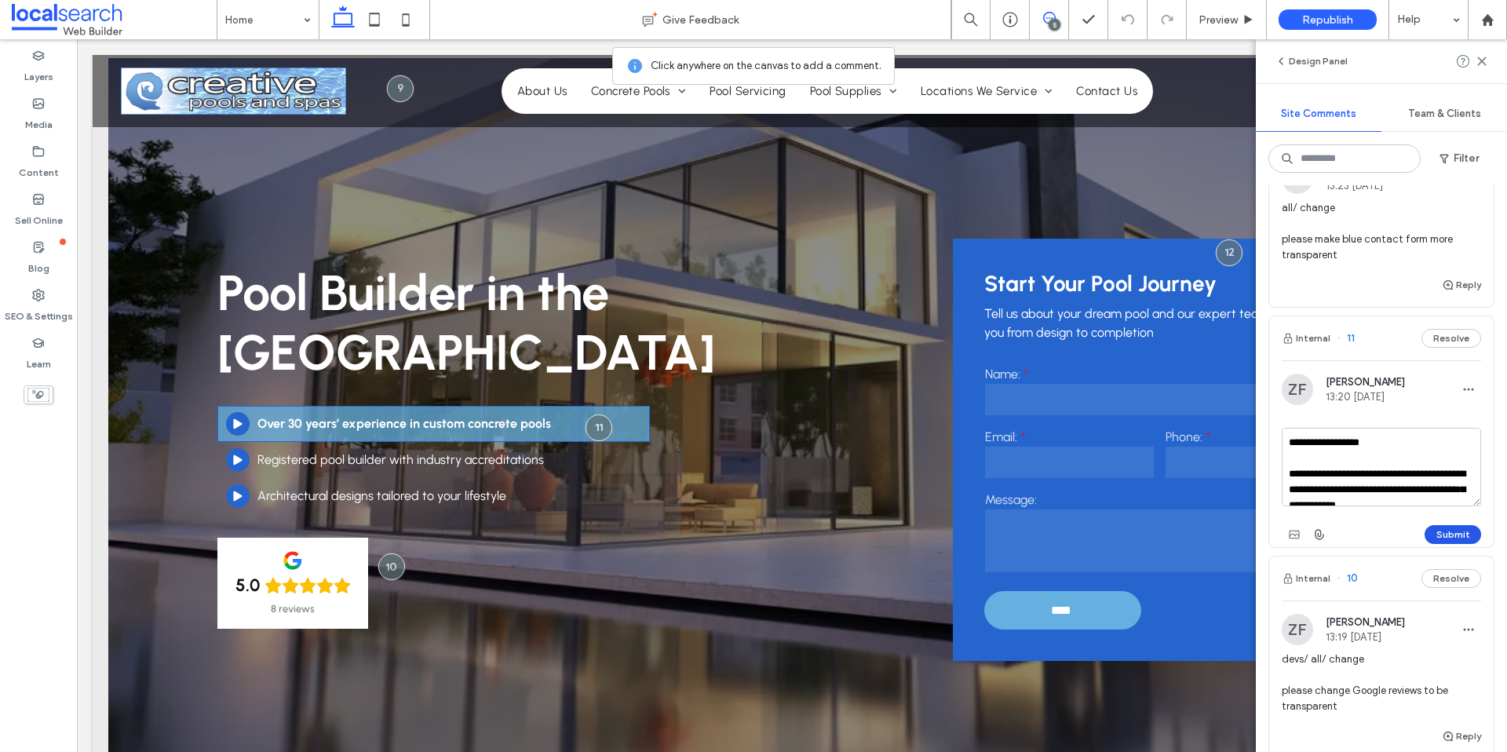
type textarea "**********"
click at [1463, 530] on button "Submit" at bounding box center [1453, 534] width 57 height 19
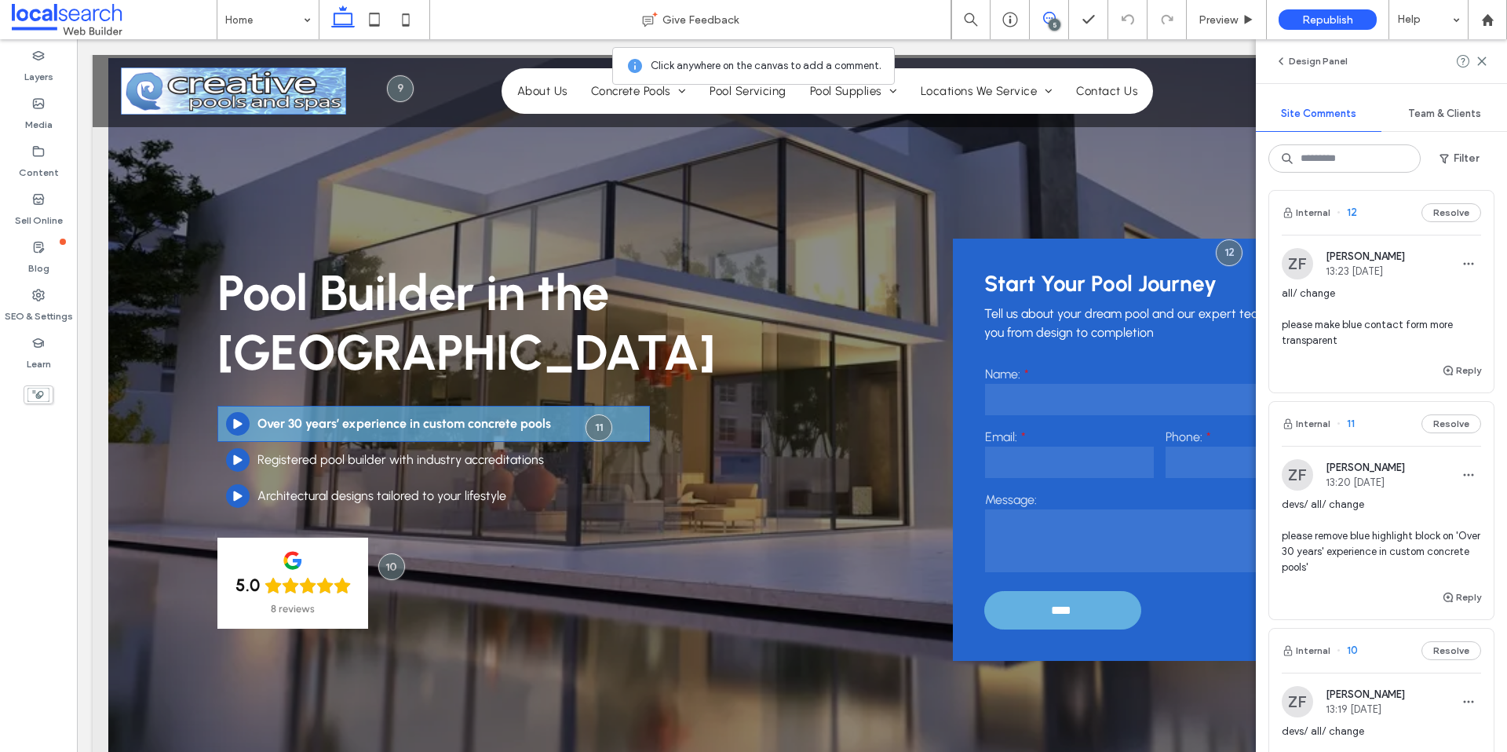
scroll to position [0, 0]
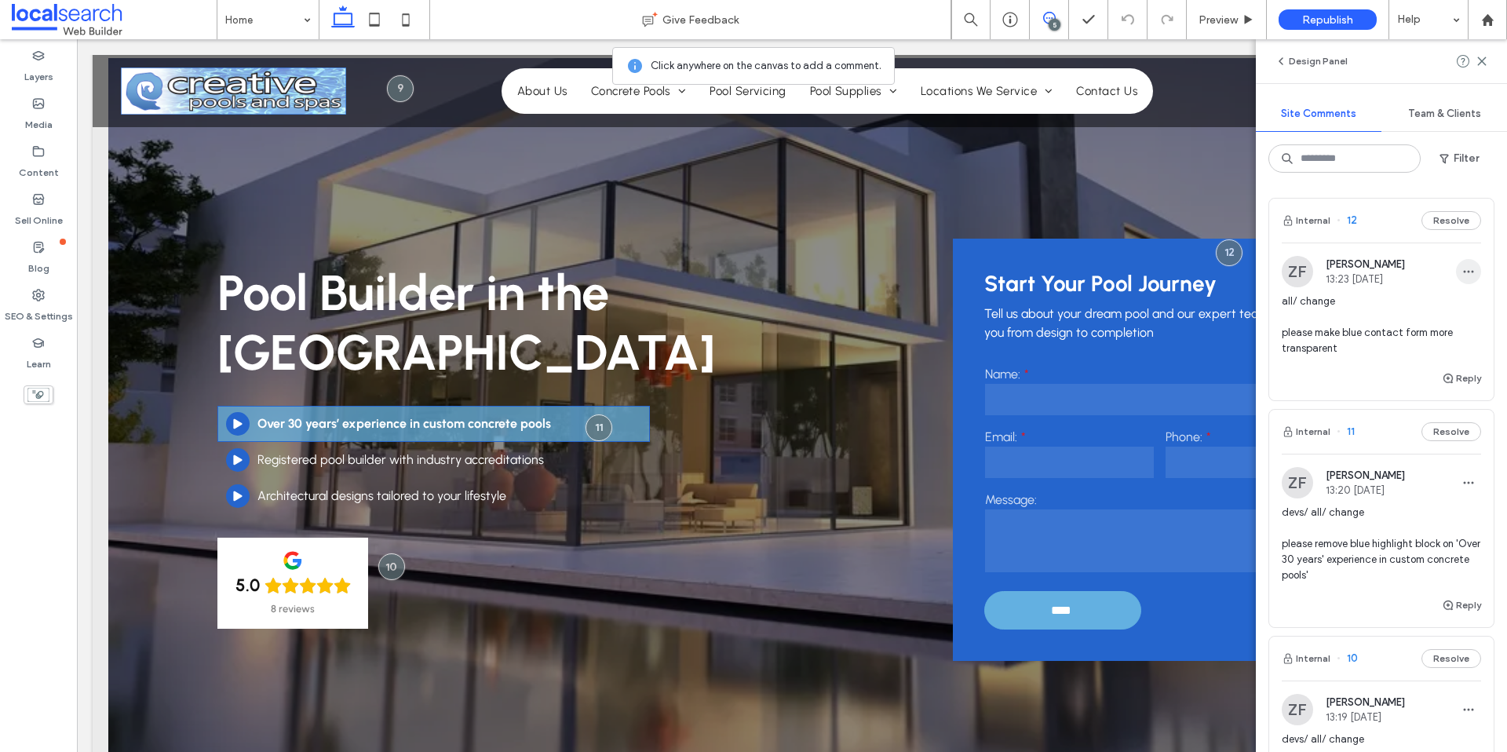
click at [1463, 276] on icon "button" at bounding box center [1469, 271] width 13 height 13
click at [1452, 308] on div "Edit" at bounding box center [1411, 313] width 140 height 30
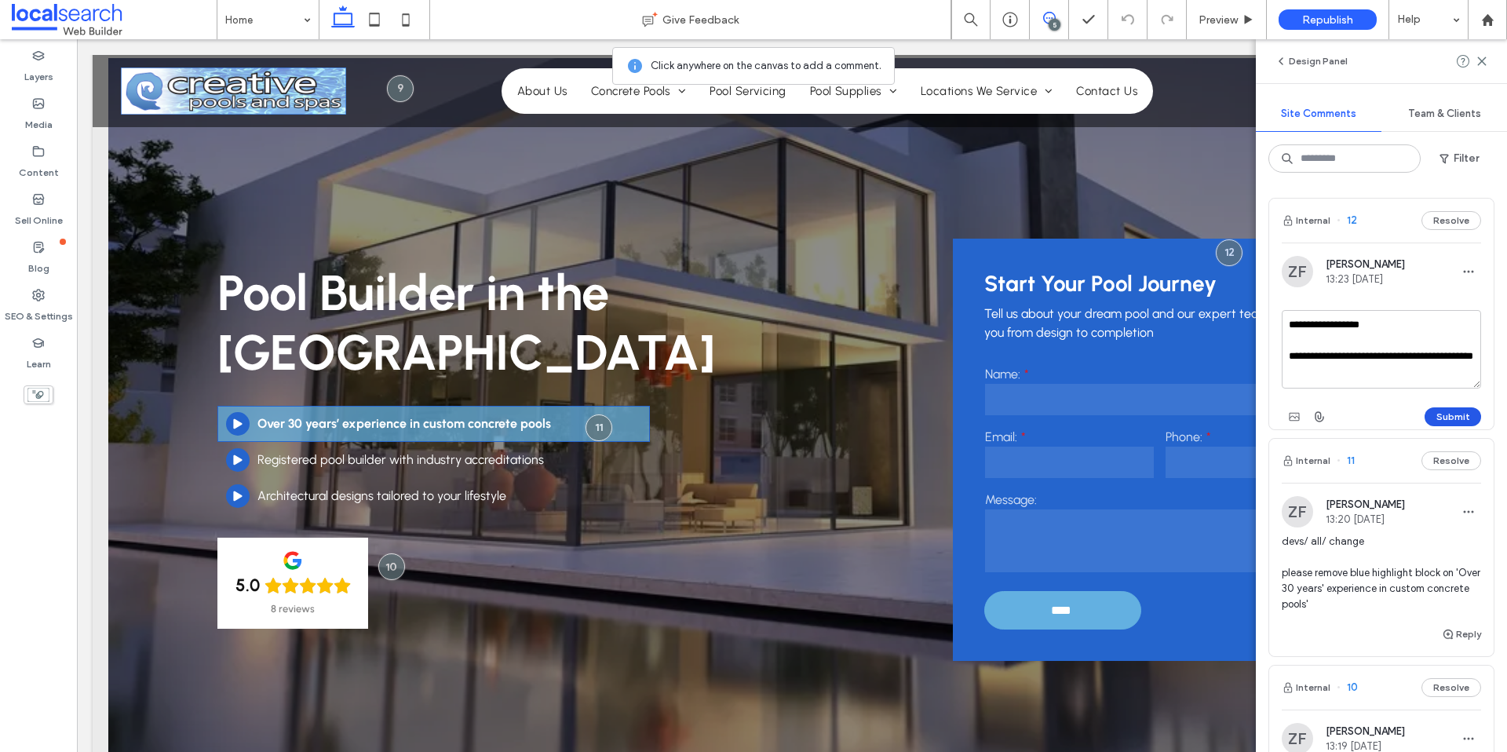
type textarea "**********"
click at [1445, 411] on button "Submit" at bounding box center [1453, 416] width 57 height 19
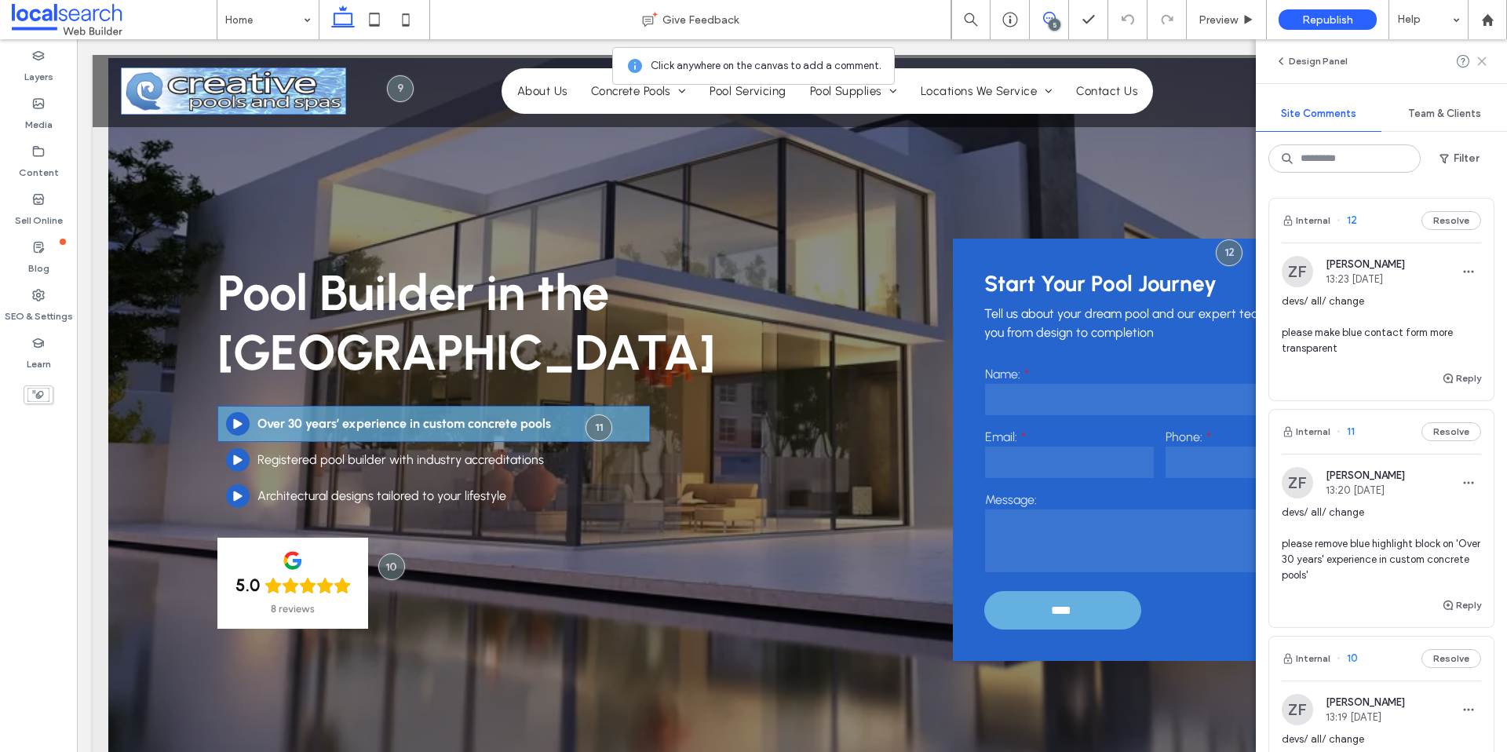
click at [1484, 62] on icon at bounding box center [1482, 61] width 13 height 13
click at [1484, 62] on div at bounding box center [1472, 61] width 31 height 19
